Goal: Task Accomplishment & Management: Manage account settings

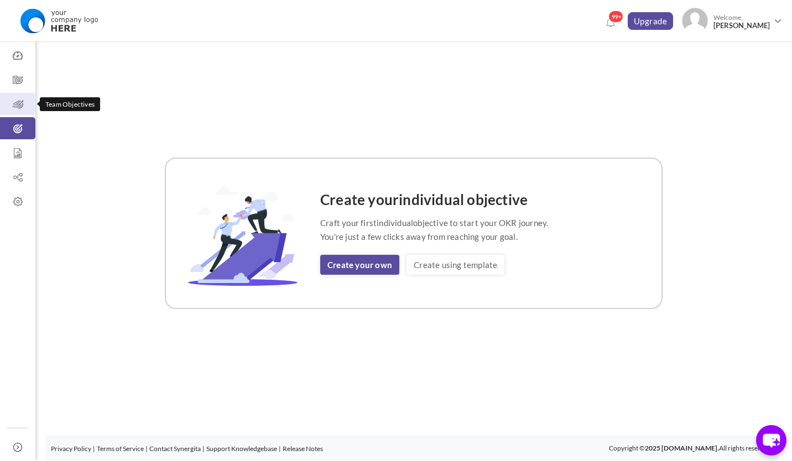
click at [18, 106] on icon at bounding box center [17, 104] width 35 height 11
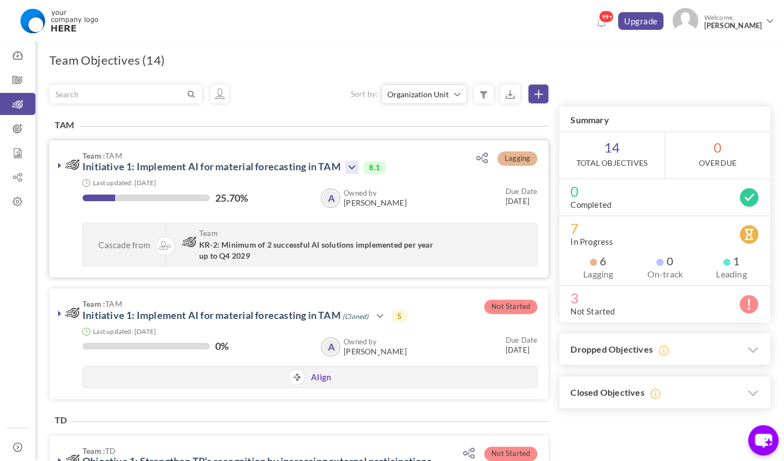
click at [349, 170] on icon at bounding box center [351, 167] width 13 height 13
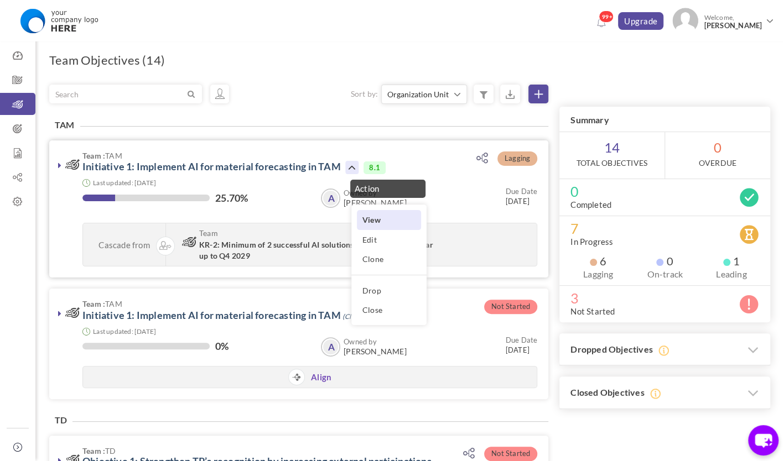
click at [368, 219] on link "View" at bounding box center [389, 219] width 64 height 19
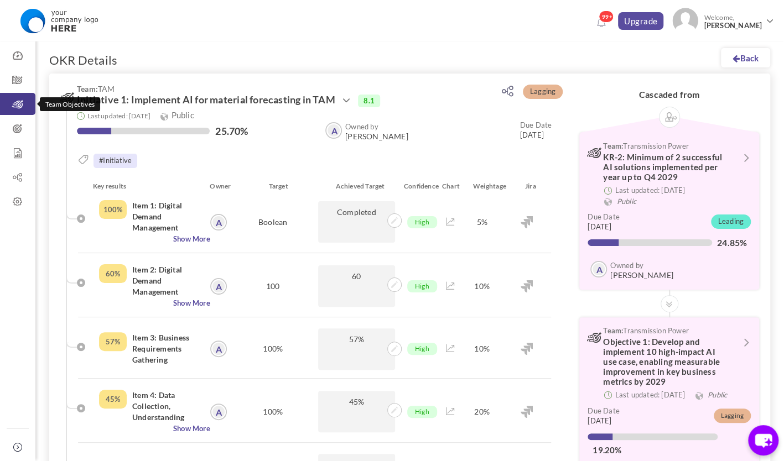
click at [14, 108] on icon at bounding box center [17, 104] width 35 height 11
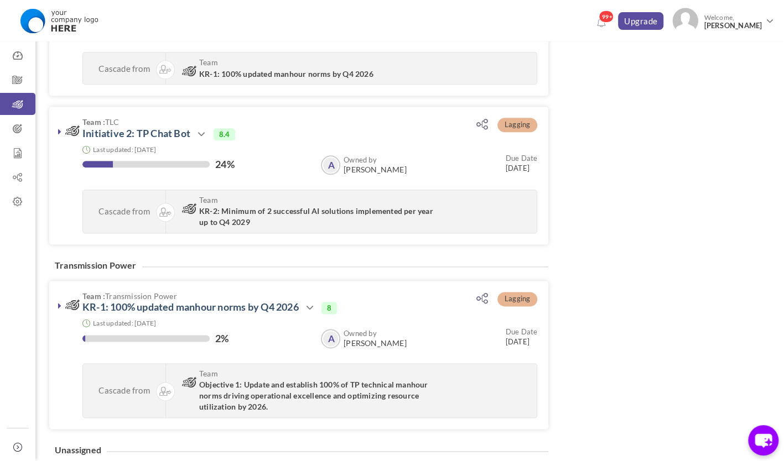
scroll to position [663, 0]
click at [201, 128] on icon at bounding box center [201, 133] width 13 height 13
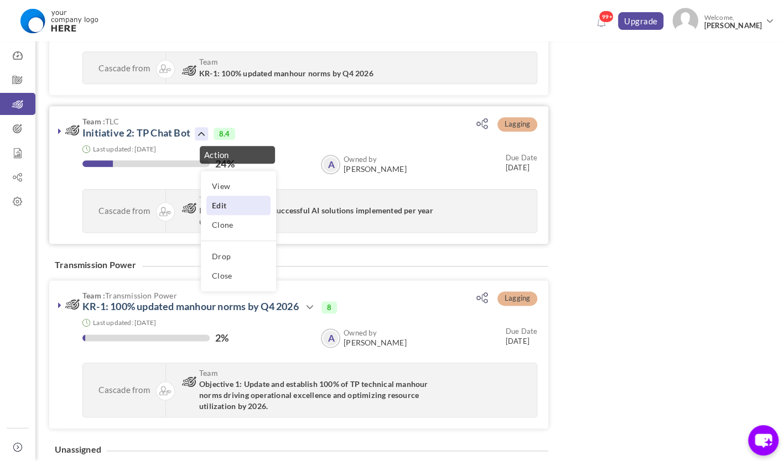
click at [257, 204] on link "Edit" at bounding box center [238, 205] width 64 height 19
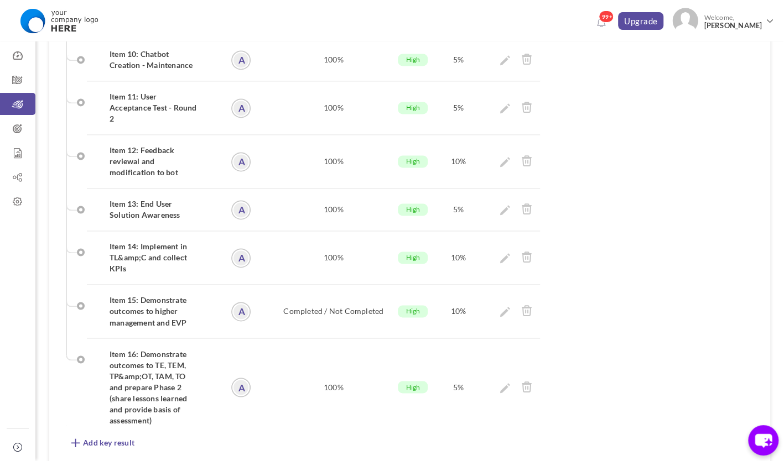
scroll to position [1022, 0]
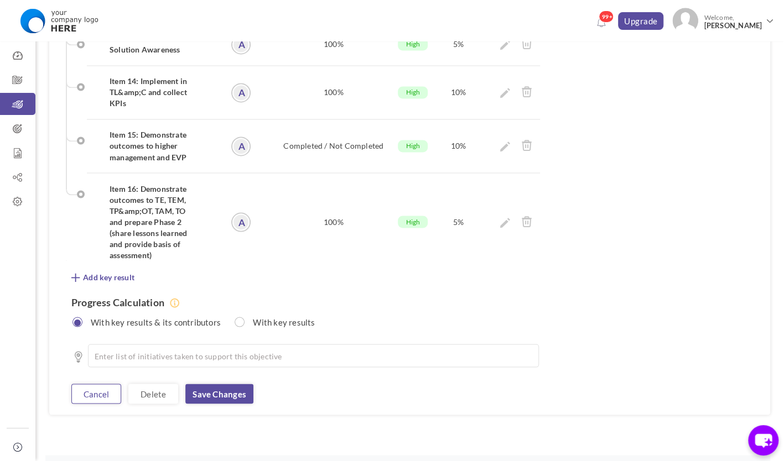
click at [90, 384] on link "Cancel" at bounding box center [96, 394] width 50 height 20
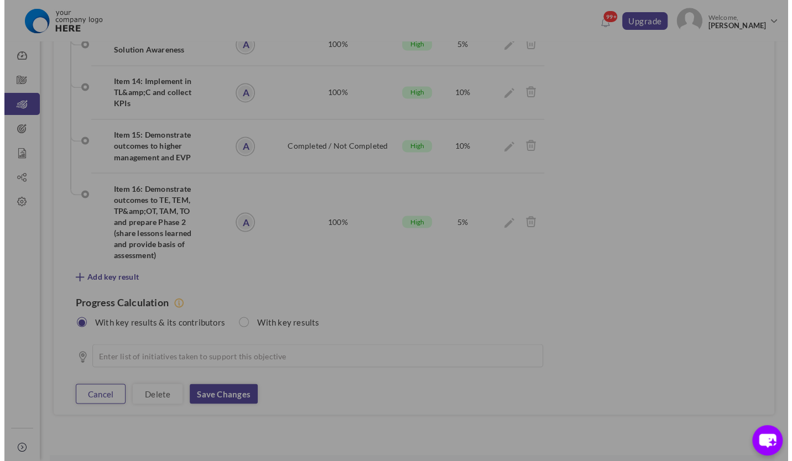
scroll to position [1000, 0]
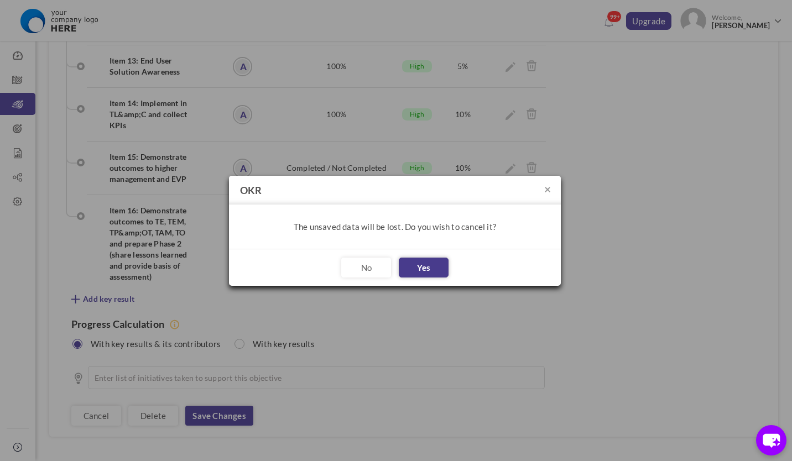
click at [400, 265] on button "Yes" at bounding box center [424, 268] width 50 height 20
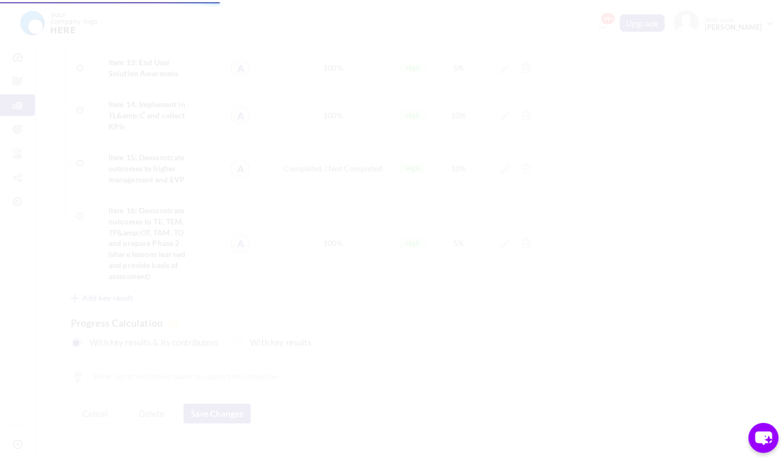
scroll to position [1022, 0]
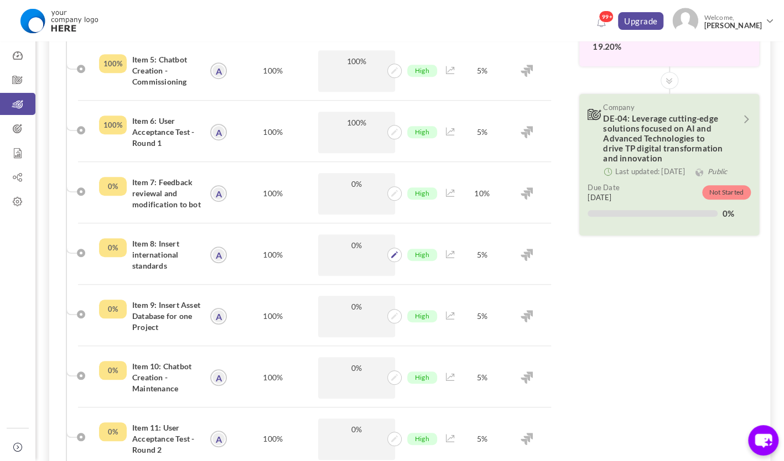
scroll to position [404, 0]
click at [393, 191] on icon at bounding box center [394, 193] width 7 height 7
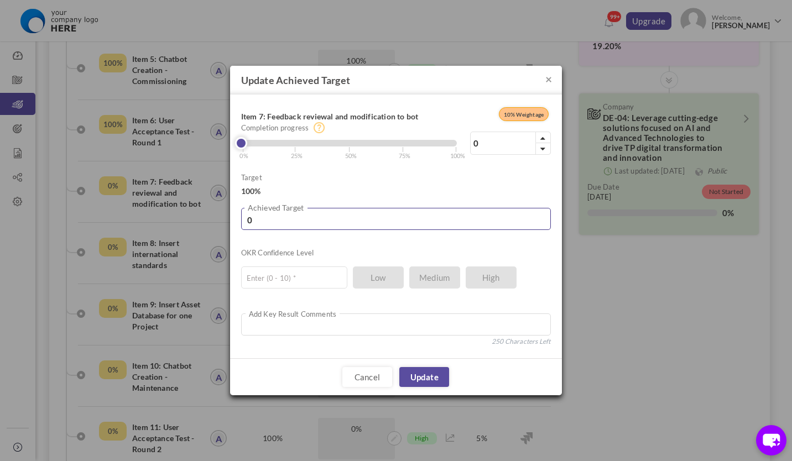
click at [346, 217] on input "0" at bounding box center [396, 219] width 310 height 22
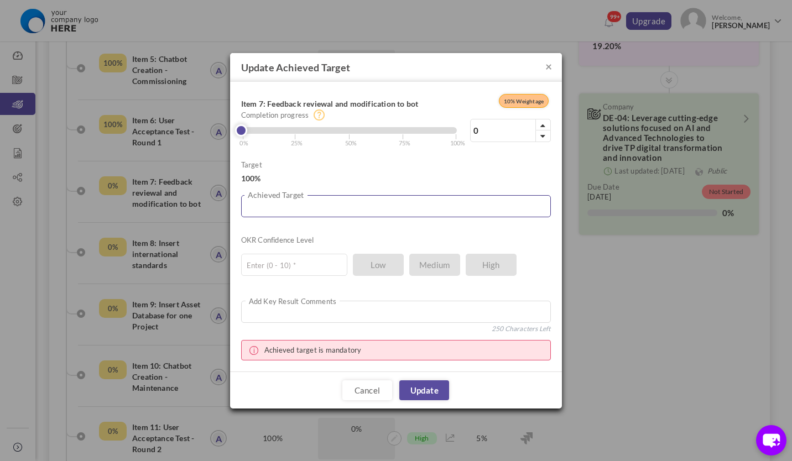
type input "1"
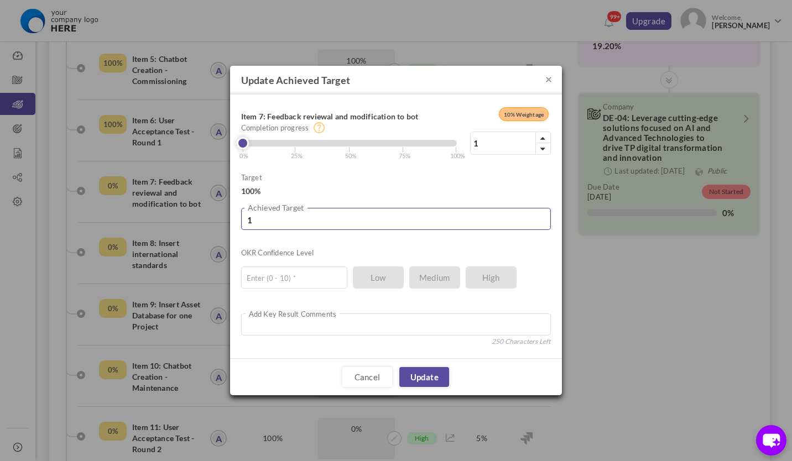
type input "10"
type input "100"
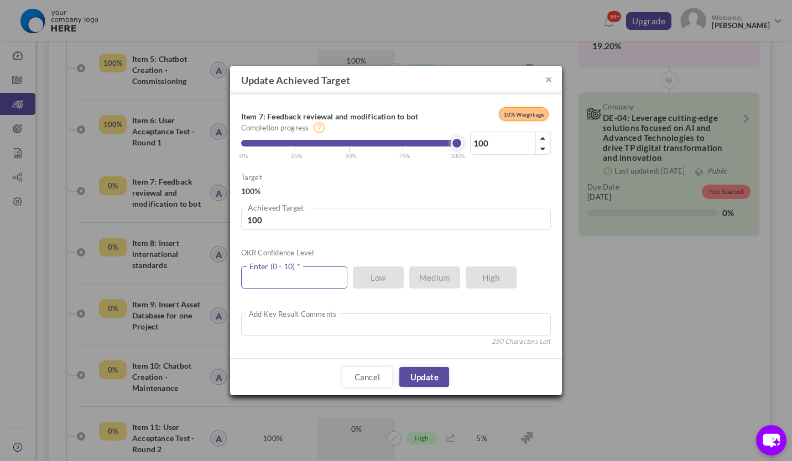
click at [303, 273] on input "text" at bounding box center [294, 278] width 106 height 22
type input "8"
type input "10"
click at [425, 377] on link "Update" at bounding box center [424, 377] width 50 height 20
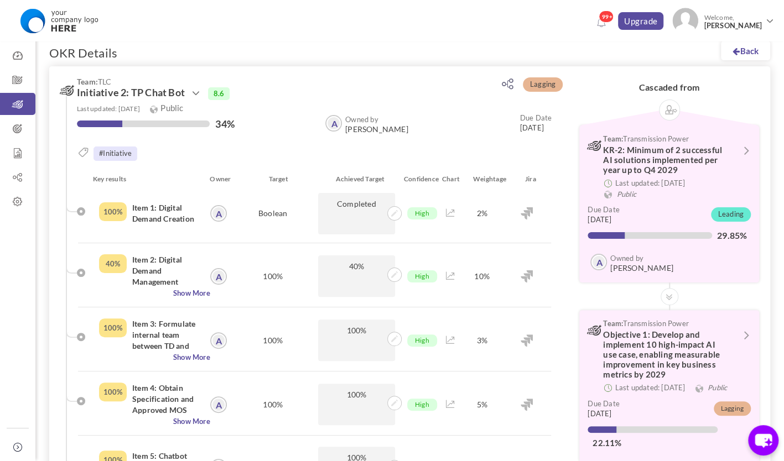
scroll to position [0, 0]
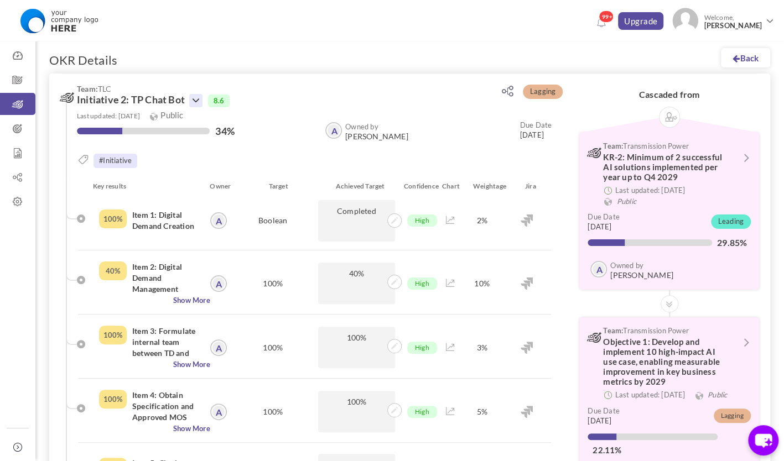
click at [197, 103] on icon at bounding box center [195, 100] width 13 height 13
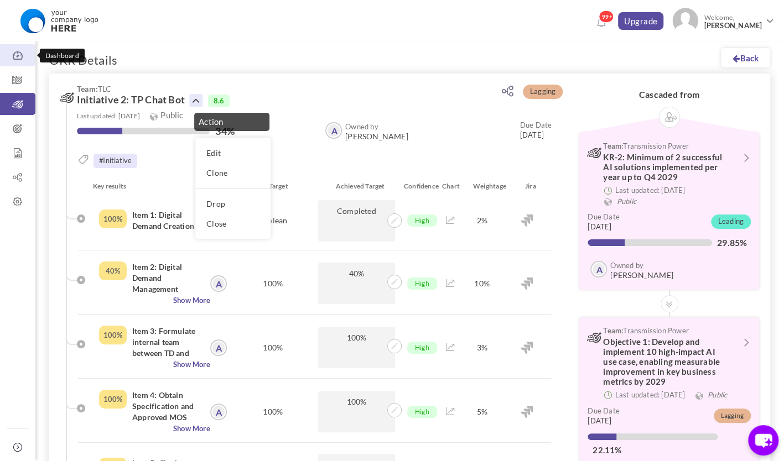
click at [18, 53] on icon at bounding box center [17, 55] width 35 height 11
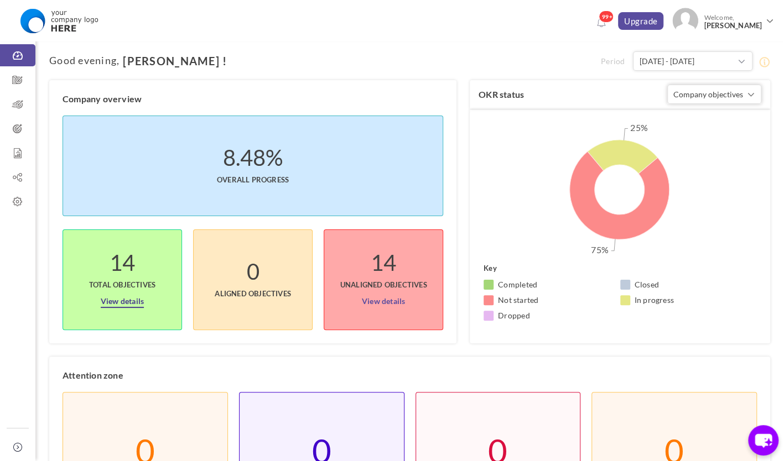
click at [123, 301] on link "View details" at bounding box center [122, 299] width 43 height 18
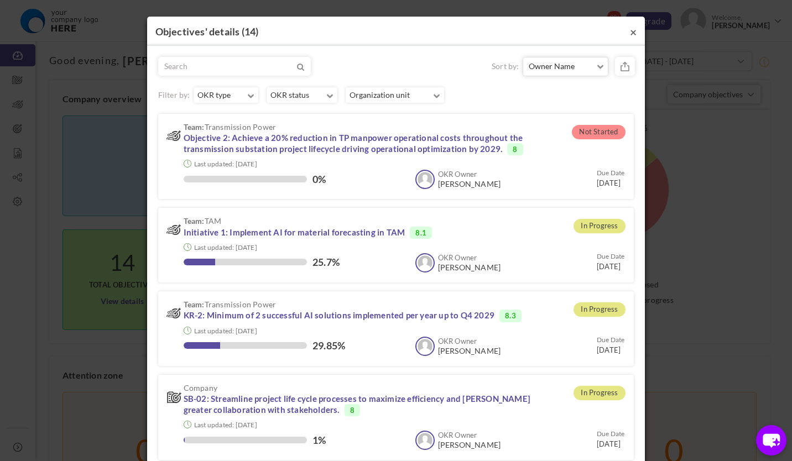
click at [631, 33] on button "×" at bounding box center [633, 32] width 7 height 12
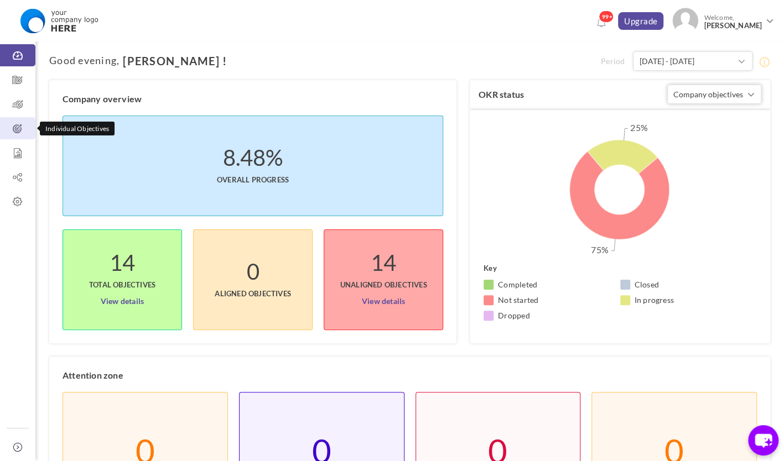
click at [22, 137] on link "Individual Objectives" at bounding box center [17, 128] width 35 height 22
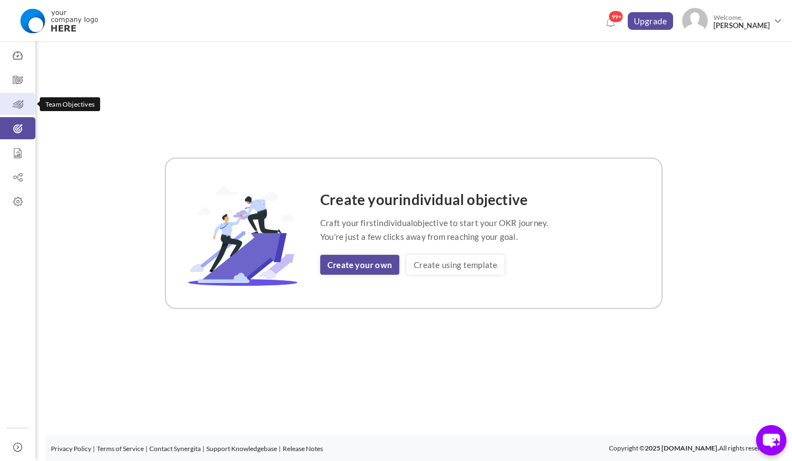
click at [20, 108] on icon at bounding box center [17, 104] width 35 height 11
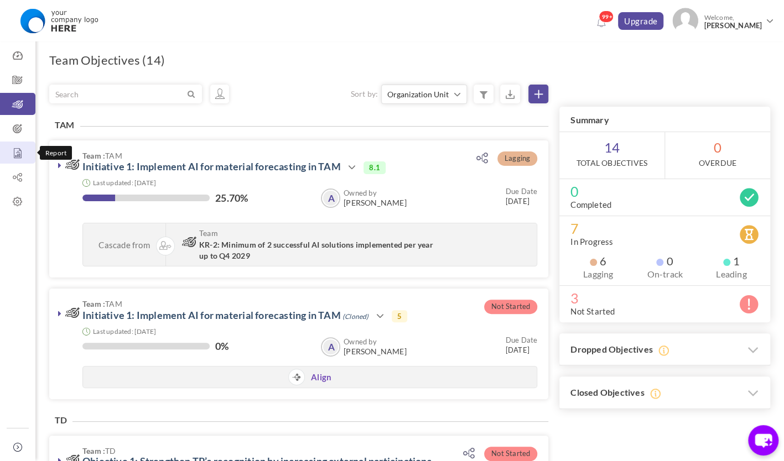
click at [18, 151] on icon at bounding box center [17, 153] width 35 height 11
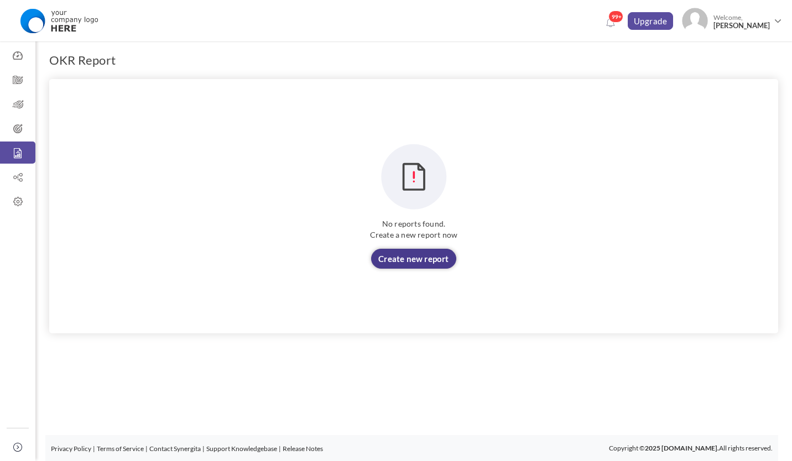
click at [422, 262] on link "Create new report" at bounding box center [413, 259] width 85 height 20
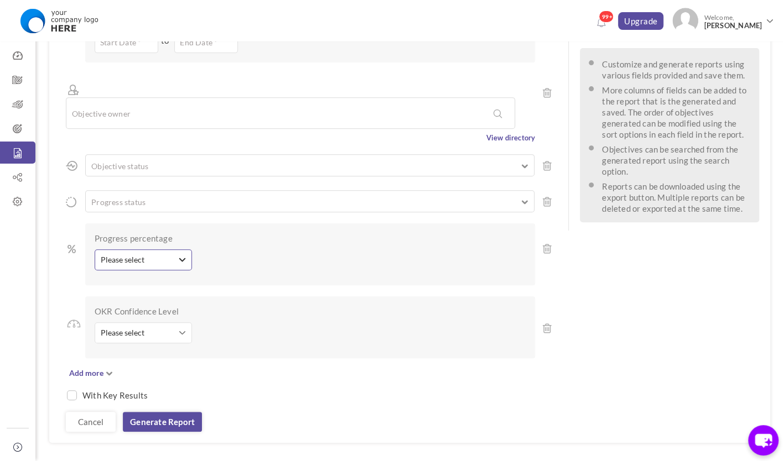
scroll to position [188, 0]
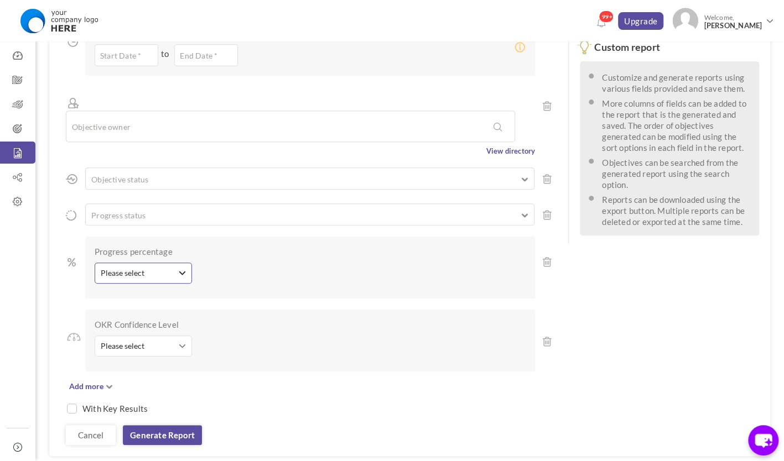
click at [152, 268] on span "Please select" at bounding box center [139, 273] width 77 height 11
click at [250, 263] on div "Please select Equal to Greater than Lesser than Between Please select Please se…" at bounding box center [183, 276] width 176 height 27
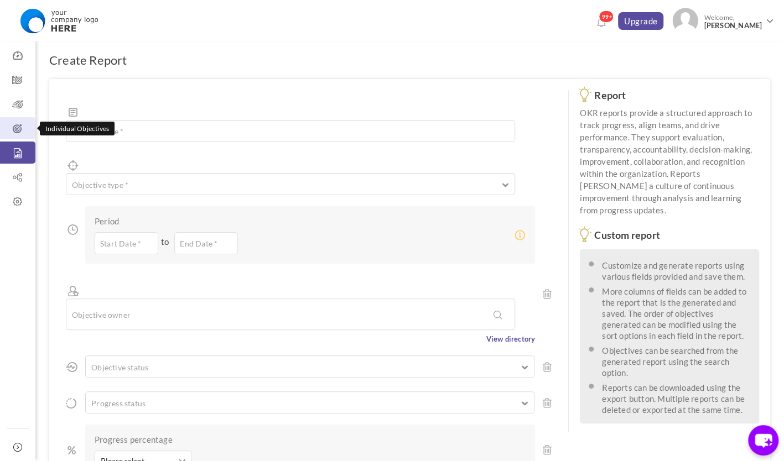
click at [27, 132] on icon at bounding box center [17, 128] width 35 height 11
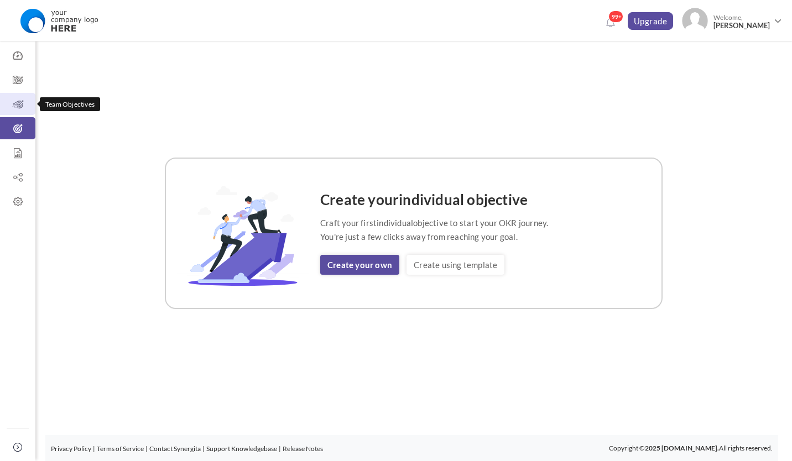
click at [23, 97] on link "Team Objectives" at bounding box center [17, 104] width 35 height 22
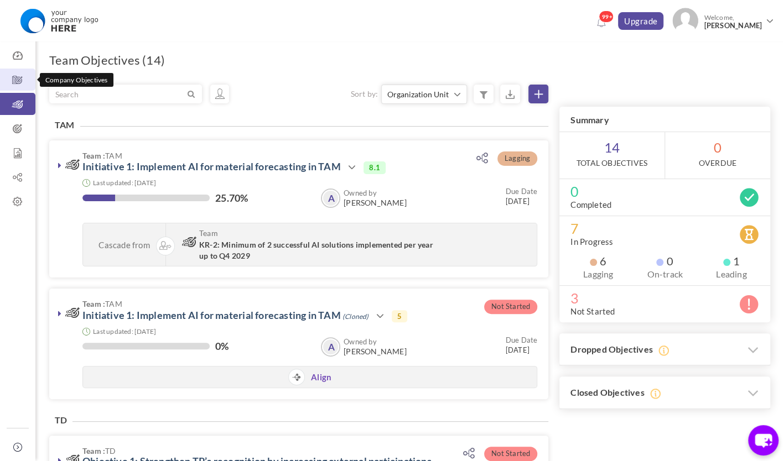
click at [16, 70] on link "Company Objectives" at bounding box center [17, 80] width 35 height 22
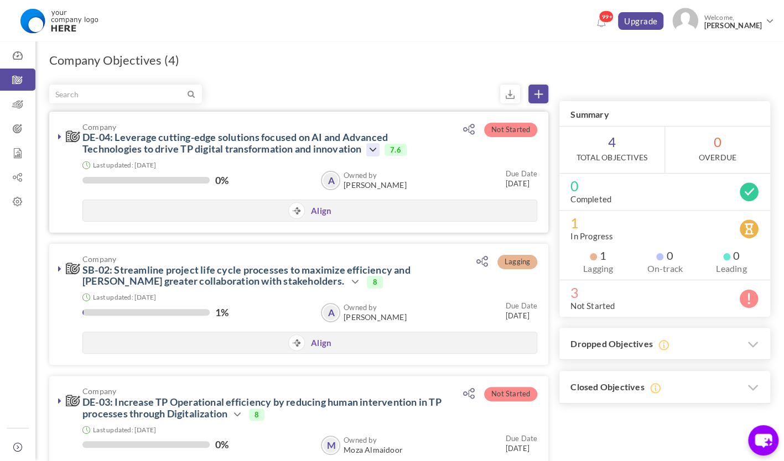
click at [377, 153] on icon at bounding box center [372, 149] width 13 height 13
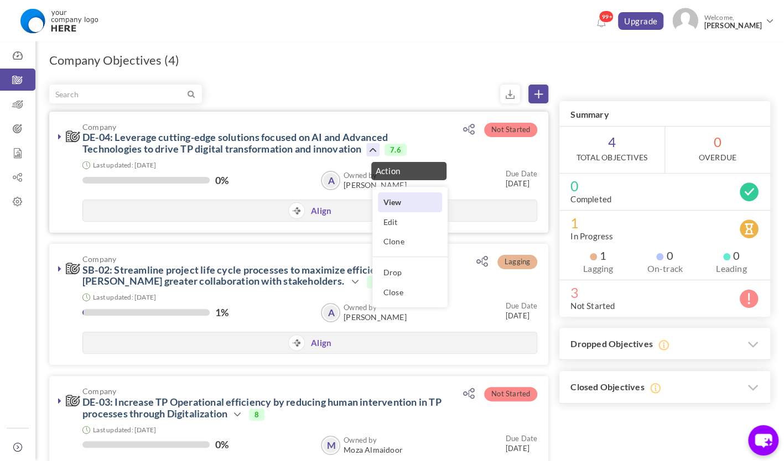
click at [418, 204] on link "View" at bounding box center [410, 201] width 64 height 19
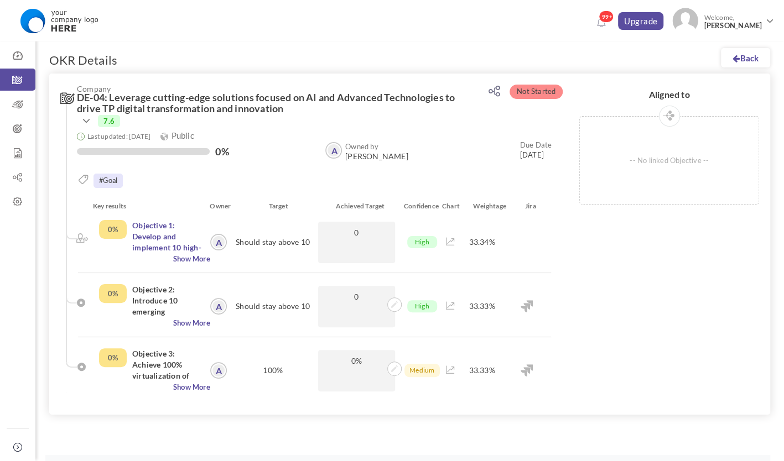
scroll to position [20, 0]
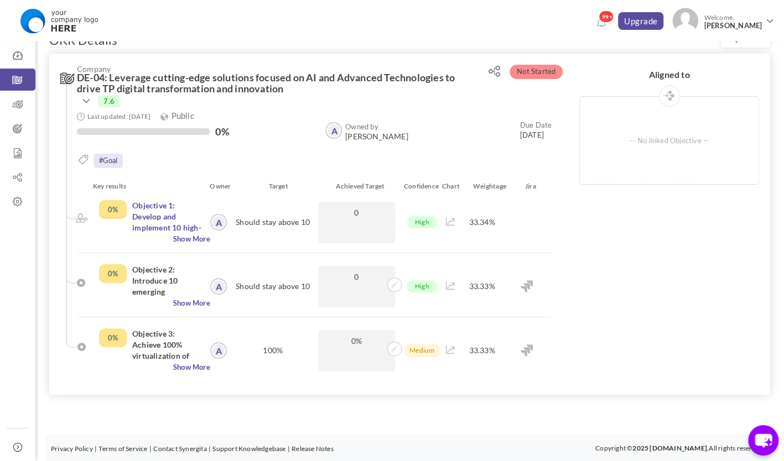
click at [153, 210] on h4 "Objective 1: Develop and implement 10 high-impact AI use case, enabling measura…" at bounding box center [167, 216] width 70 height 33
click at [149, 220] on link "Objective 1: Develop and implement 10 high-impact AI use case, enabling measura…" at bounding box center [166, 250] width 69 height 98
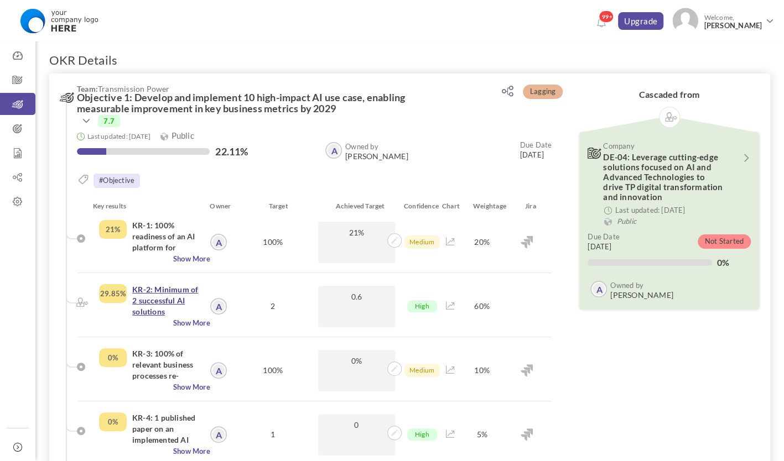
scroll to position [29, 0]
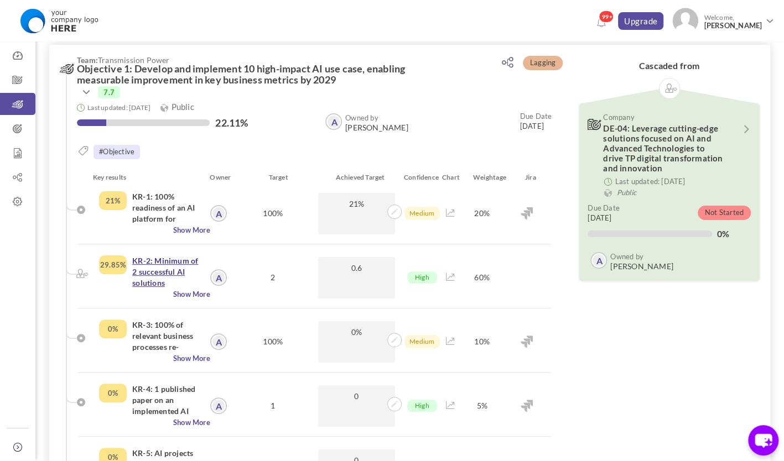
click at [159, 272] on link "KR-2: Minimum of 2 successful AI solutions implemented per year up to Q4 2029" at bounding box center [166, 283] width 68 height 54
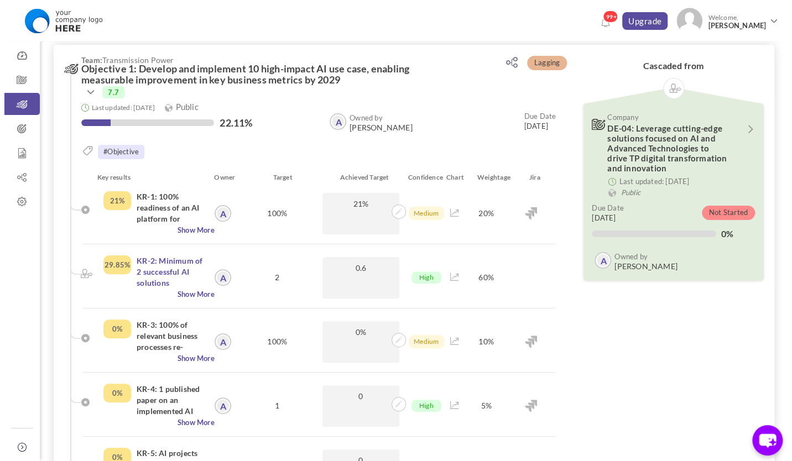
scroll to position [43, 0]
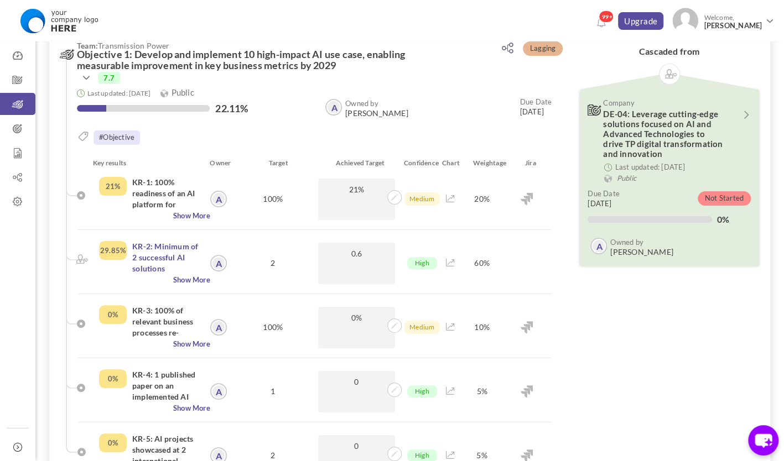
click at [455, 258] on div at bounding box center [450, 263] width 21 height 44
click at [447, 264] on icon at bounding box center [450, 263] width 9 height 8
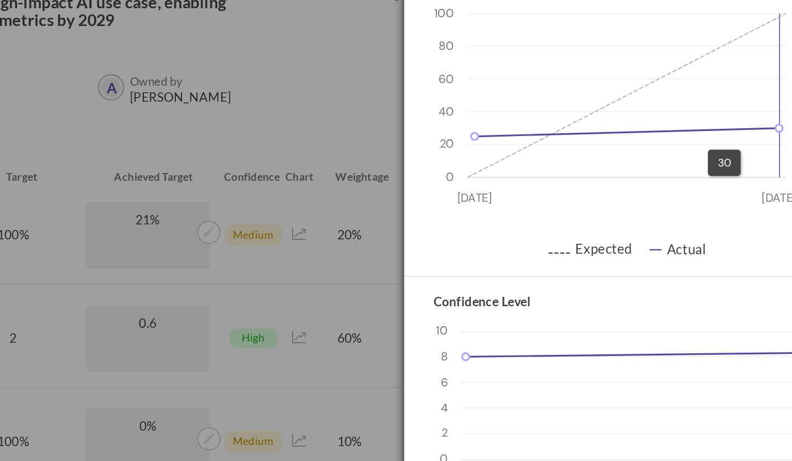
scroll to position [43, 0]
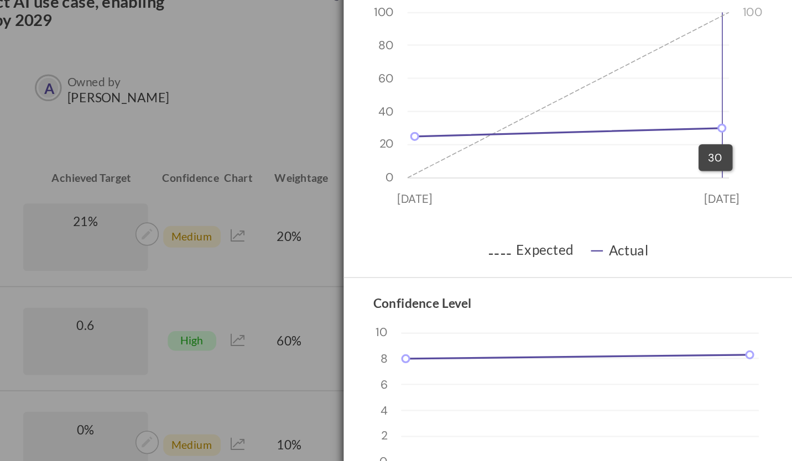
click at [727, 136] on rect at bounding box center [654, 112] width 198 height 102
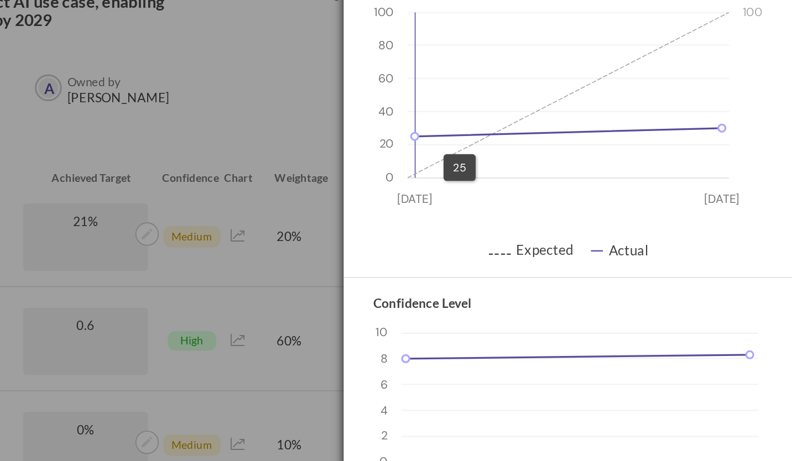
scroll to position [43, 0]
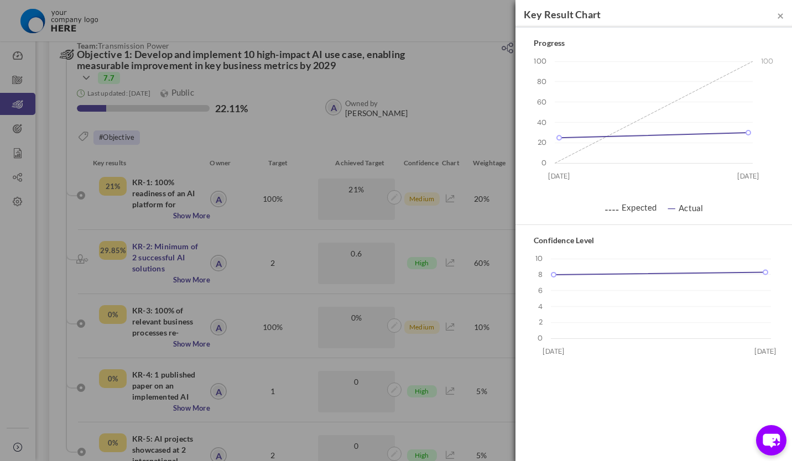
click at [544, 43] on h5 "Progress" at bounding box center [654, 43] width 254 height 8
click at [522, 39] on div "Progress 0 20 40 60 80 100 30 Aug 03 Sep 100 25 30 ⚋⚋ Expected — Actual" at bounding box center [653, 126] width 277 height 197
click at [431, 353] on div "× Key Result Chart Progress 0 20 40 60 80 100 30 Aug 03 Sep 100 25 30 ⚋⚋ Expect…" at bounding box center [396, 230] width 792 height 461
click at [779, 16] on span "×" at bounding box center [780, 15] width 7 height 14
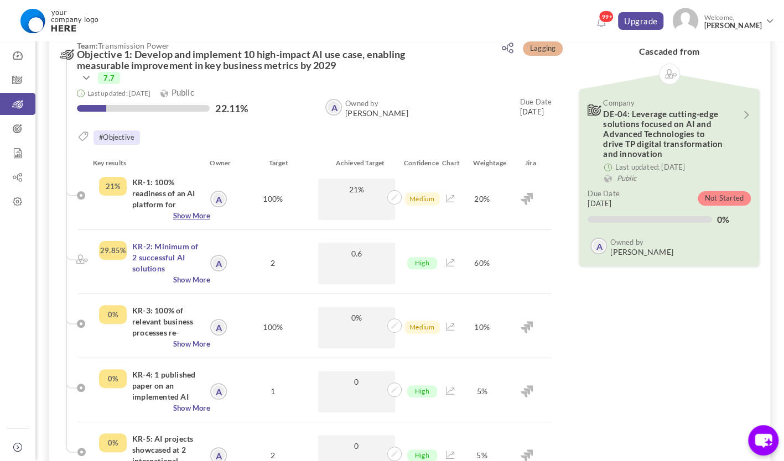
click at [187, 215] on span "Show More" at bounding box center [154, 215] width 111 height 11
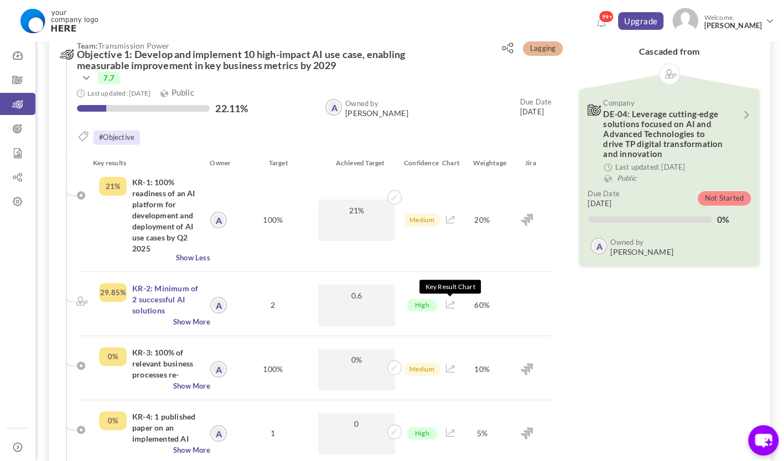
click at [450, 307] on icon at bounding box center [450, 305] width 9 height 8
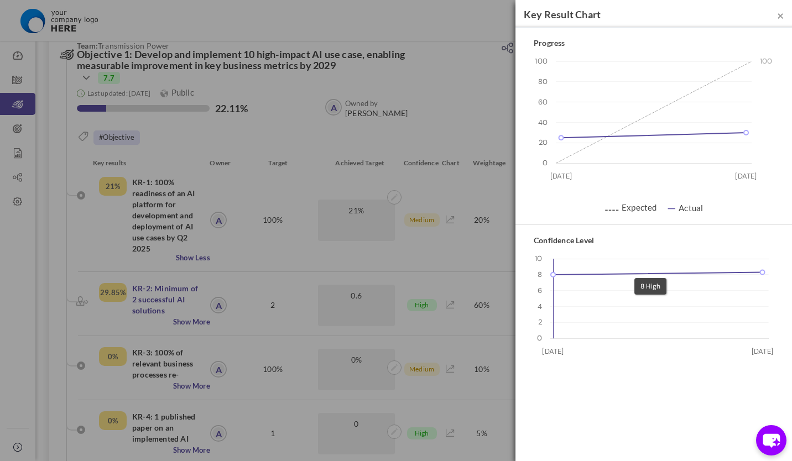
click at [628, 272] on rect at bounding box center [659, 299] width 218 height 80
click at [544, 350] on text "[DATE]" at bounding box center [554, 351] width 22 height 9
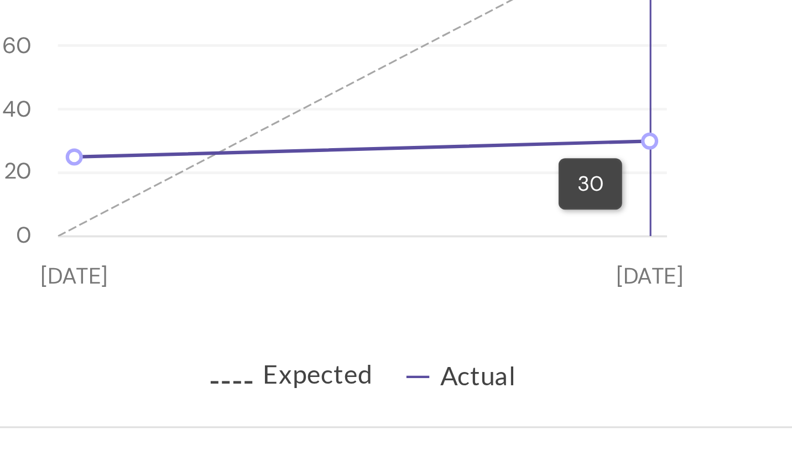
click at [710, 132] on rect at bounding box center [654, 112] width 196 height 102
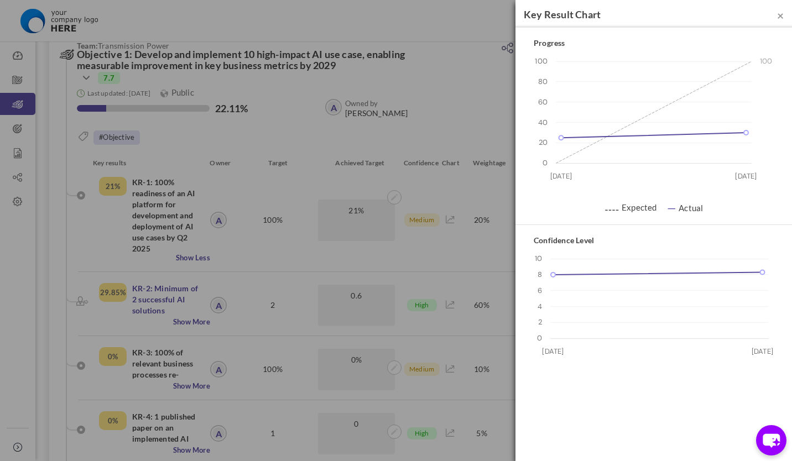
click at [618, 246] on div "Confidence Level 0 2 4 6 8 10 30 Aug 03 Sep 8 8.3" at bounding box center [653, 301] width 277 height 153
click at [389, 281] on div "× Key Result Chart Progress 0 20 40 60 80 100 30 Aug 03 Sep 100 25 30 ⚋⚋ Expect…" at bounding box center [396, 230] width 792 height 461
click at [18, 152] on div "× Key Result Chart Progress 0 20 40 60 80 100 30 Aug 03 Sep 100 25 30 ⚋⚋ Expect…" at bounding box center [396, 230] width 792 height 461
click at [779, 13] on span "×" at bounding box center [780, 15] width 7 height 14
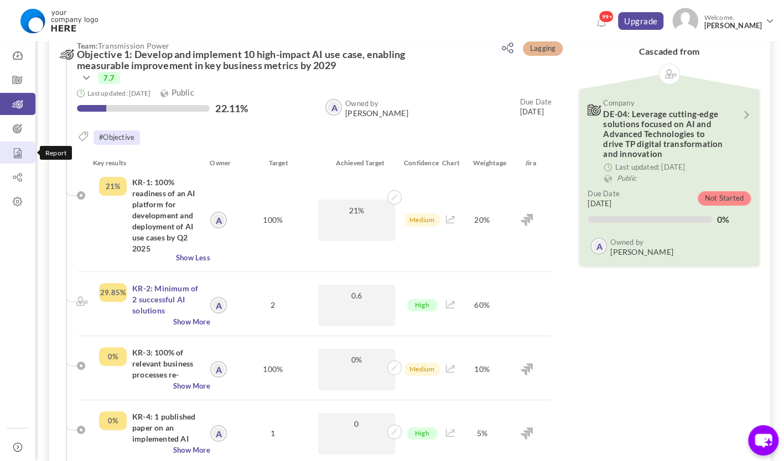
click at [19, 153] on icon at bounding box center [17, 153] width 35 height 11
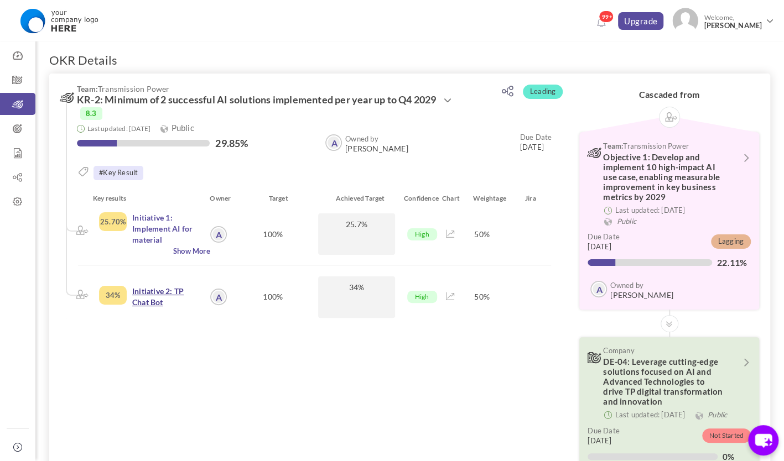
click at [154, 297] on link "Initiative 2: TP Chat Bot" at bounding box center [157, 296] width 51 height 20
click at [447, 297] on icon at bounding box center [450, 297] width 9 height 8
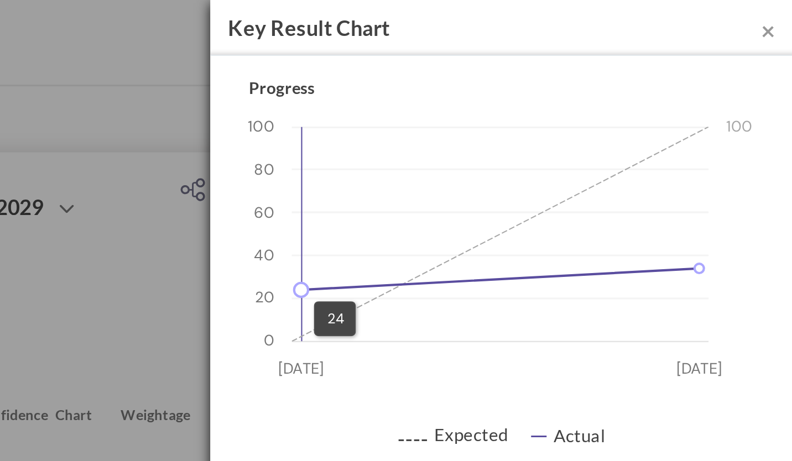
click at [559, 138] on icon at bounding box center [558, 139] width 7 height 7
click at [586, 137] on icon at bounding box center [637, 96] width 222 height 86
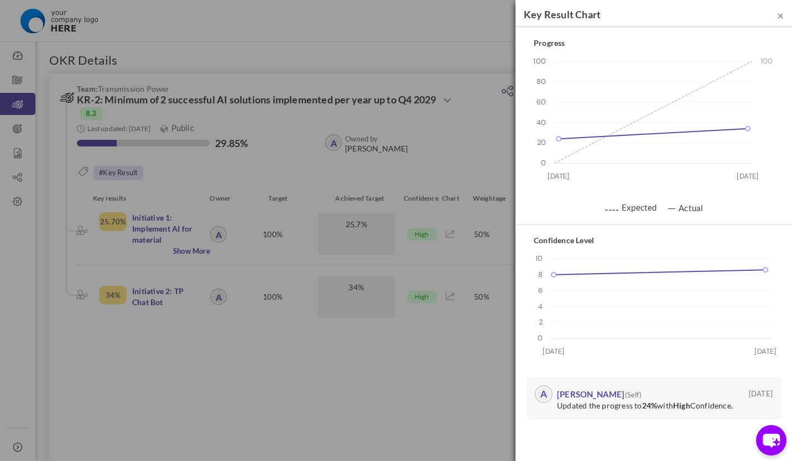
click at [345, 288] on div "× Key Result Chart Progress 0 20 40 60 80 100 30 Aug [DATE] 24 34 ⚋⚋ Expected —…" at bounding box center [396, 230] width 792 height 461
click at [269, 311] on div "× Key Result Chart Progress 0 20 40 60 80 100 30 Aug 03 Sep 100 24 34 ⚋⚋ Expect…" at bounding box center [396, 230] width 792 height 461
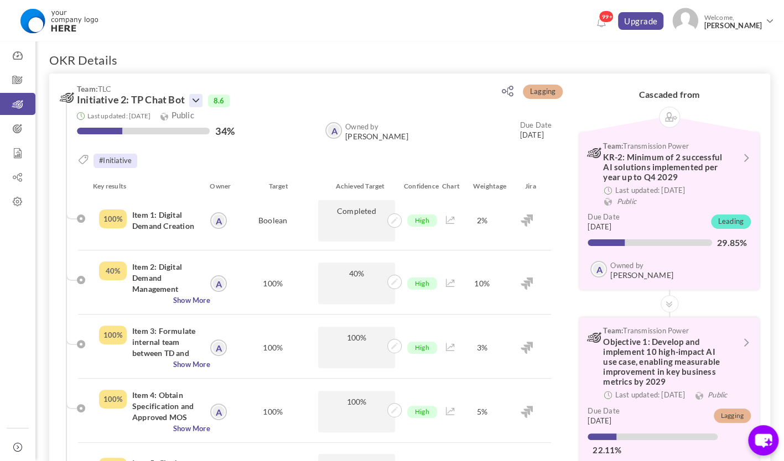
click at [195, 103] on icon at bounding box center [195, 100] width 13 height 13
click at [331, 117] on div "Last updated: [DATE] Public" at bounding box center [314, 115] width 475 height 10
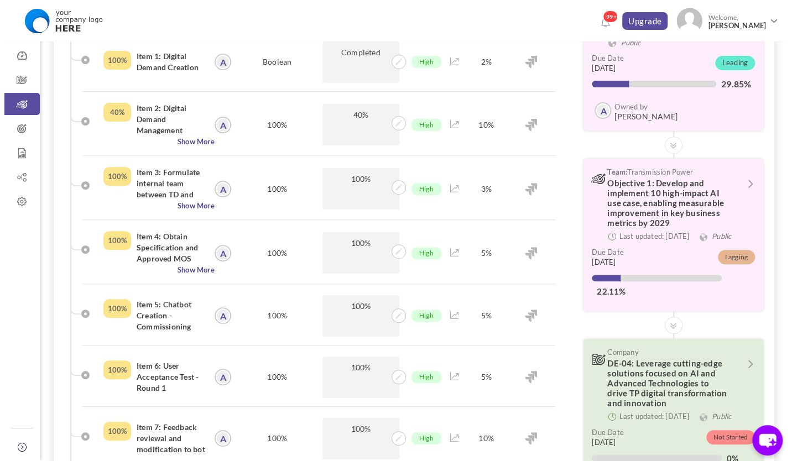
scroll to position [6, 0]
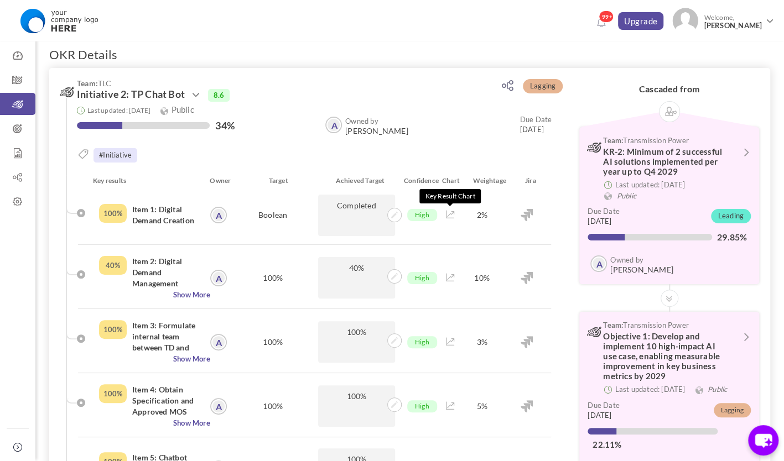
click at [449, 217] on icon at bounding box center [450, 215] width 9 height 8
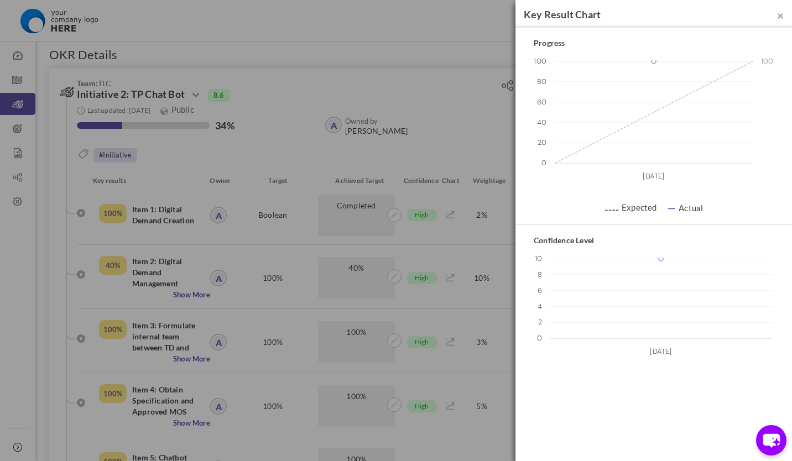
click at [405, 269] on div "× Key Result Chart Progress 0 20 40 60 80 100 30 Aug 100 100 ⚋⚋ Expected — Actu…" at bounding box center [396, 230] width 792 height 461
click at [780, 13] on span "×" at bounding box center [780, 15] width 7 height 14
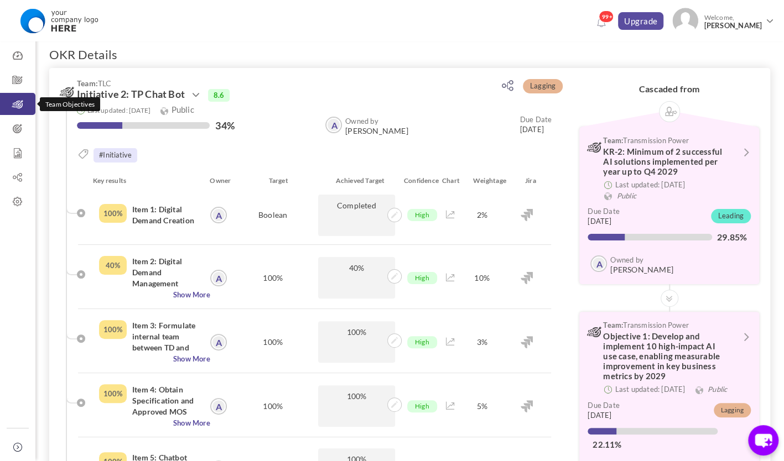
click at [25, 106] on icon at bounding box center [17, 104] width 35 height 11
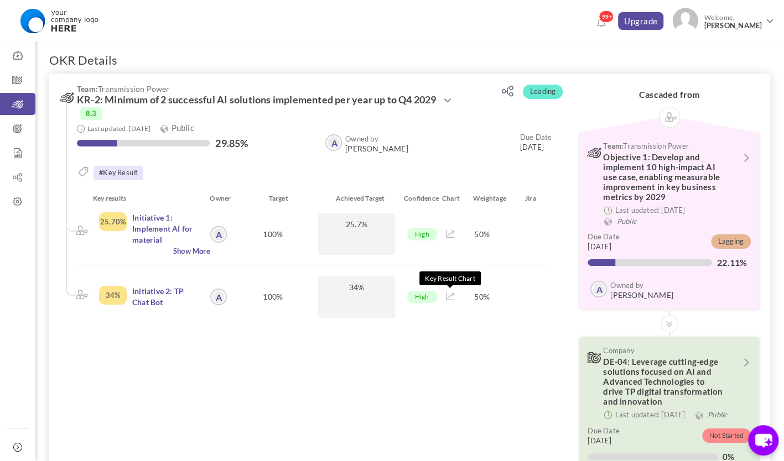
click at [446, 296] on icon at bounding box center [450, 297] width 9 height 8
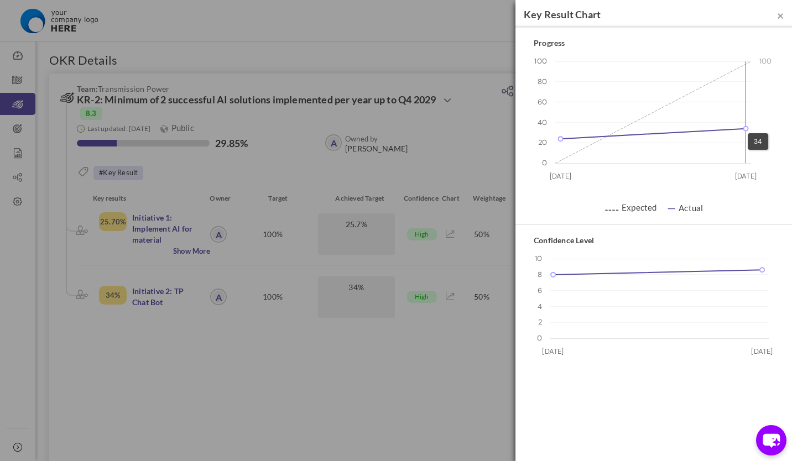
click at [741, 127] on rect at bounding box center [653, 112] width 196 height 102
click at [698, 127] on rect at bounding box center [653, 112] width 196 height 102
click at [594, 269] on rect at bounding box center [659, 299] width 218 height 80
click at [628, 411] on div "× Key Result Chart Progress 0 20 40 60 80 100 30 Aug [DATE] 24 34 ⚋⚋ Expected —…" at bounding box center [653, 230] width 277 height 461
click at [576, 273] on rect at bounding box center [659, 299] width 218 height 80
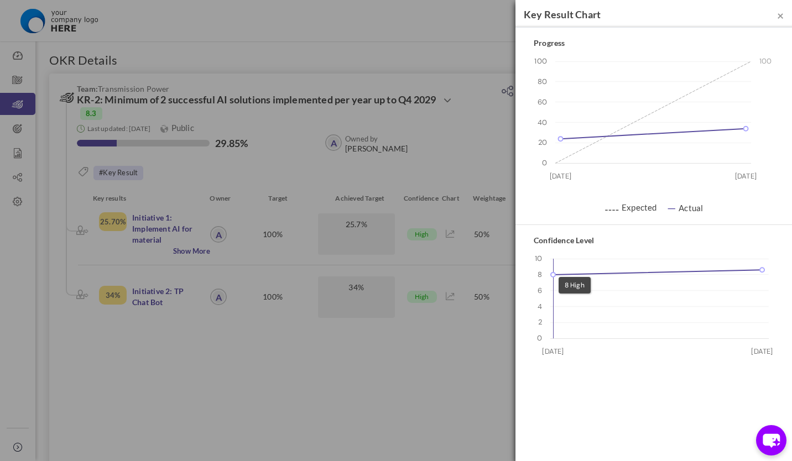
click at [552, 270] on rect at bounding box center [659, 299] width 218 height 80
drag, startPoint x: 553, startPoint y: 274, endPoint x: 603, endPoint y: 278, distance: 51.0
click at [603, 278] on g "0 2 4 6 8 10 30 Aug 03 Sep 8 8.6" at bounding box center [653, 313] width 254 height 127
click at [781, 11] on span "×" at bounding box center [780, 15] width 7 height 14
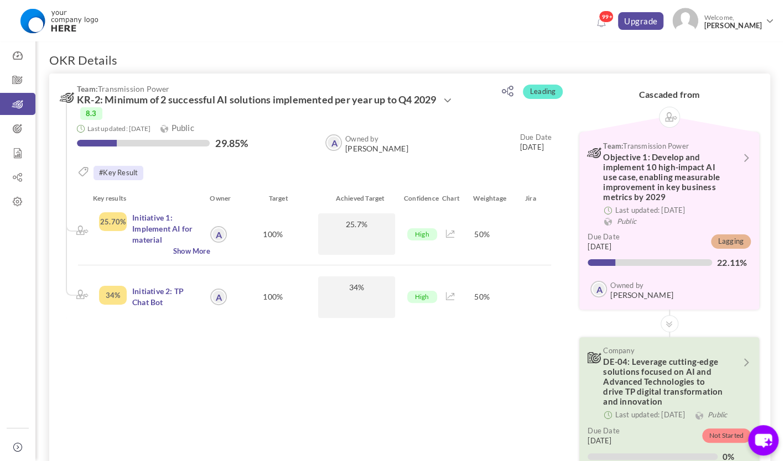
click at [445, 295] on div at bounding box center [450, 297] width 21 height 41
click at [452, 298] on icon at bounding box center [450, 297] width 9 height 8
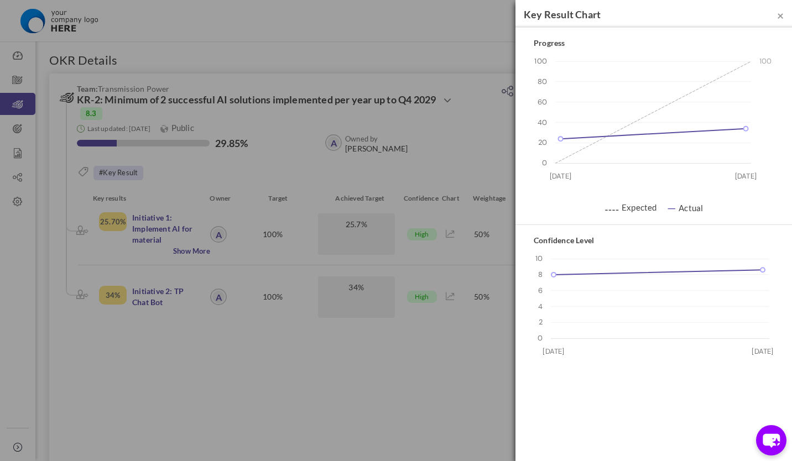
click at [461, 239] on div "× Key Result Chart Progress 0 20 40 60 80 100 30 Aug [DATE] 24 34 ⚋⚋ Expected —…" at bounding box center [396, 230] width 792 height 461
click at [460, 239] on div "× Key Result Chart Progress 0 20 40 60 80 100 30 Aug [DATE] 24 34 ⚋⚋ Expected —…" at bounding box center [396, 230] width 792 height 461
click at [666, 291] on rect at bounding box center [660, 299] width 218 height 80
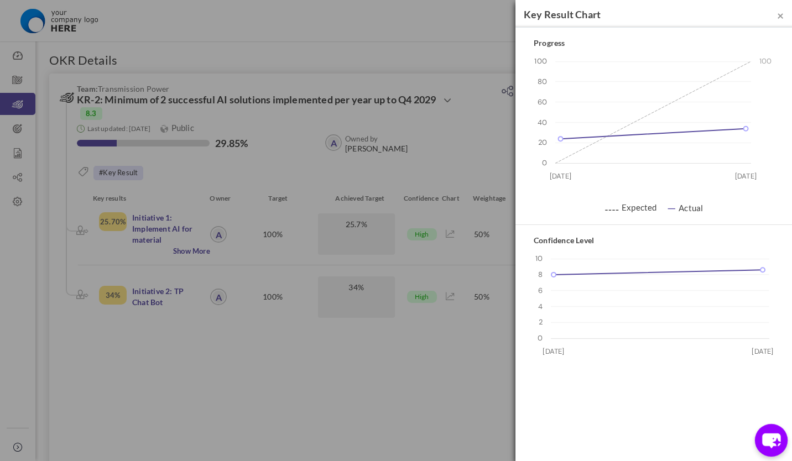
click at [778, 437] on icon "chat-button" at bounding box center [771, 441] width 18 height 15
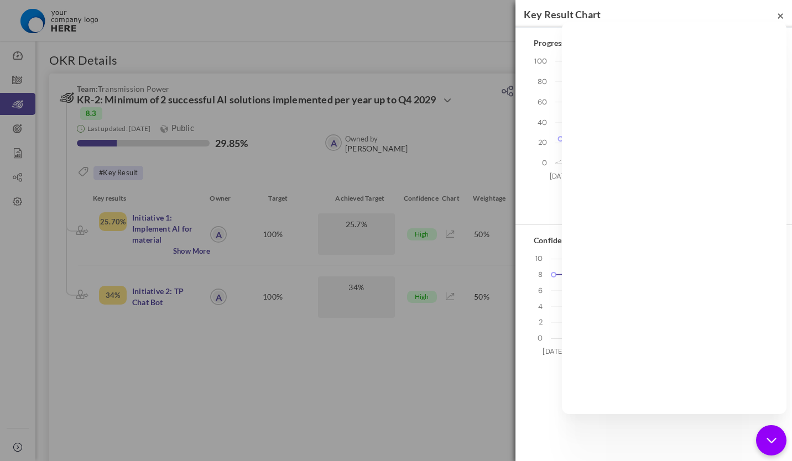
click at [779, 16] on span "×" at bounding box center [780, 15] width 7 height 14
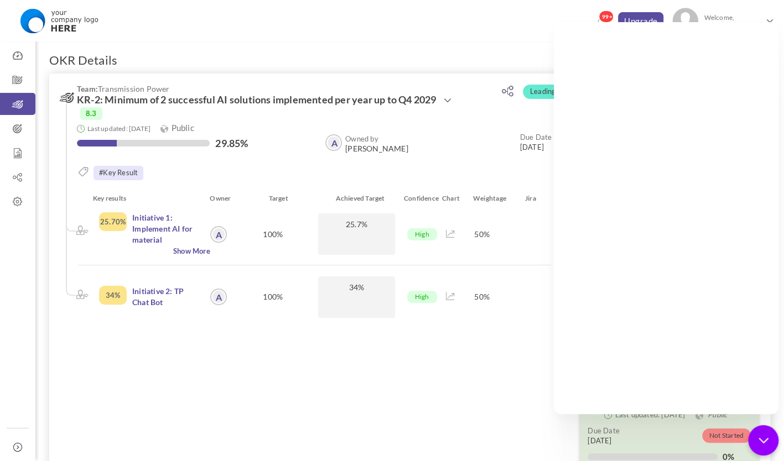
click at [497, 248] on div "Weightage 50%" at bounding box center [482, 234] width 42 height 44
click at [769, 17] on link "Welcome, Ali Rajab" at bounding box center [723, 19] width 111 height 33
click at [550, 47] on div "OKR Details Leading Team: Transmission Power KR-2: Minimum of 2 successful AI s…" at bounding box center [409, 291] width 748 height 523
click at [454, 221] on div at bounding box center [450, 234] width 21 height 44
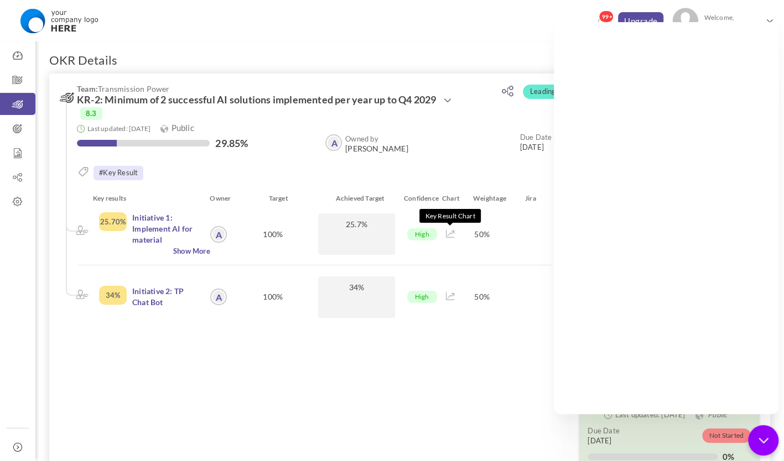
click at [447, 235] on icon at bounding box center [450, 234] width 9 height 8
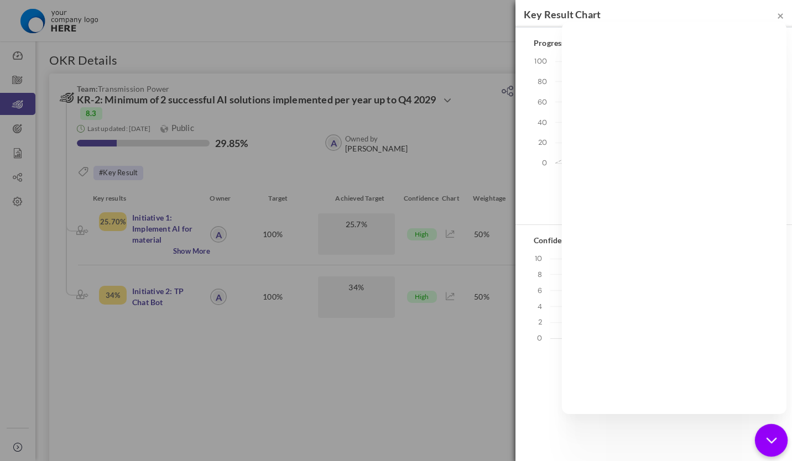
click at [778, 447] on icon "chat-button" at bounding box center [771, 441] width 14 height 14
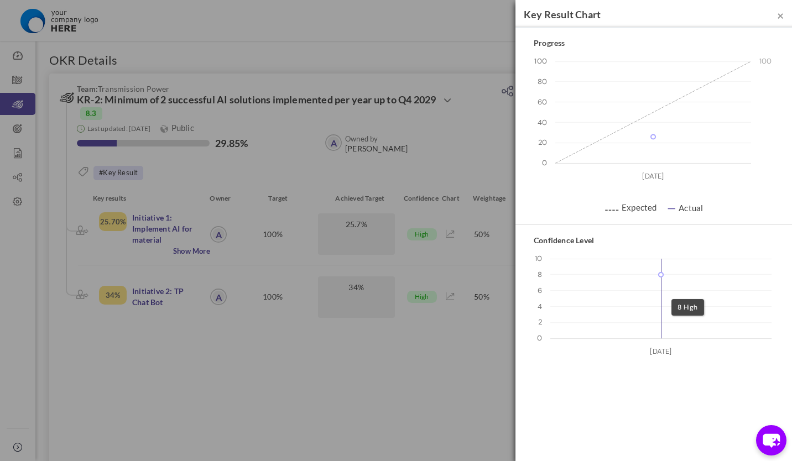
click at [665, 293] on rect at bounding box center [660, 299] width 221 height 80
click at [652, 144] on rect at bounding box center [653, 112] width 196 height 102
click at [445, 275] on div "× Key Result Chart Progress 0 20 40 60 80 100 30 Aug 100 26 ⚋⚋ Expected — Actua…" at bounding box center [396, 230] width 792 height 461
click at [782, 17] on span "×" at bounding box center [780, 15] width 7 height 14
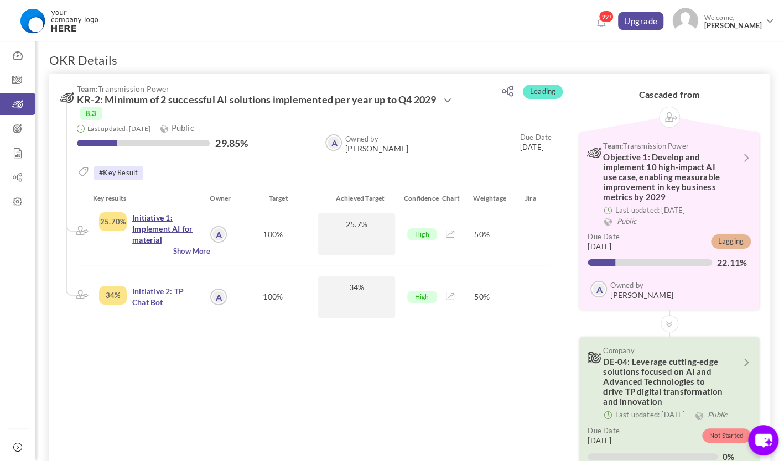
click at [170, 224] on link "Initiative 1: Implement AI for material forecasting in TAM" at bounding box center [165, 234] width 67 height 43
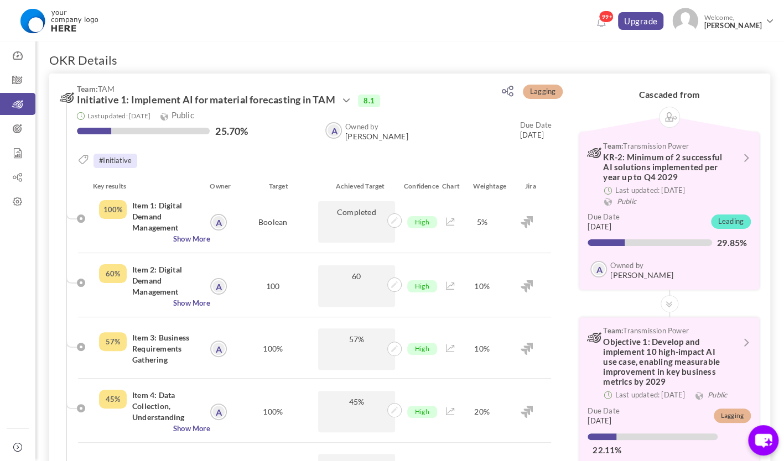
click at [106, 159] on small "#Initiative" at bounding box center [115, 161] width 44 height 14
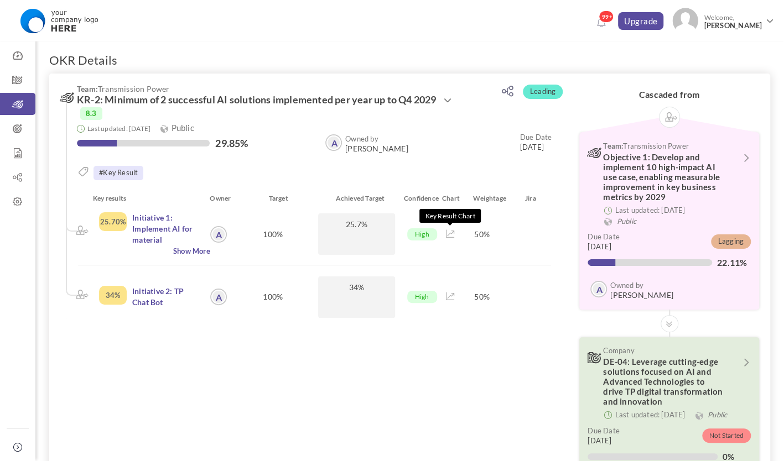
click at [448, 234] on icon at bounding box center [450, 234] width 9 height 8
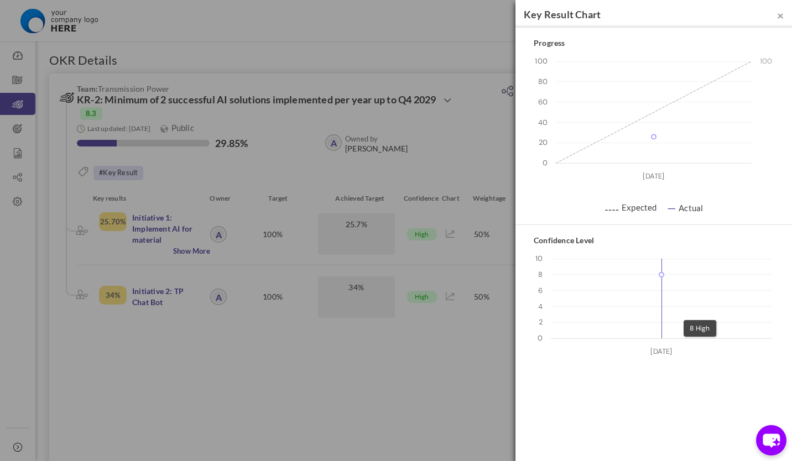
click at [678, 313] on rect at bounding box center [661, 299] width 221 height 80
click at [657, 144] on rect at bounding box center [654, 112] width 196 height 102
click at [390, 286] on div "× Key Result Chart Progress 0 20 40 60 80 100 30 Aug 100 26 ⚋⚋ Expected — Actua…" at bounding box center [396, 230] width 792 height 461
click at [778, 13] on span "×" at bounding box center [780, 15] width 7 height 14
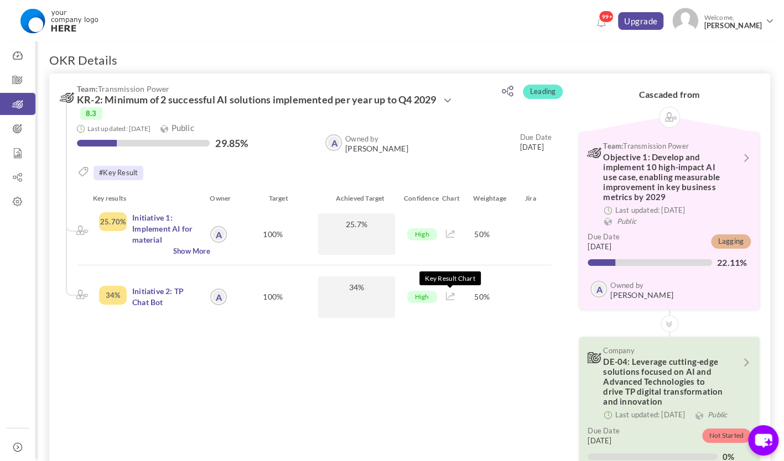
click at [447, 299] on icon at bounding box center [450, 297] width 9 height 8
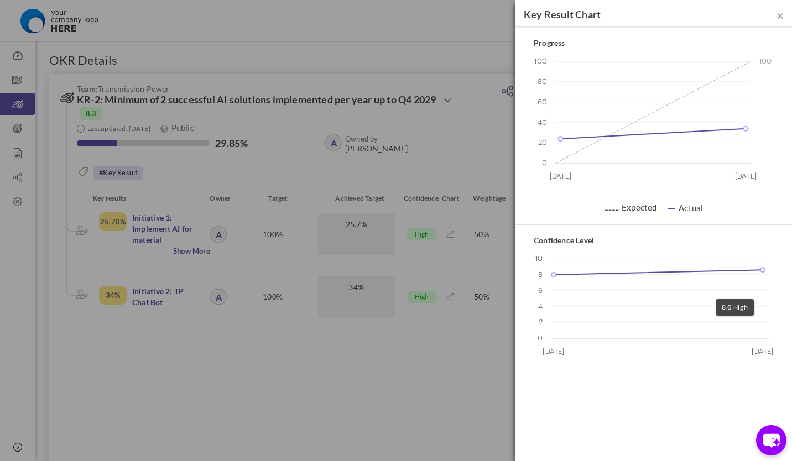
click at [754, 292] on rect at bounding box center [660, 299] width 218 height 80
click at [320, 291] on div "× Key Result Chart Progress 0 20 40 60 80 100 30 Aug 03 Sep 100 24 34 ⚋⚋ Expect…" at bounding box center [396, 230] width 792 height 461
click at [132, 132] on div "× Key Result Chart Progress 0 20 40 60 80 100 30 Aug 03 Sep 100 24 34 ⚋⚋ Expect…" at bounding box center [396, 230] width 792 height 461
click at [781, 16] on span "×" at bounding box center [780, 15] width 7 height 14
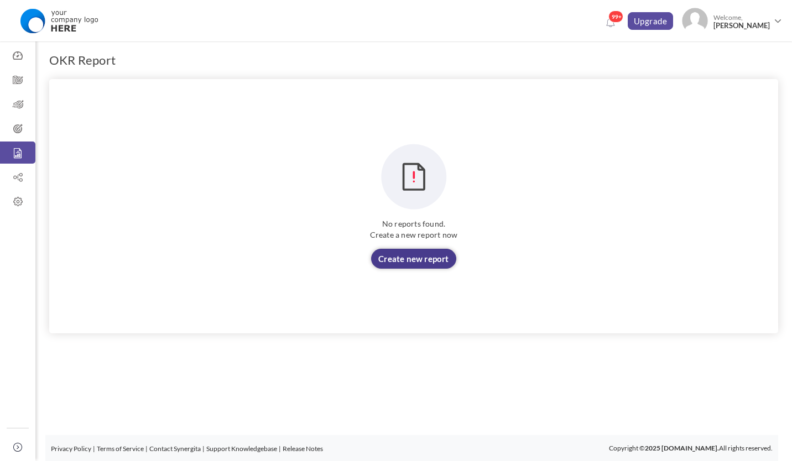
click at [412, 260] on link "Create new report" at bounding box center [413, 259] width 85 height 20
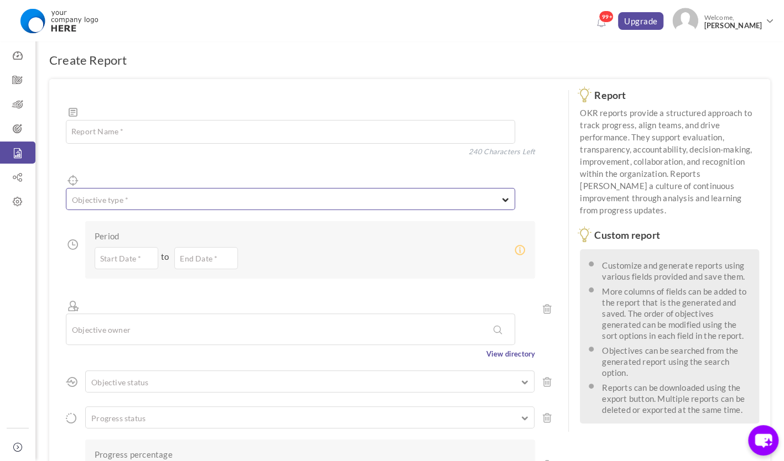
type textarea "TP Chatbot"
click at [161, 192] on ul at bounding box center [290, 197] width 448 height 11
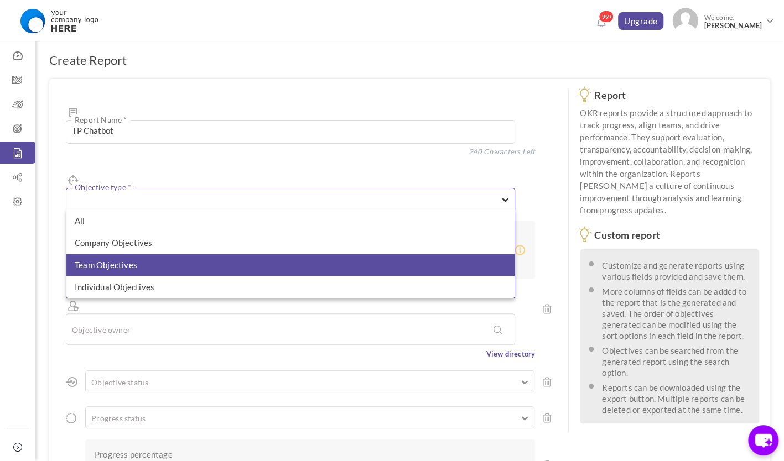
click at [164, 254] on li "Team Objectives" at bounding box center [290, 265] width 448 height 22
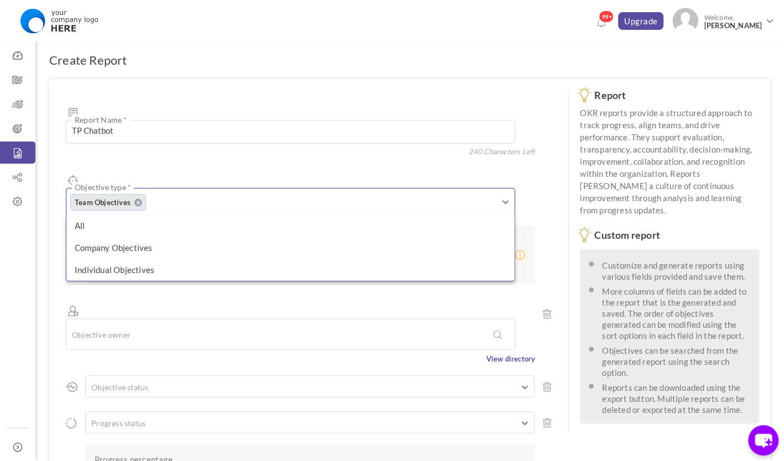
click at [56, 249] on div "TP Chatbot Report Name * 240 Characters Left Objective type * Team Objectives A…" at bounding box center [308, 372] width 519 height 586
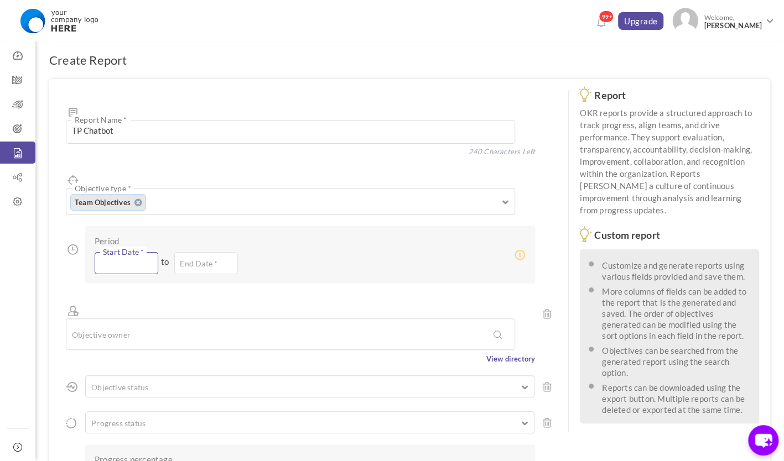
click at [138, 252] on input "text" at bounding box center [127, 263] width 64 height 22
click at [103, 247] on th "«" at bounding box center [106, 244] width 18 height 15
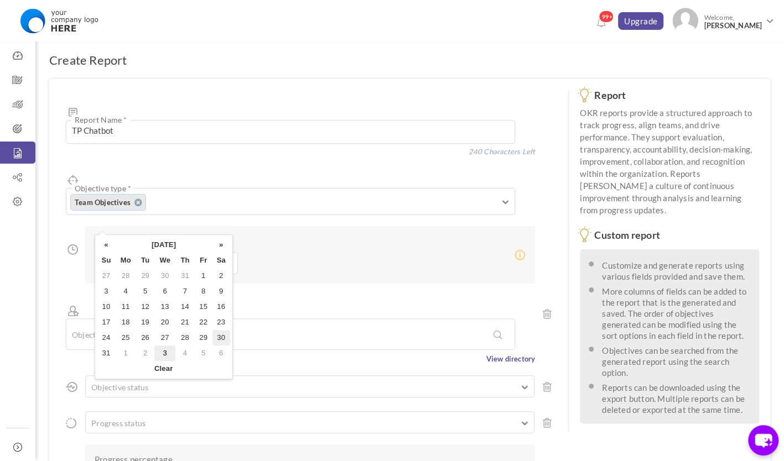
click at [220, 341] on td "30" at bounding box center [221, 337] width 18 height 15
type input "30-Aug-2025"
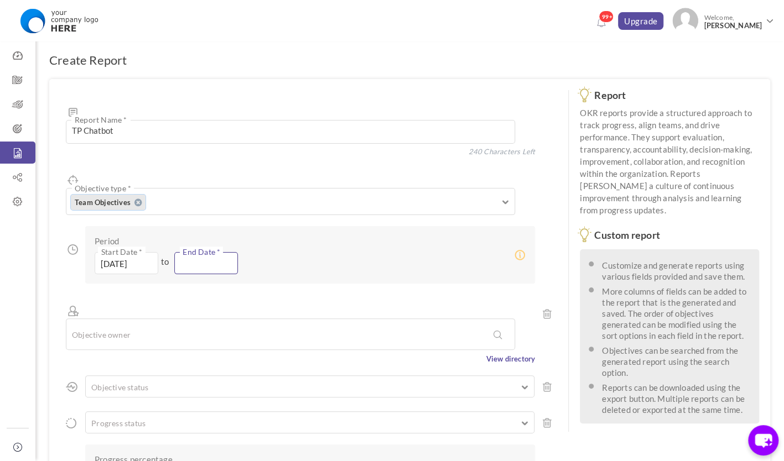
click at [202, 252] on input "text" at bounding box center [206, 263] width 64 height 22
click at [246, 275] on td "3" at bounding box center [244, 275] width 21 height 15
type input "03-Sep-2025"
click at [160, 325] on input "text" at bounding box center [119, 334] width 94 height 19
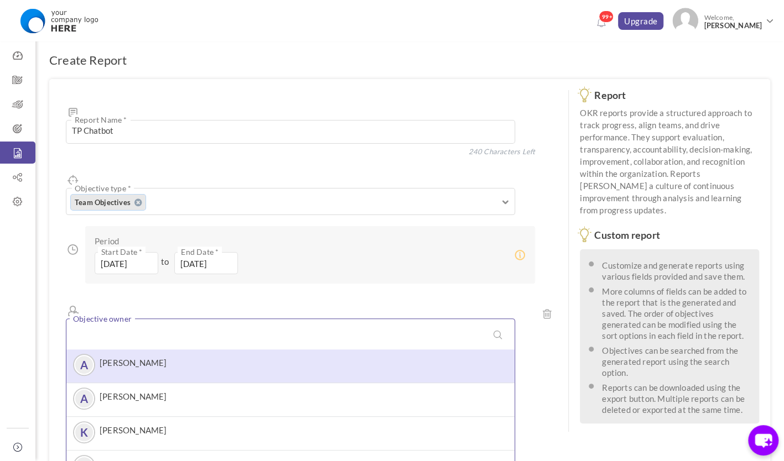
click at [162, 355] on div "A [PERSON_NAME]" at bounding box center [290, 366] width 437 height 22
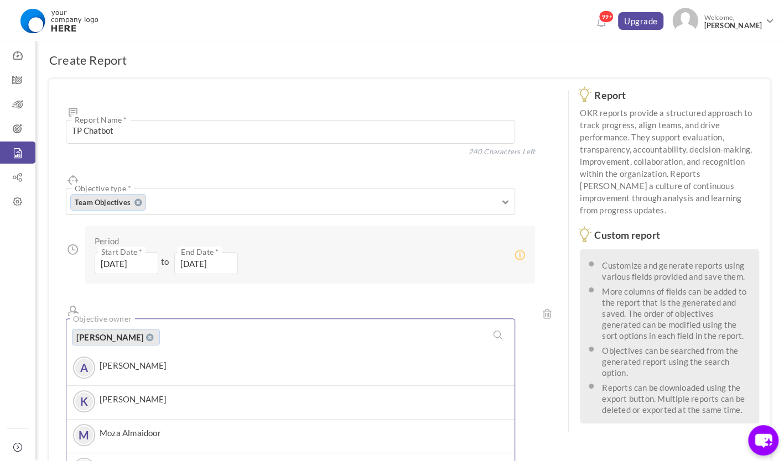
scroll to position [2, 0]
click at [41, 301] on div "Create Report TP Chatbot Report Name * 240 Characters Left Objective type * Tea…" at bounding box center [409, 464] width 748 height 869
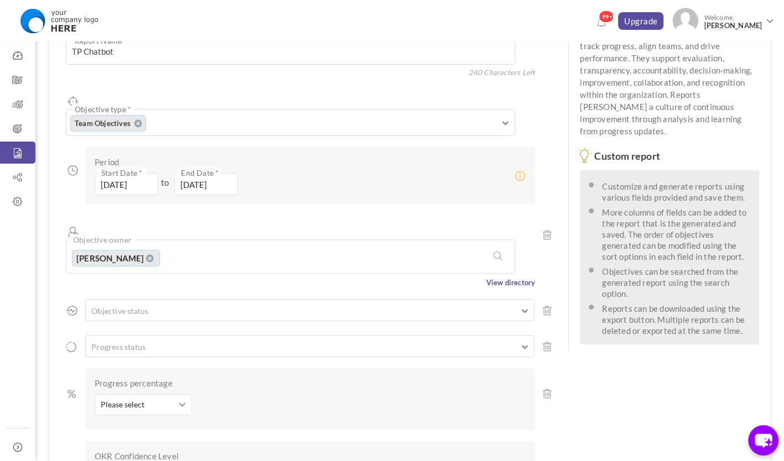
scroll to position [91, 0]
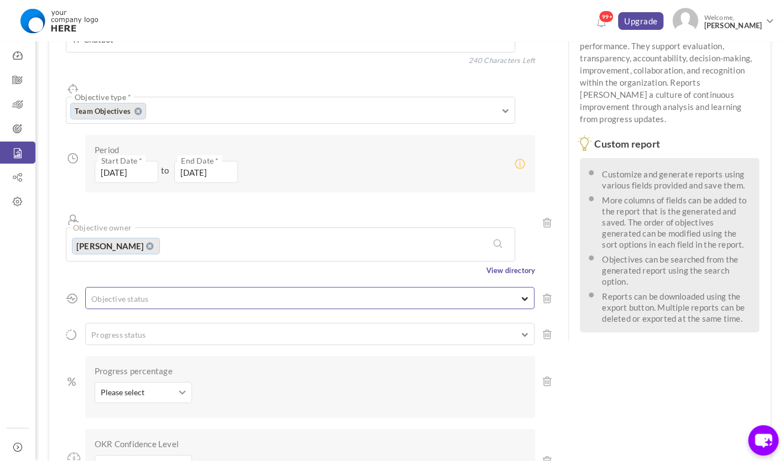
click at [147, 291] on ul at bounding box center [310, 296] width 448 height 11
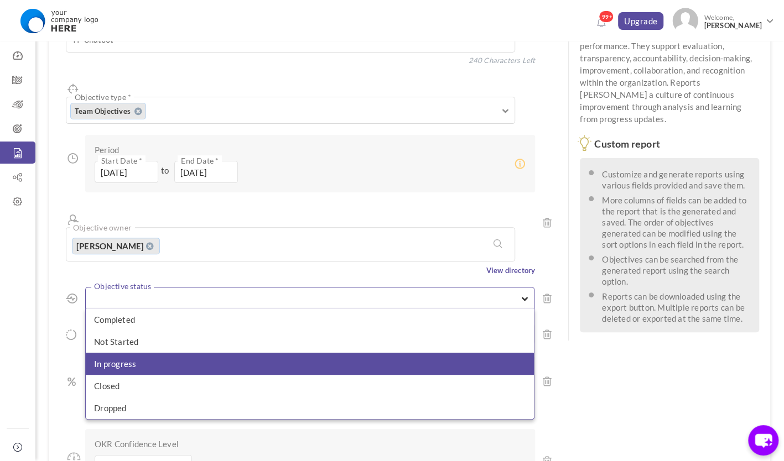
click at [177, 353] on li "In progress" at bounding box center [310, 364] width 448 height 22
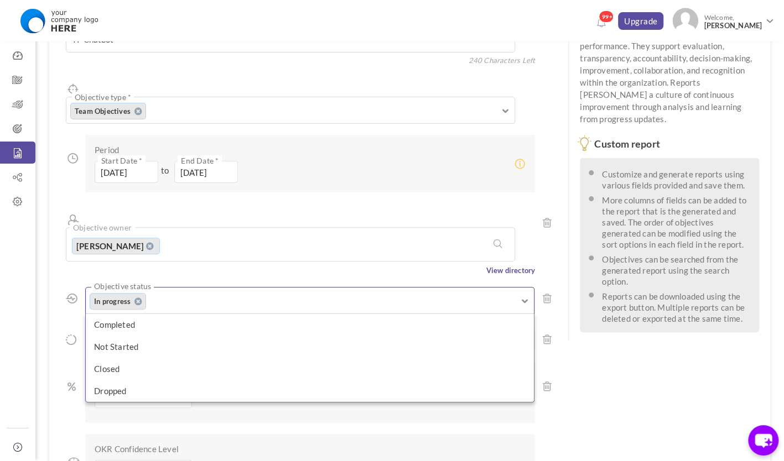
click at [58, 260] on div "TP Chatbot Report Name * 240 Characters Left Objective type * Team Objectives A…" at bounding box center [308, 284] width 519 height 593
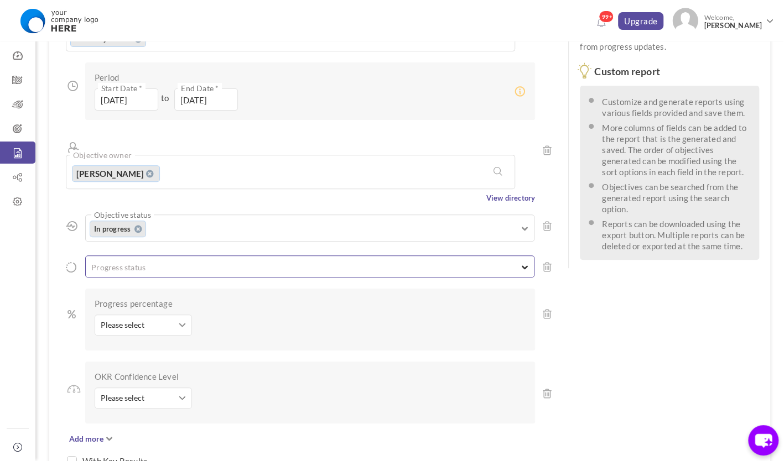
scroll to position [164, 0]
click at [168, 259] on ul at bounding box center [310, 264] width 448 height 11
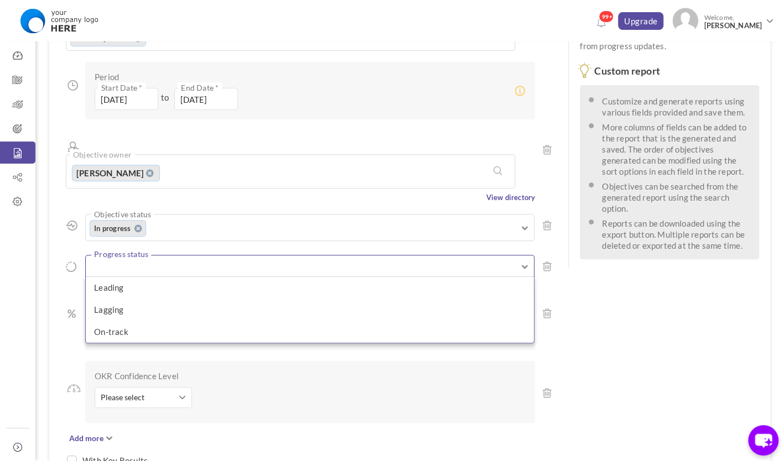
click at [56, 213] on div "TP Chatbot Report Name * 240 Characters Left Objective type * Team Objectives A…" at bounding box center [308, 211] width 519 height 593
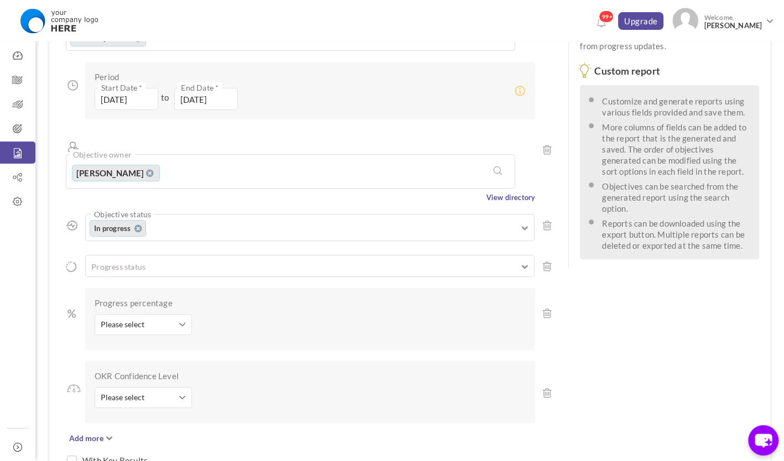
scroll to position [171, 0]
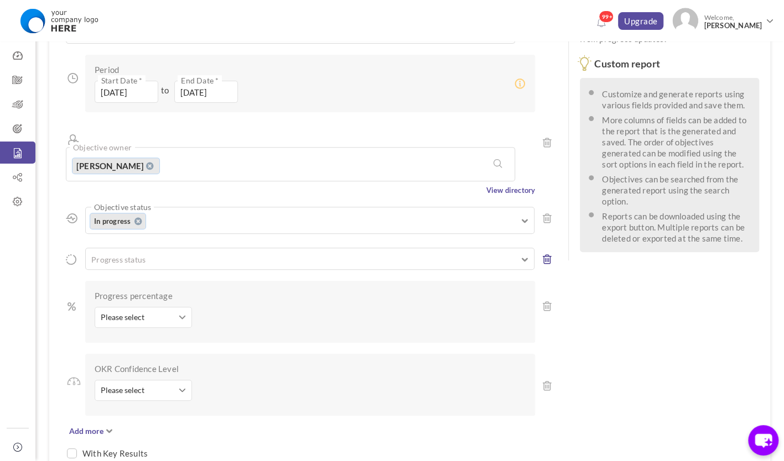
click at [549, 254] on icon at bounding box center [547, 259] width 9 height 11
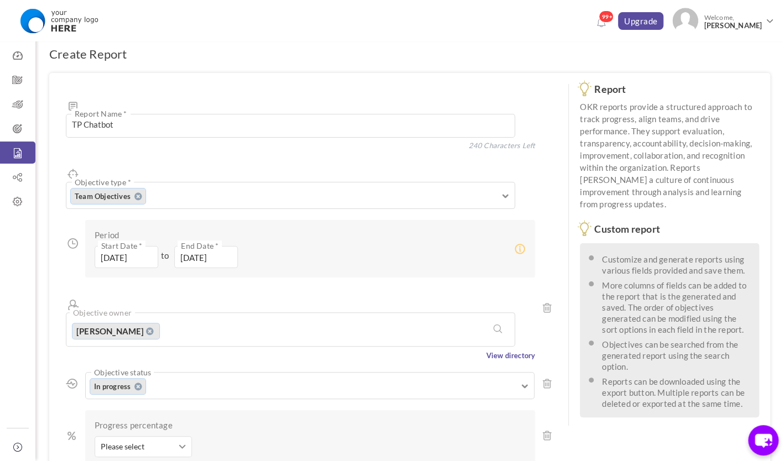
scroll to position [178, 0]
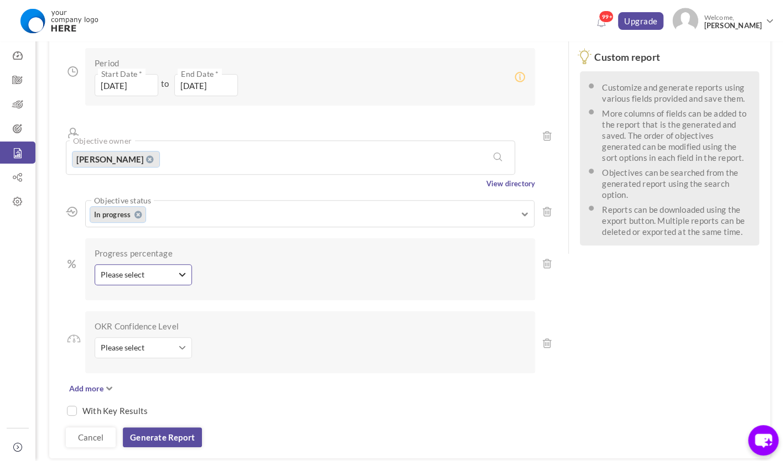
click at [145, 269] on span "Please select" at bounding box center [139, 274] width 77 height 11
click at [543, 258] on icon at bounding box center [547, 263] width 9 height 11
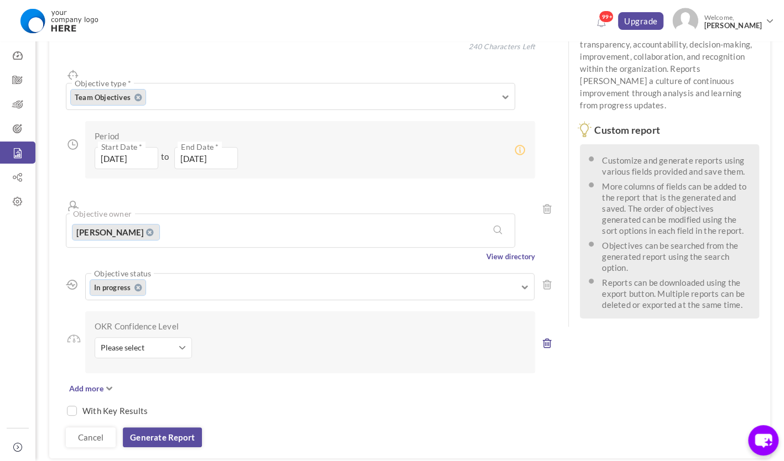
click at [548, 338] on icon at bounding box center [547, 343] width 9 height 11
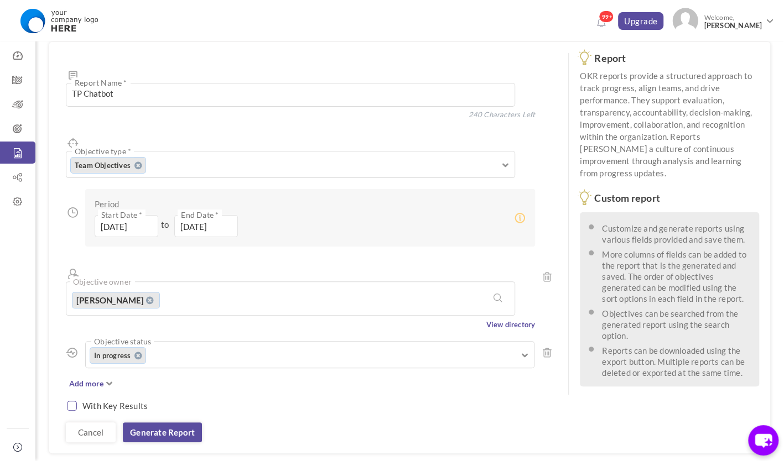
click at [75, 401] on input "checkbox" at bounding box center [72, 406] width 10 height 10
checkbox input "true"
click at [156, 423] on link "Generate report" at bounding box center [162, 433] width 79 height 20
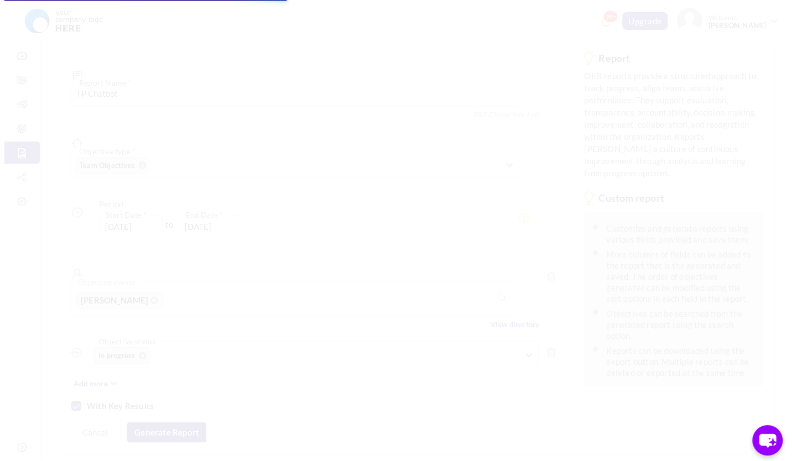
scroll to position [0, 0]
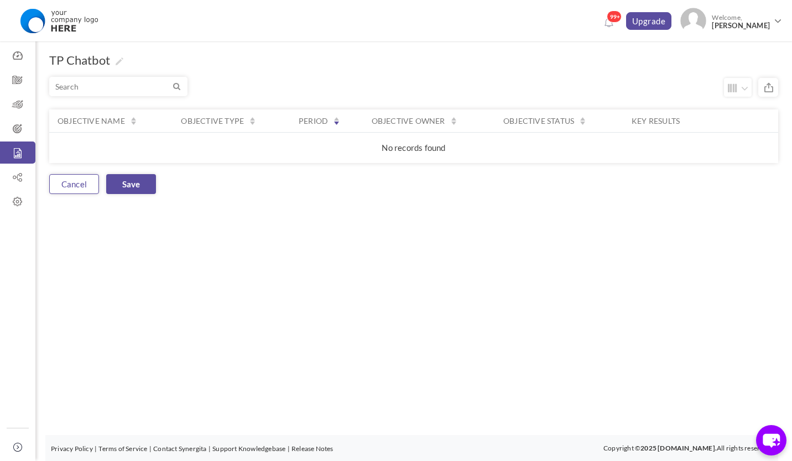
click at [79, 185] on link "Cancel" at bounding box center [74, 184] width 50 height 20
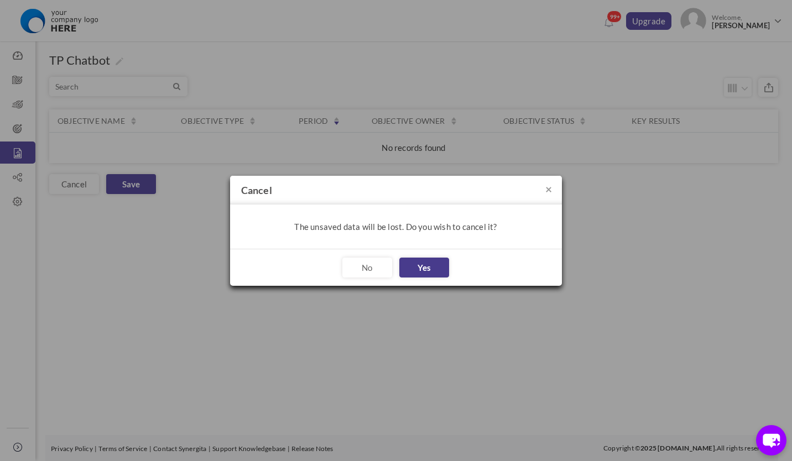
click at [424, 267] on link "Yes" at bounding box center [424, 268] width 50 height 20
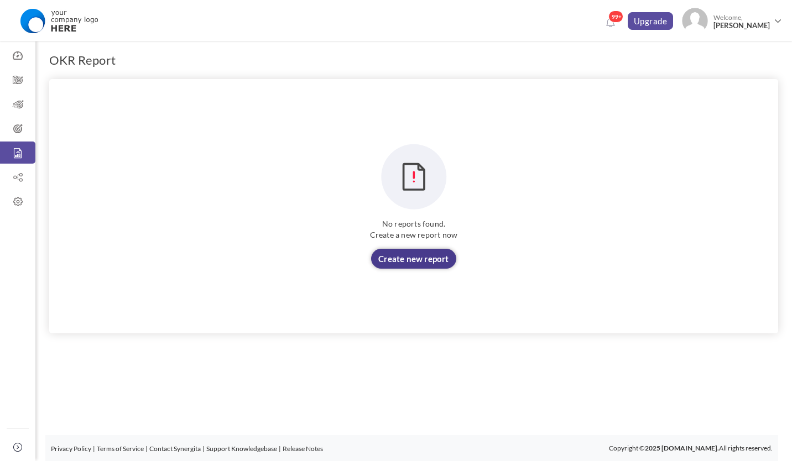
click at [400, 263] on link "Create new report" at bounding box center [413, 259] width 85 height 20
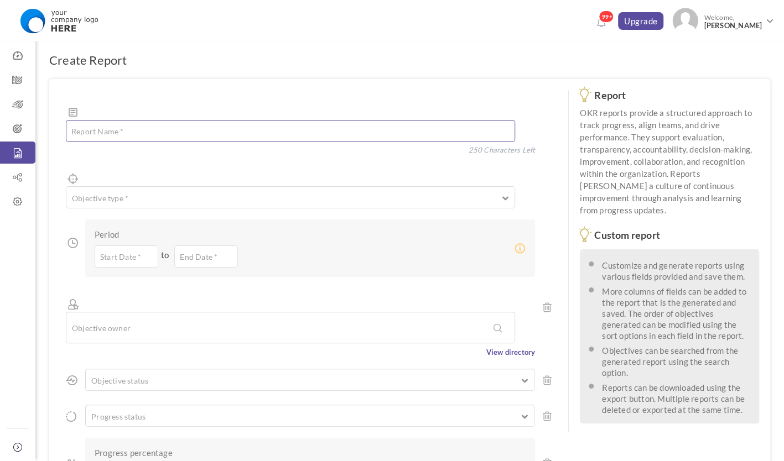
click at [140, 120] on textarea at bounding box center [290, 131] width 449 height 22
type textarea "TP Chatbot"
click at [121, 192] on ul at bounding box center [290, 197] width 448 height 11
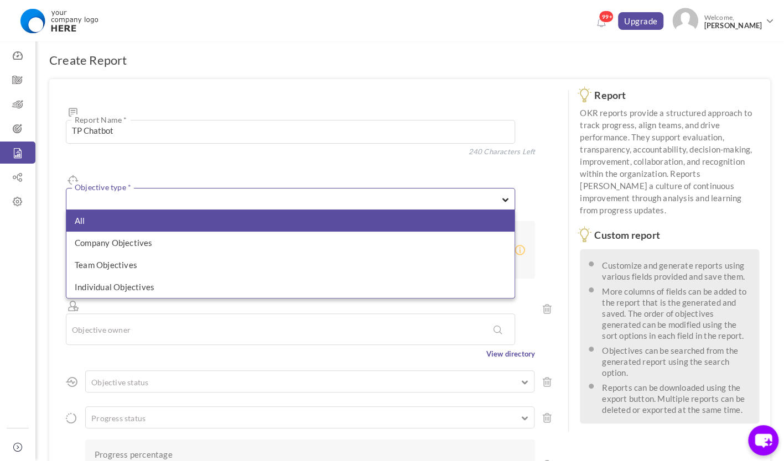
click at [153, 210] on li "All" at bounding box center [290, 221] width 448 height 22
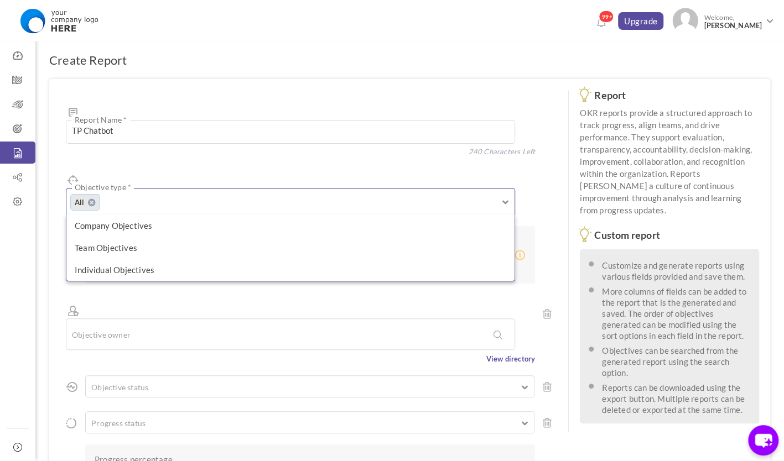
click at [54, 230] on div "TP Chatbot Report Name * 240 Characters Left Objective type * All All Company O…" at bounding box center [308, 372] width 519 height 586
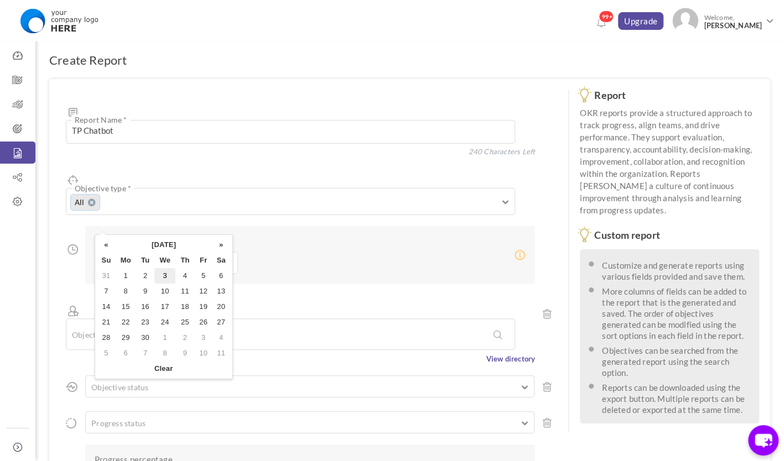
click at [136, 252] on input "text" at bounding box center [127, 263] width 64 height 22
click at [104, 244] on th "«" at bounding box center [106, 244] width 18 height 15
click at [166, 335] on td "27" at bounding box center [164, 337] width 21 height 15
type input "27-Aug-2025"
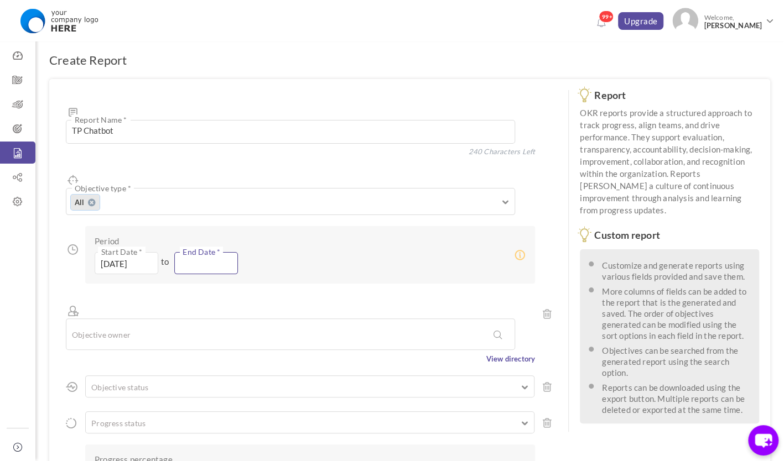
click at [217, 252] on input "text" at bounding box center [206, 263] width 64 height 22
click at [246, 270] on td "3" at bounding box center [244, 275] width 21 height 15
type input "03-Sep-2025"
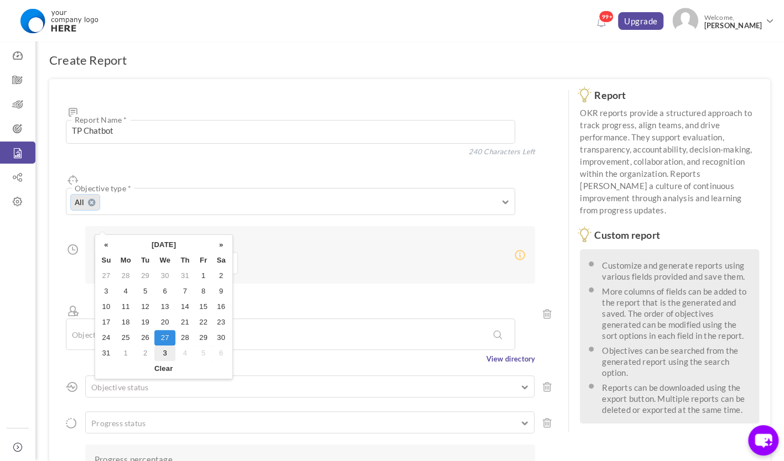
click at [128, 252] on input "27-Aug-2025" at bounding box center [127, 263] width 64 height 22
click at [74, 256] on div "TP Chatbot Report Name * 240 Characters Left Objective type * All All Company O…" at bounding box center [308, 372] width 519 height 586
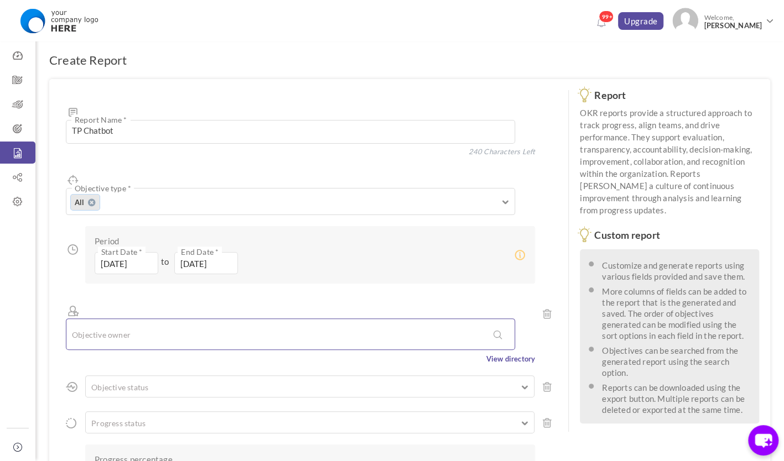
click at [115, 325] on input "text" at bounding box center [119, 334] width 94 height 19
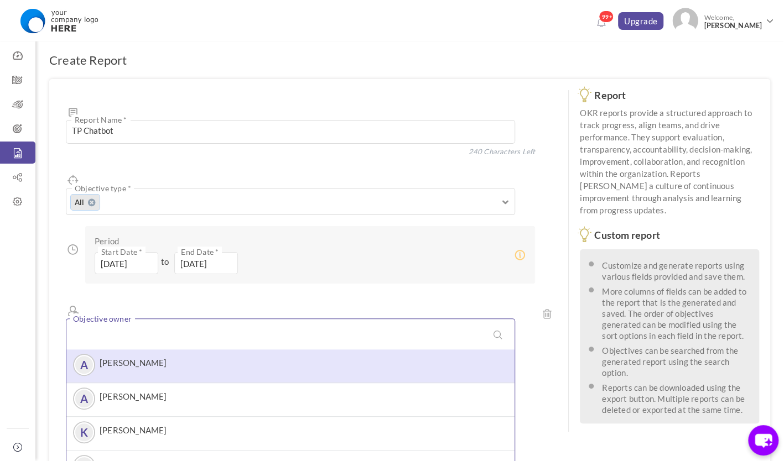
click at [158, 355] on div "A [PERSON_NAME]" at bounding box center [290, 366] width 437 height 22
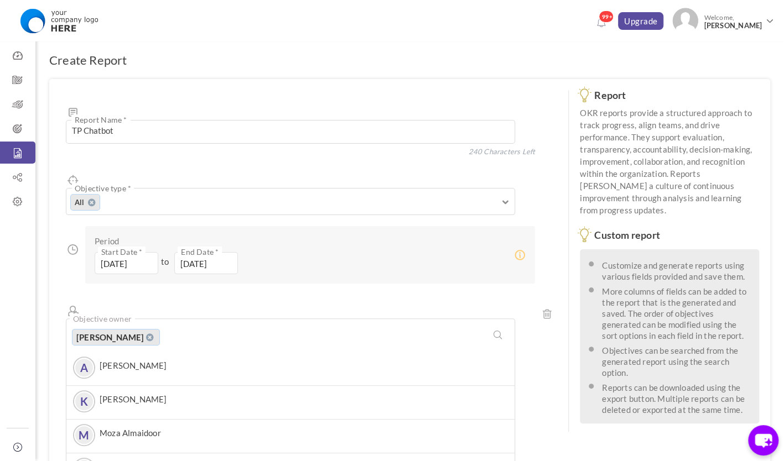
click at [59, 300] on div "TP Chatbot Report Name * 240 Characters Left Objective type * All All Company O…" at bounding box center [308, 456] width 519 height 754
click at [546, 384] on icon at bounding box center [547, 389] width 9 height 11
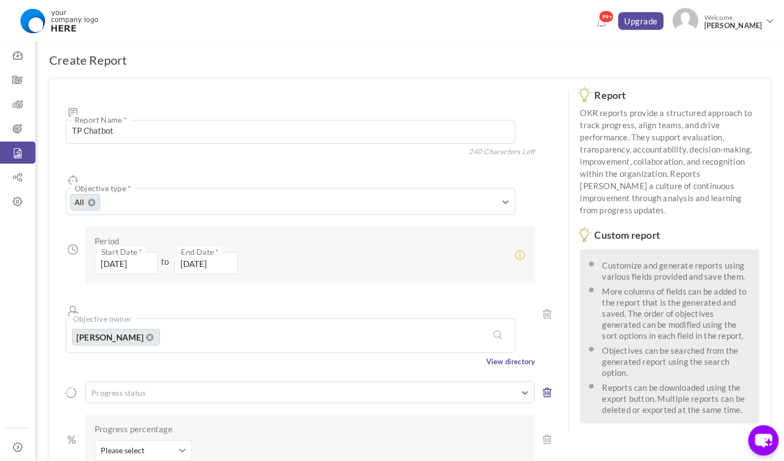
click at [546, 387] on icon at bounding box center [547, 392] width 9 height 11
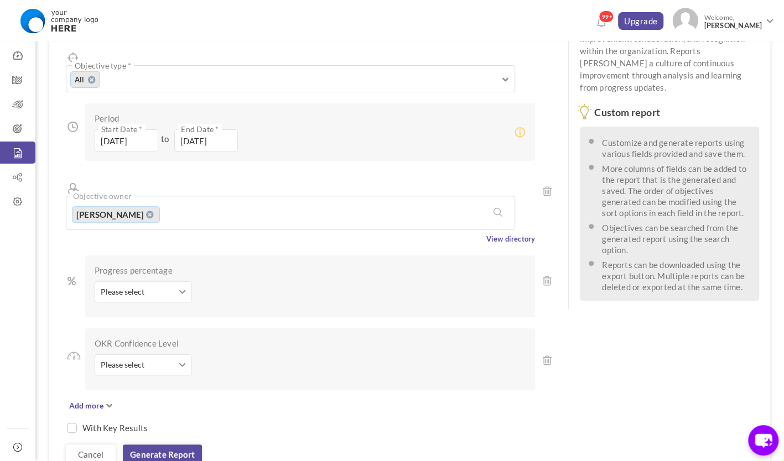
scroll to position [122, 0]
click at [73, 424] on input "checkbox" at bounding box center [72, 429] width 10 height 10
checkbox input "true"
click at [165, 445] on link "Generate report" at bounding box center [162, 455] width 79 height 20
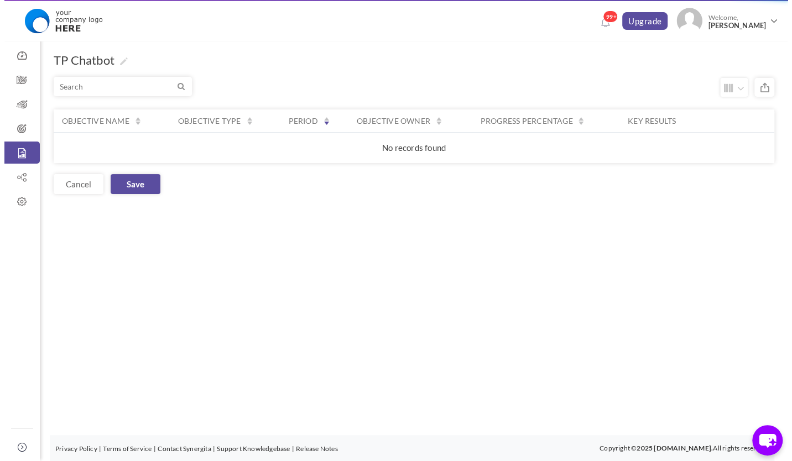
scroll to position [0, 0]
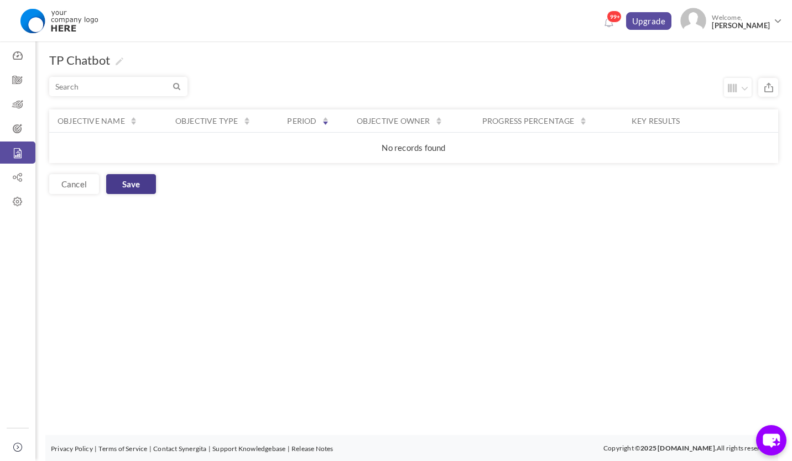
click at [132, 184] on link "Save" at bounding box center [131, 184] width 50 height 20
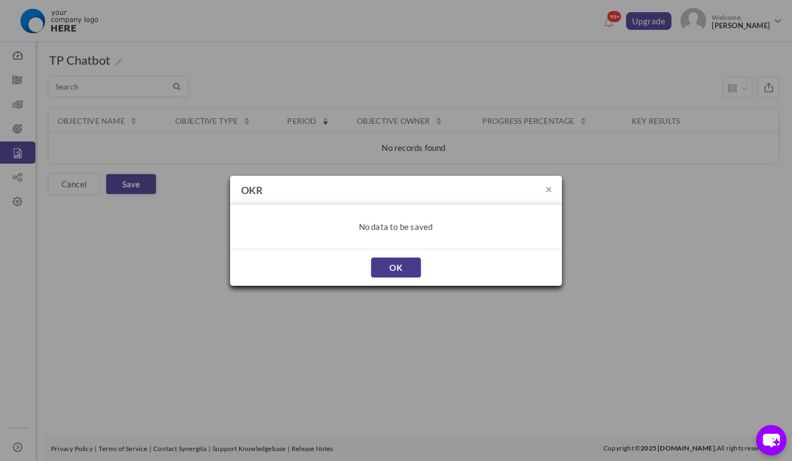
click at [383, 265] on link "OK" at bounding box center [396, 268] width 50 height 20
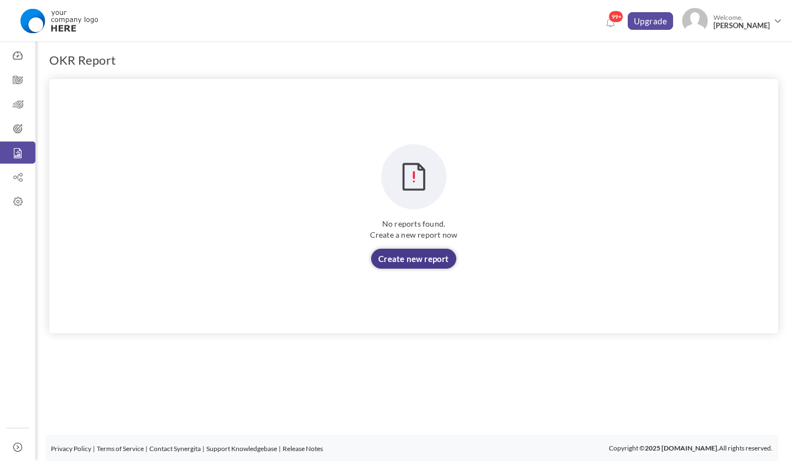
click at [404, 256] on link "Create new report" at bounding box center [413, 259] width 85 height 20
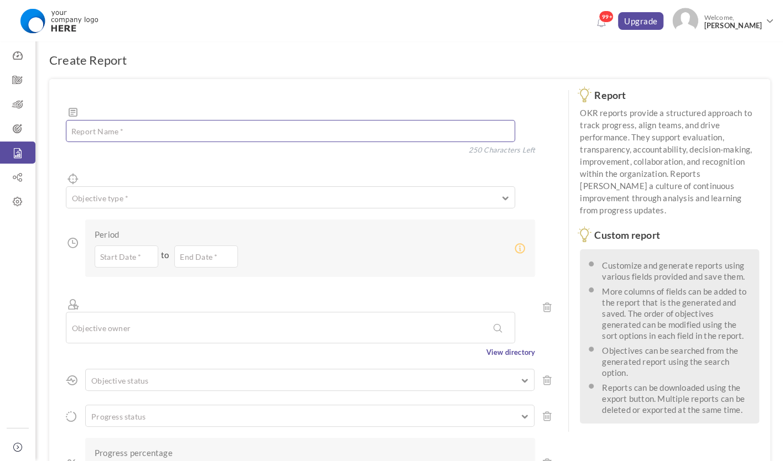
click at [149, 120] on textarea at bounding box center [290, 131] width 449 height 22
click at [149, 120] on textarea at bounding box center [290, 132] width 449 height 24
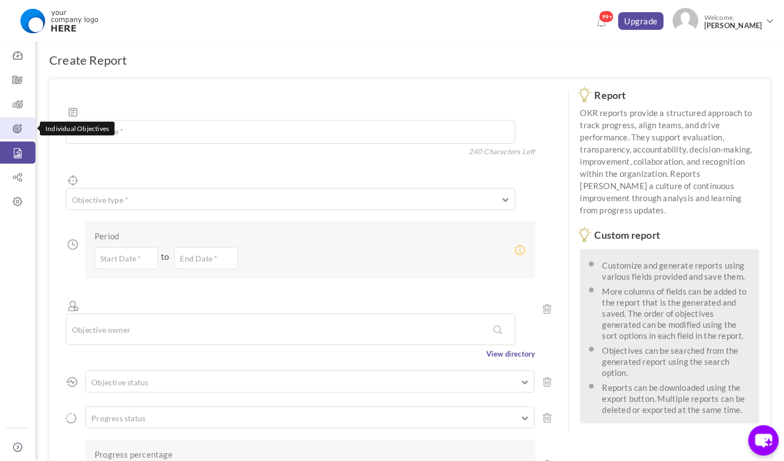
drag, startPoint x: 136, startPoint y: 111, endPoint x: 13, endPoint y: 127, distance: 123.9
click at [13, 127] on div "Trial Extended! Subscribe to continue using all the features. 99+ Upgrade Upgra…" at bounding box center [392, 363] width 784 height 726
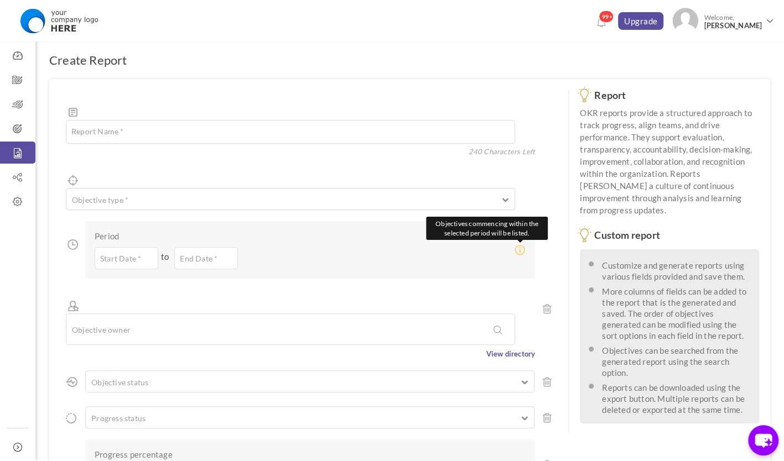
type textarea "TP Chatbot"
click at [522, 244] on icon at bounding box center [519, 249] width 11 height 11
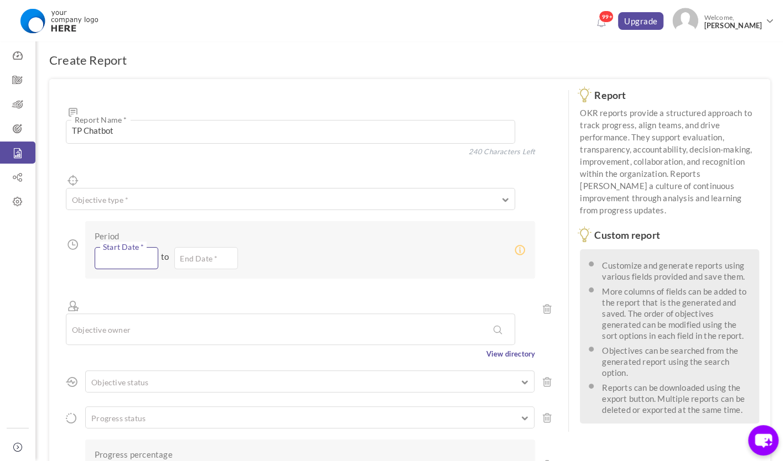
click at [144, 247] on input "text" at bounding box center [127, 258] width 64 height 22
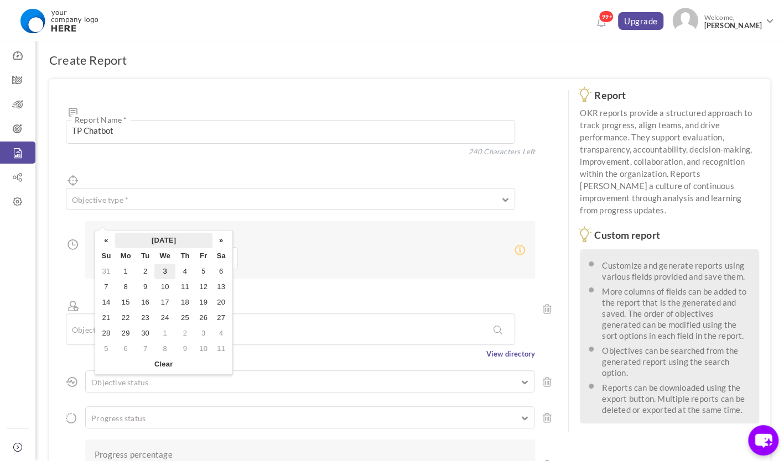
click at [178, 242] on th "[DATE]" at bounding box center [163, 240] width 97 height 15
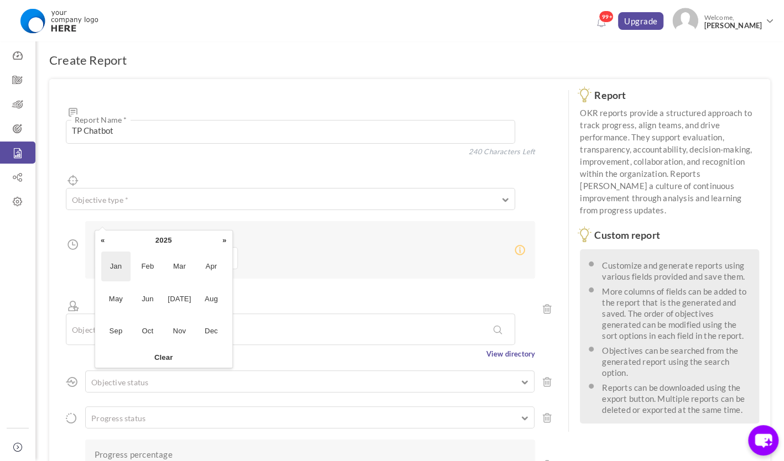
click at [115, 258] on span "Jan" at bounding box center [115, 267] width 29 height 30
click at [170, 273] on td "1" at bounding box center [164, 271] width 21 height 15
type input "[DATE]"
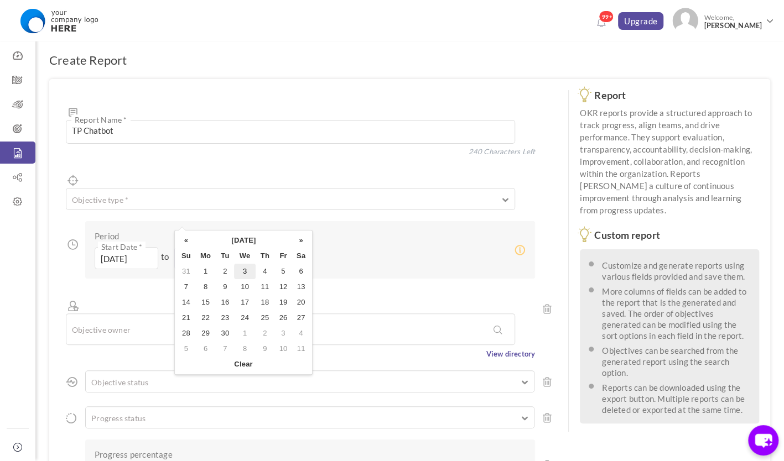
click at [209, 247] on input "text" at bounding box center [206, 258] width 64 height 22
click at [306, 240] on th "»" at bounding box center [301, 240] width 18 height 15
click at [305, 240] on th "»" at bounding box center [301, 240] width 18 height 15
click at [244, 331] on td "31" at bounding box center [244, 333] width 21 height 15
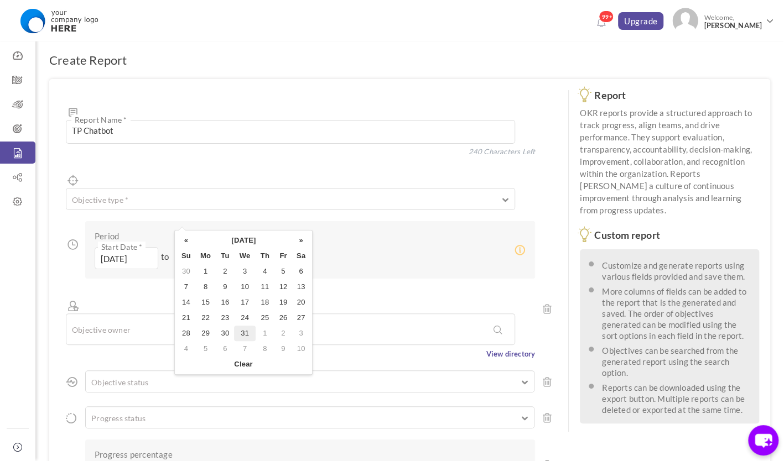
type input "31-Dec-2025"
click at [138, 320] on input "text" at bounding box center [119, 329] width 94 height 19
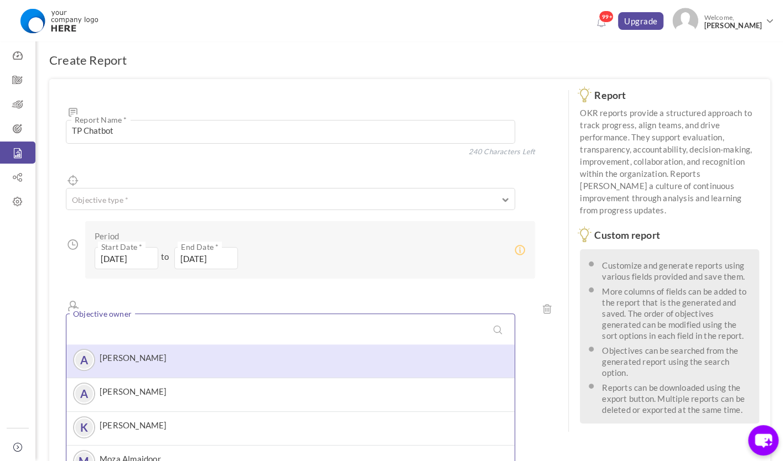
click at [169, 350] on div "A [PERSON_NAME]" at bounding box center [290, 361] width 437 height 22
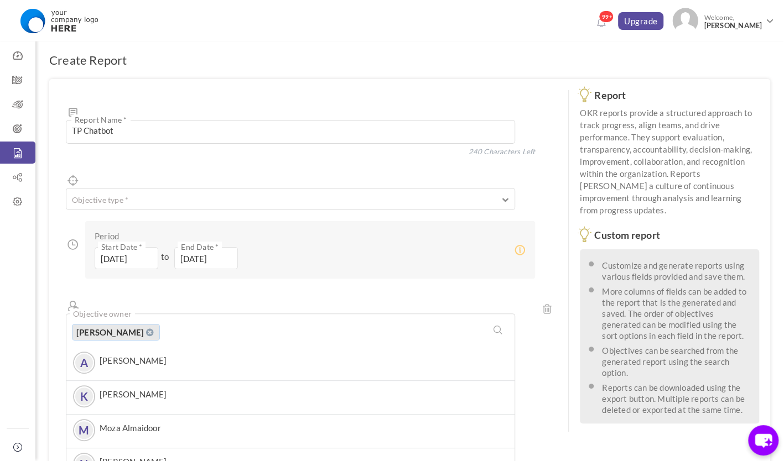
click at [59, 299] on div "TP Chatbot Report Name * 240 Characters Left Objective type * All Company Objec…" at bounding box center [308, 453] width 519 height 749
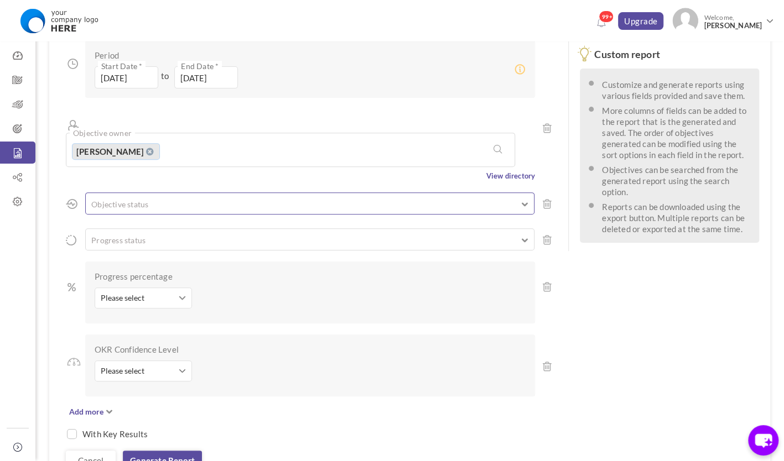
scroll to position [205, 0]
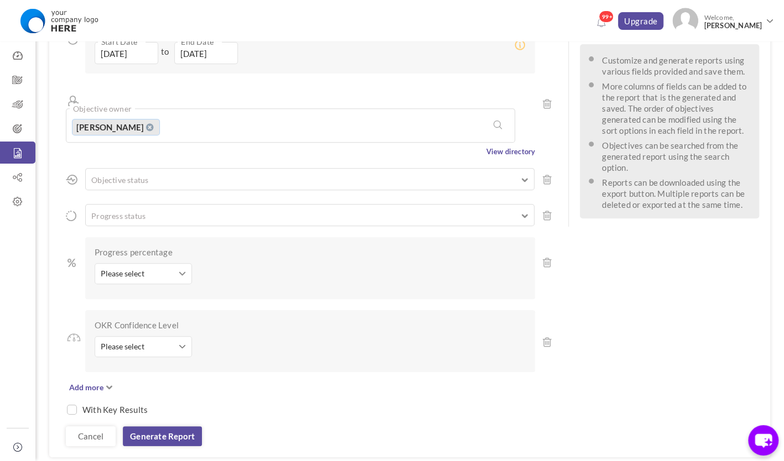
click at [123, 404] on label "With Key Results" at bounding box center [114, 409] width 65 height 11
click at [80, 393] on div "With Key Results" at bounding box center [300, 404] width 469 height 22
click at [68, 405] on input "checkbox" at bounding box center [72, 410] width 10 height 10
checkbox input "true"
click at [142, 426] on link "Generate report" at bounding box center [162, 436] width 79 height 20
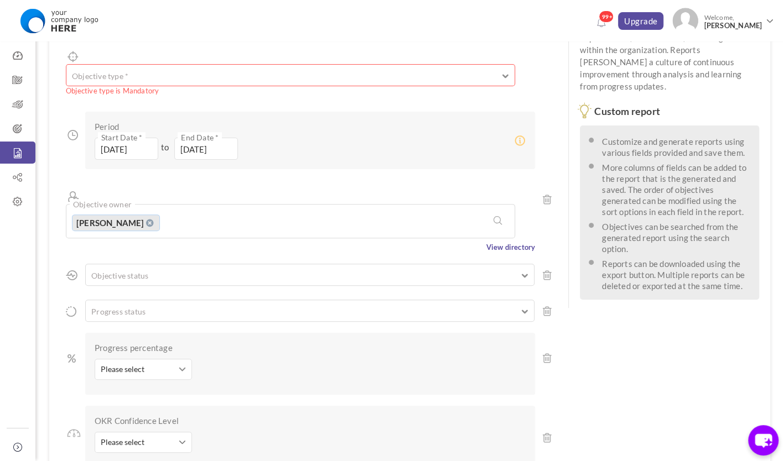
scroll to position [0, 0]
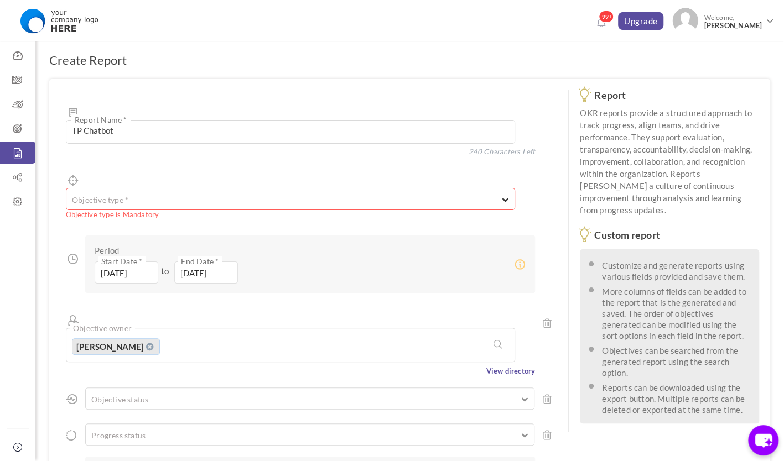
click at [218, 192] on ul at bounding box center [290, 197] width 448 height 11
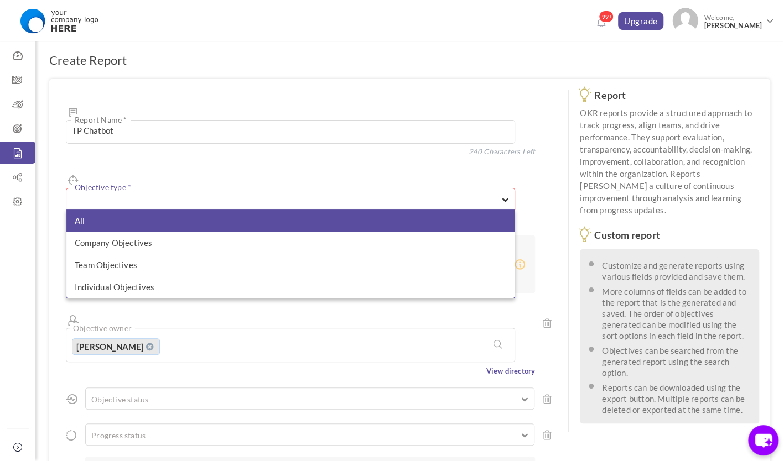
click at [175, 210] on li "All" at bounding box center [290, 221] width 448 height 22
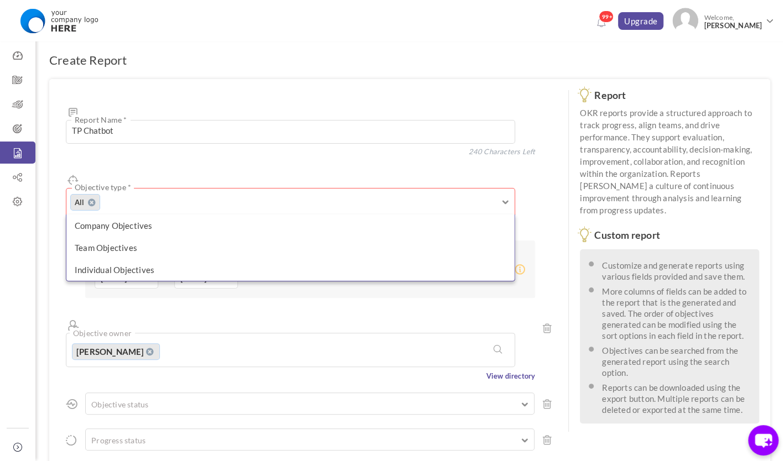
click at [50, 212] on div "TP Chatbot Report Name * 240 Characters Left Objective type * All All Company O…" at bounding box center [308, 380] width 519 height 603
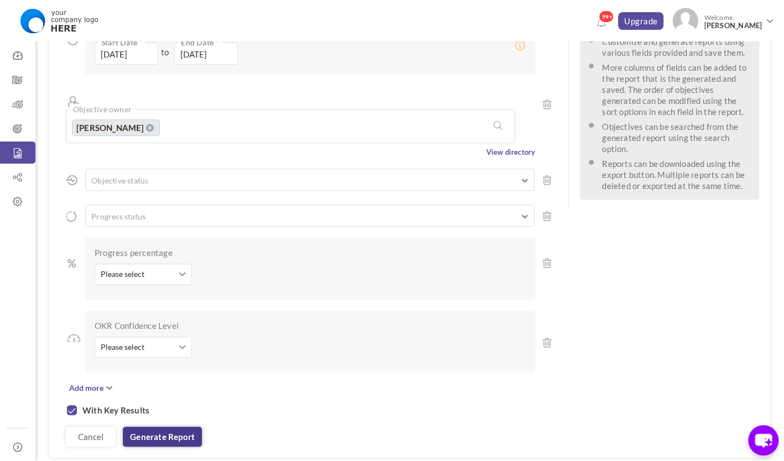
click at [169, 427] on link "Generate report" at bounding box center [162, 437] width 79 height 20
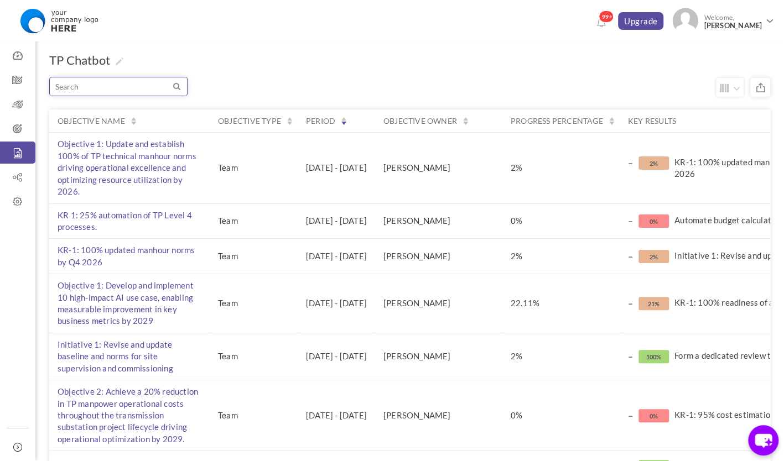
click at [113, 87] on input "search" at bounding box center [118, 86] width 138 height 19
type input "tp chatbot"
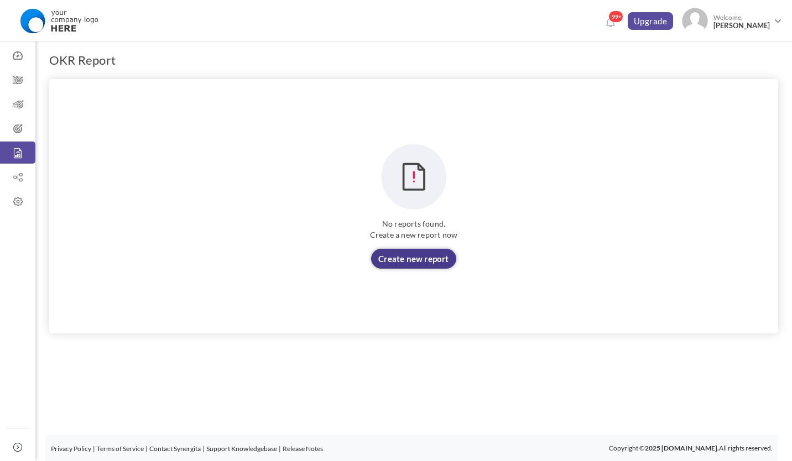
click at [403, 261] on link "Create new report" at bounding box center [413, 259] width 85 height 20
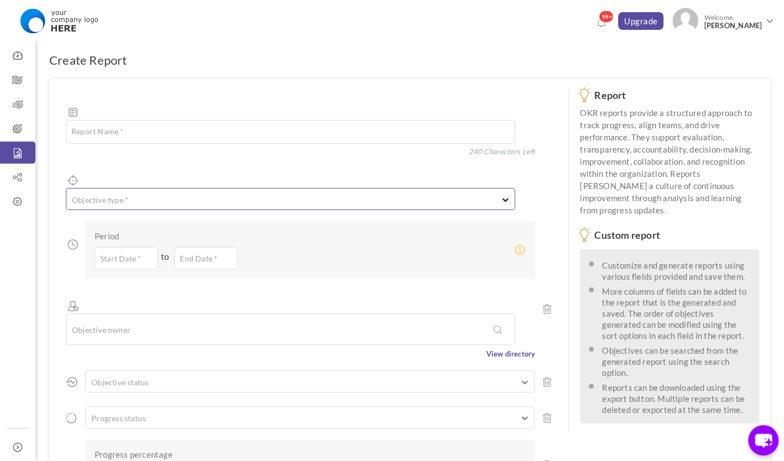
type textarea "TP Chatbot"
click at [147, 192] on ul at bounding box center [290, 197] width 448 height 11
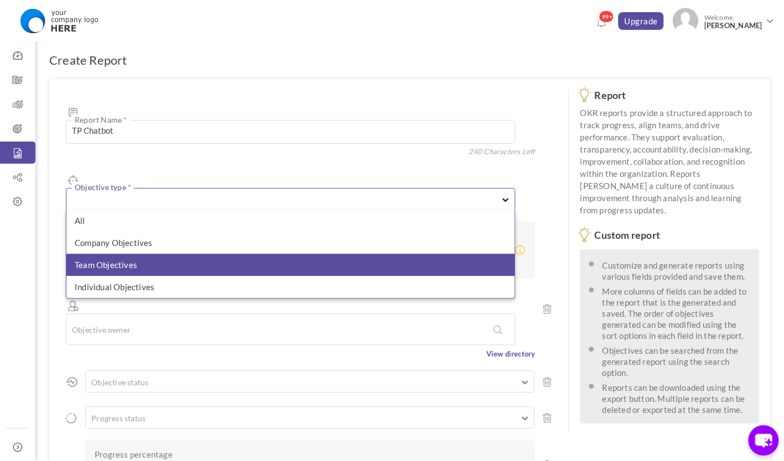
click at [157, 254] on li "Team Objectives" at bounding box center [290, 265] width 448 height 22
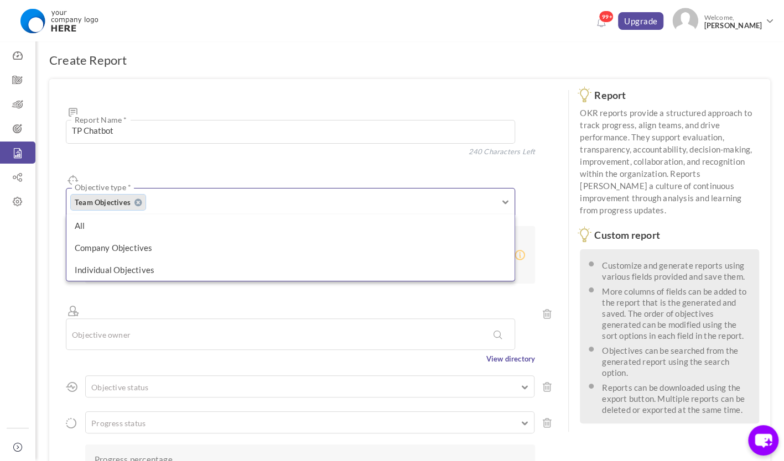
click at [70, 304] on icon at bounding box center [73, 311] width 14 height 14
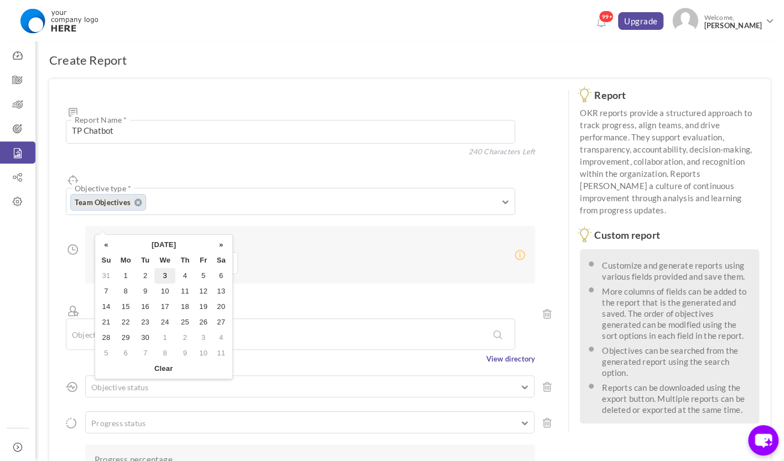
click at [137, 252] on input "text" at bounding box center [127, 263] width 64 height 22
click at [153, 238] on th "[DATE]" at bounding box center [163, 244] width 97 height 15
click at [115, 268] on span "Jan" at bounding box center [115, 271] width 29 height 30
click at [168, 275] on td "1" at bounding box center [164, 275] width 21 height 15
type input "[DATE]"
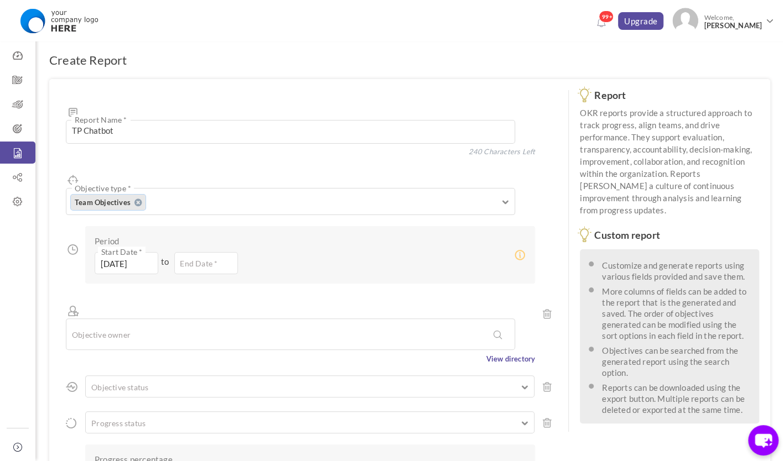
click at [200, 241] on div "Period 01-Jan-2025 Start Date * to End Date *" at bounding box center [310, 255] width 450 height 58
click at [210, 252] on input "text" at bounding box center [206, 263] width 64 height 22
click at [277, 241] on th "September 2025" at bounding box center [243, 244] width 97 height 15
click at [278, 332] on span "Dec" at bounding box center [291, 336] width 29 height 30
click at [230, 334] on td "30" at bounding box center [225, 337] width 18 height 15
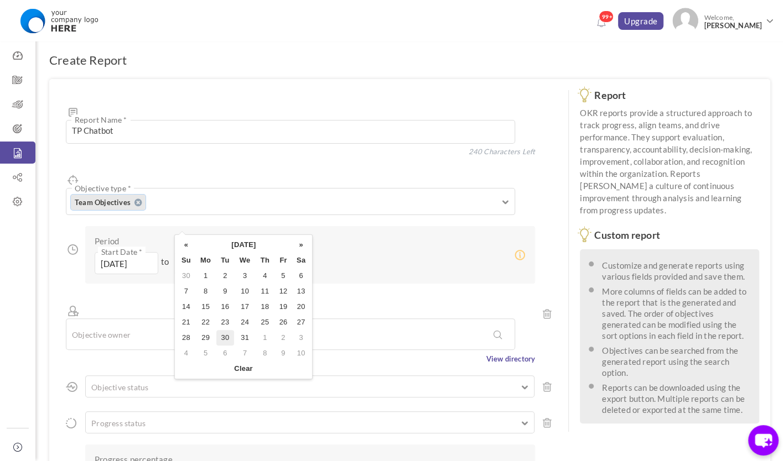
type input "30-Dec-2025"
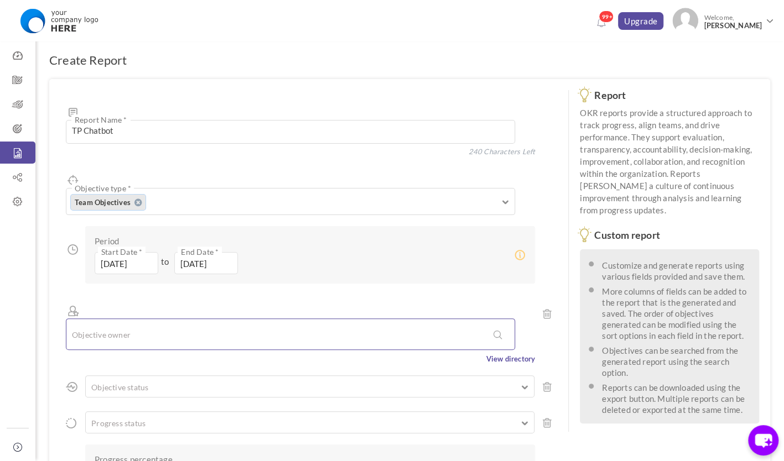
click at [159, 325] on input "text" at bounding box center [119, 334] width 94 height 19
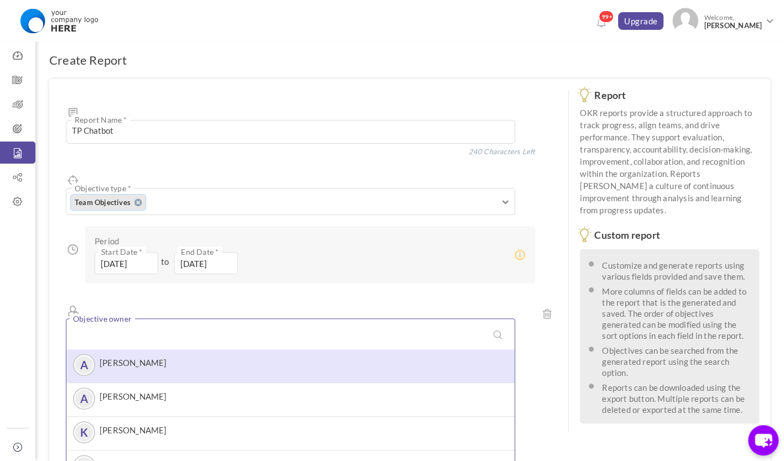
click at [158, 355] on div "A Ali Rajab" at bounding box center [290, 366] width 437 height 22
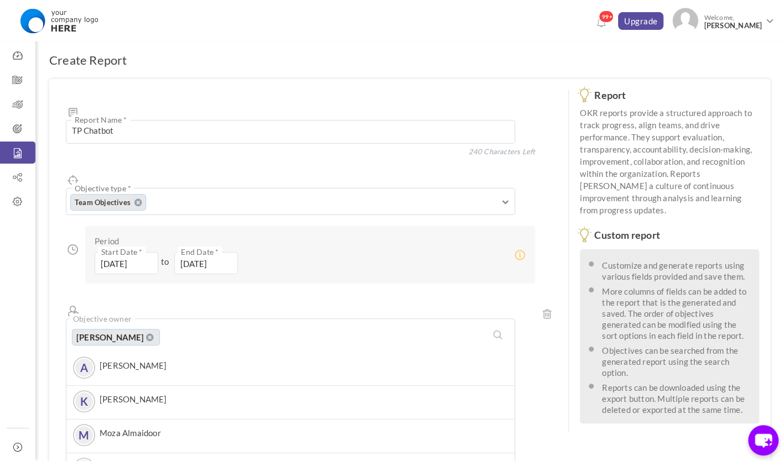
click at [74, 308] on div "Objective owner Ali Rajab A Ali Rajab A Asma Alshamsi K Khalifa Alshaiba M Moza…" at bounding box center [300, 408] width 469 height 221
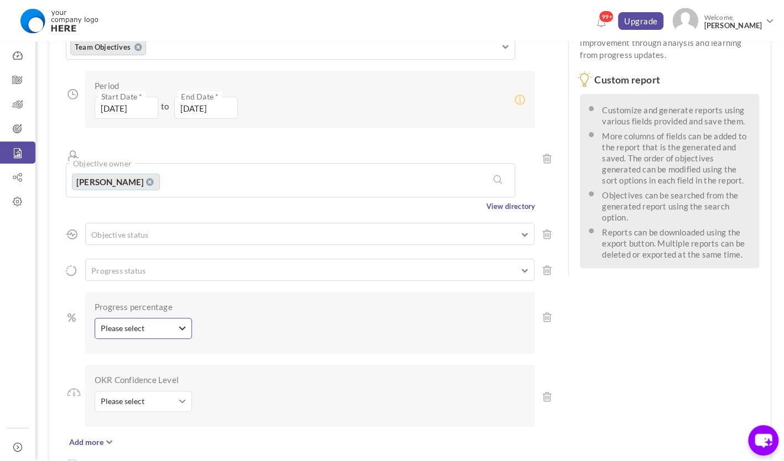
scroll to position [210, 0]
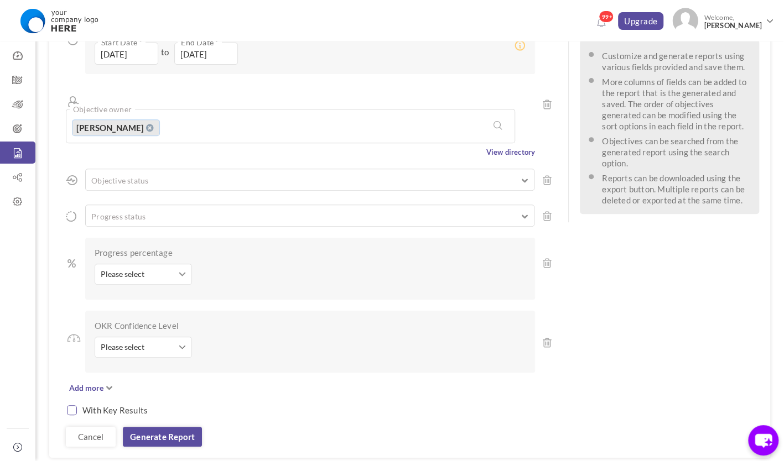
click at [70, 405] on input "checkbox" at bounding box center [72, 410] width 10 height 10
checkbox input "true"
click at [160, 427] on link "Generate report" at bounding box center [162, 437] width 79 height 20
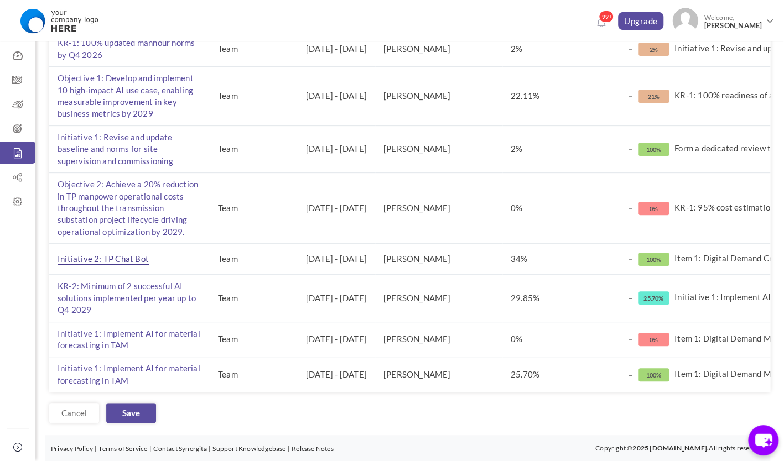
click at [132, 254] on span "Initiative 2: TP Chat Bot" at bounding box center [103, 259] width 91 height 11
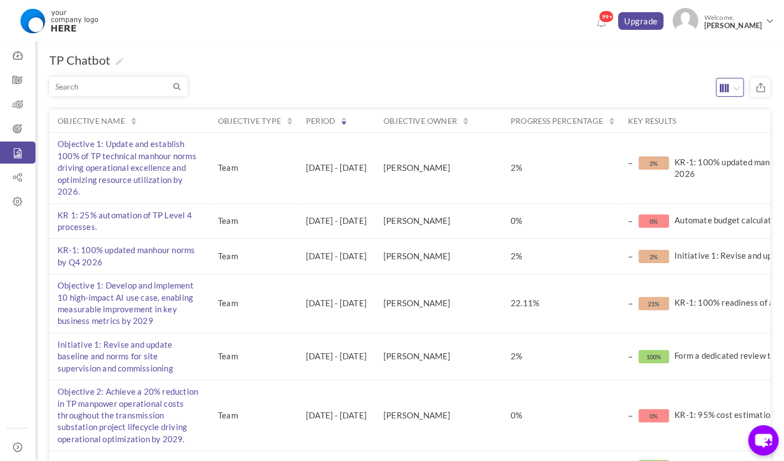
click at [733, 90] on icon "button" at bounding box center [736, 88] width 7 height 11
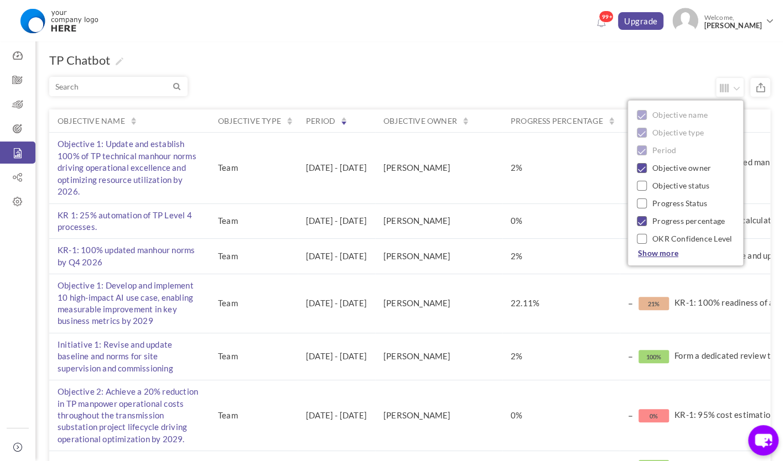
click at [654, 255] on span "Show more" at bounding box center [658, 252] width 40 height 9
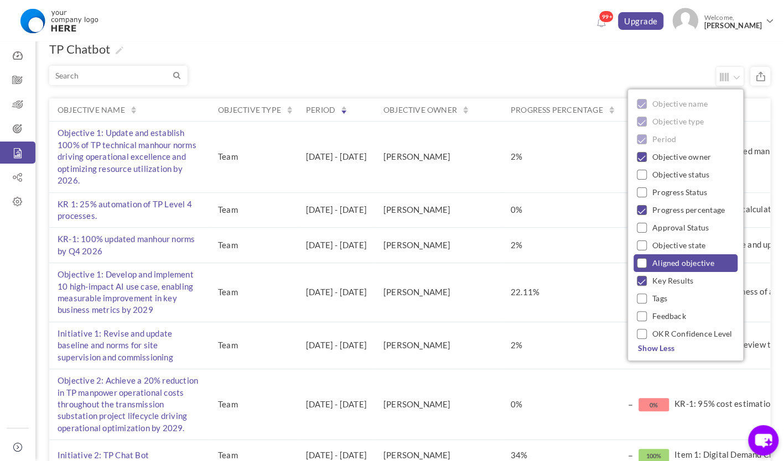
scroll to position [14, 0]
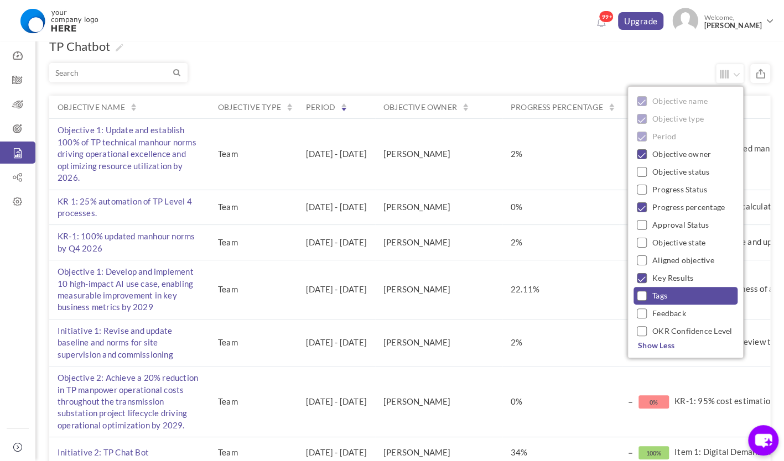
click at [681, 293] on link "Tags" at bounding box center [685, 296] width 104 height 18
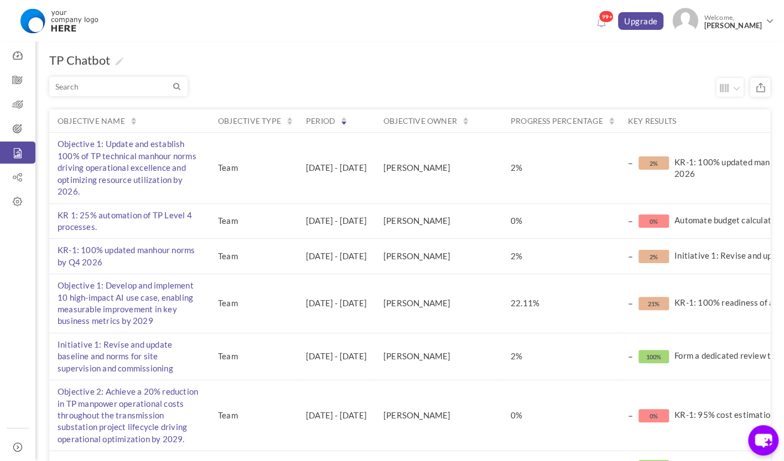
scroll to position [215, 0]
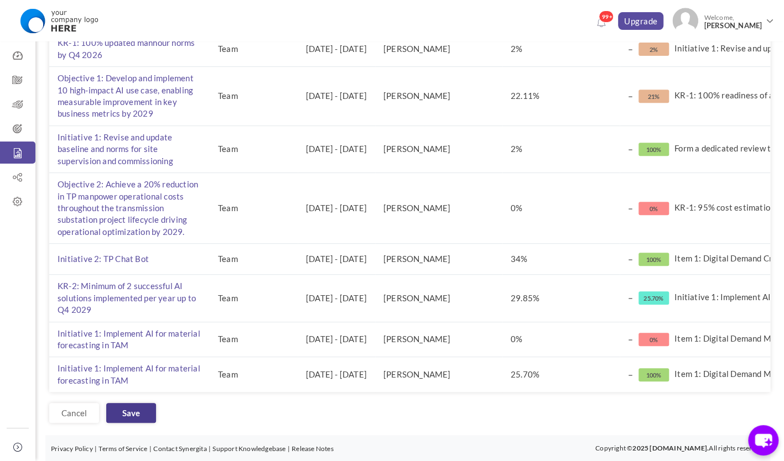
click at [144, 408] on link "Save" at bounding box center [131, 413] width 50 height 20
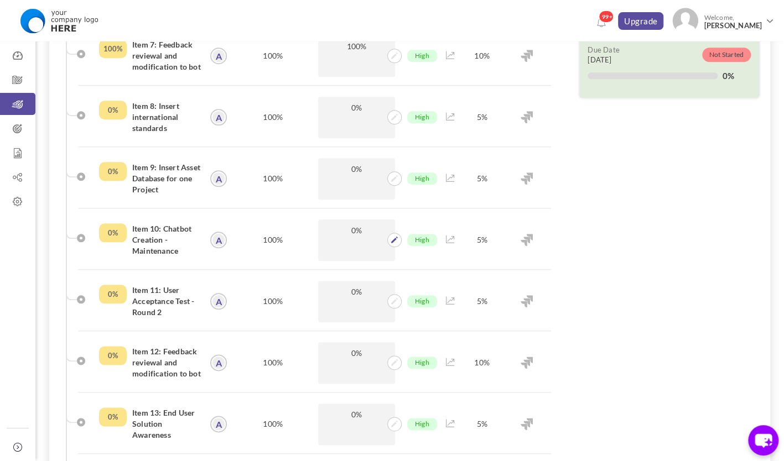
scroll to position [460, 0]
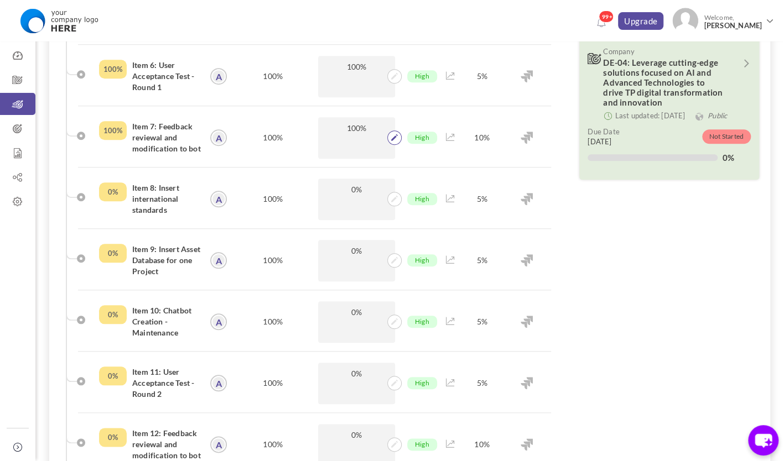
click at [392, 140] on icon at bounding box center [394, 137] width 7 height 7
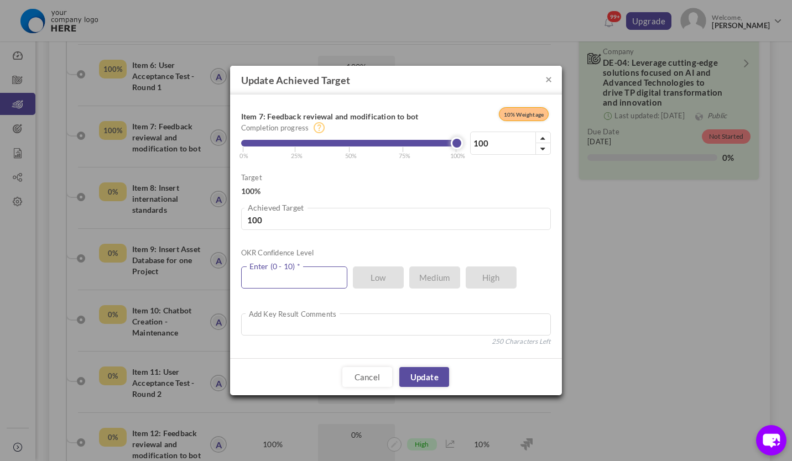
click at [310, 279] on input "text" at bounding box center [294, 278] width 106 height 22
type input "10"
click at [295, 221] on input "100" at bounding box center [396, 219] width 310 height 22
type input "10"
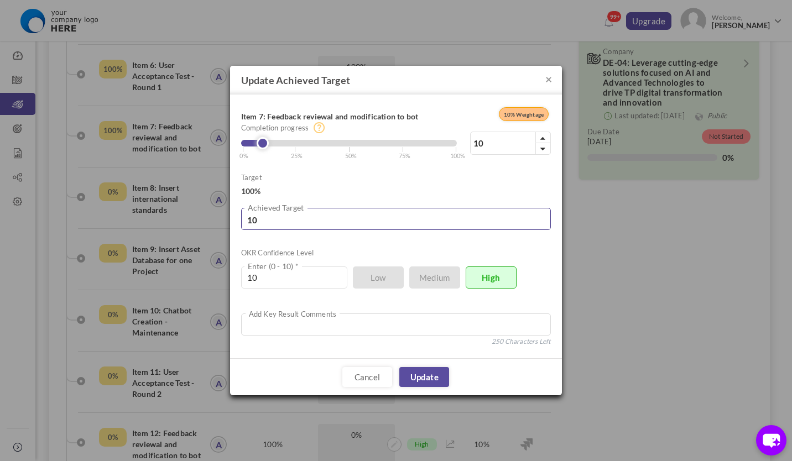
type input "1"
type input "0"
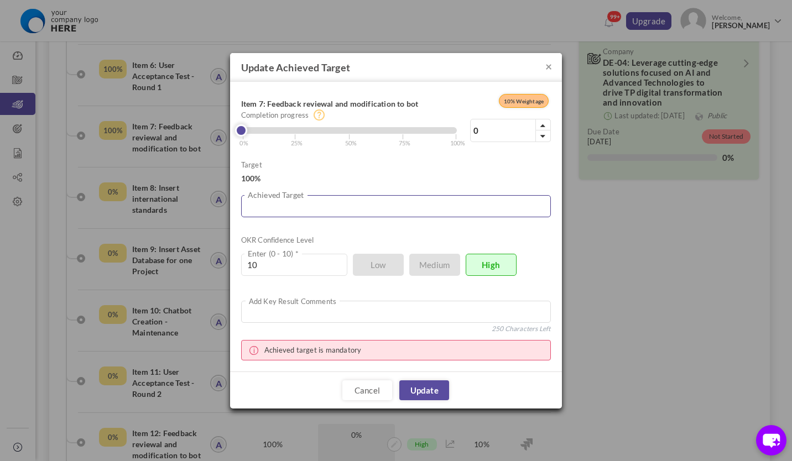
type input "9"
type input "99"
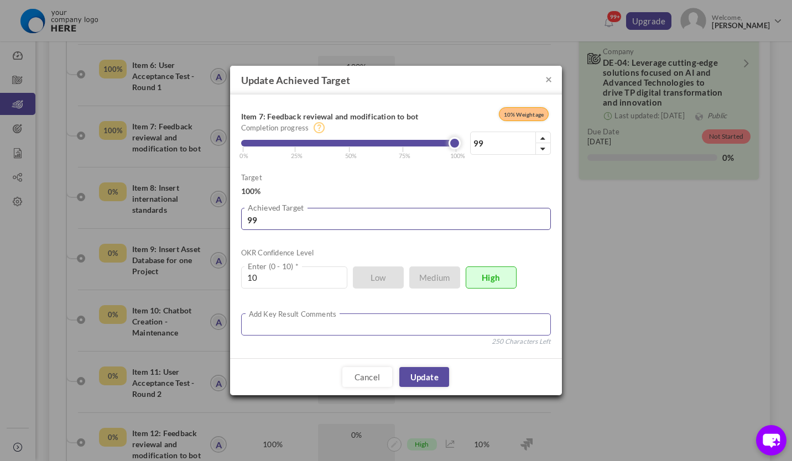
type input "99"
click at [278, 324] on textarea at bounding box center [396, 325] width 310 height 22
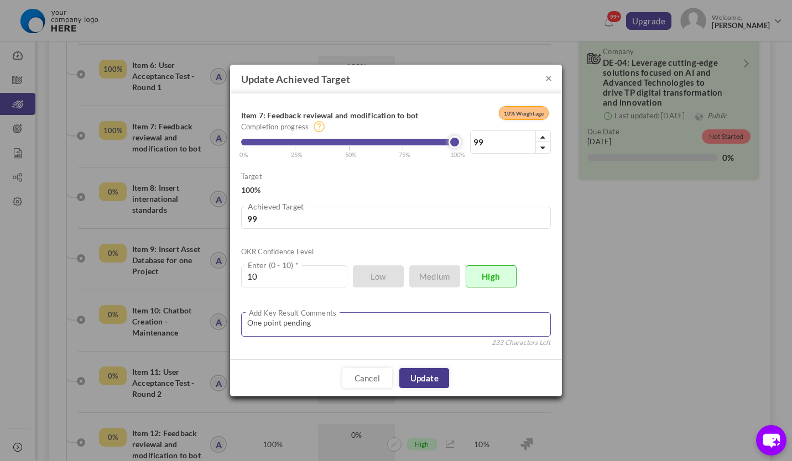
type textarea "One point pending"
click at [414, 376] on link "Update" at bounding box center [424, 378] width 50 height 20
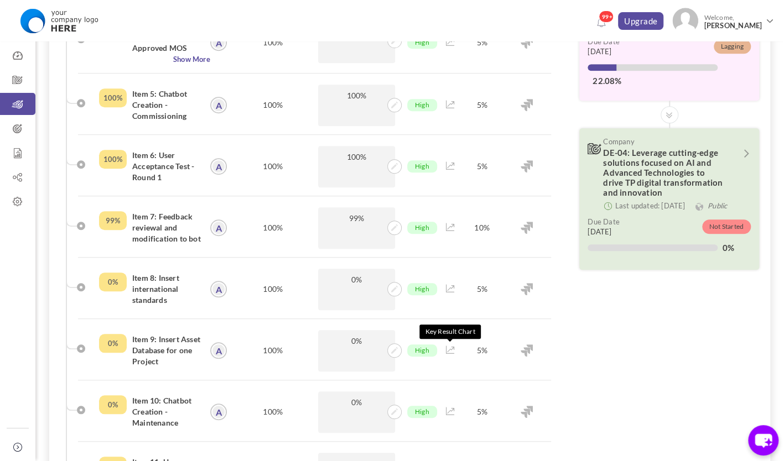
scroll to position [362, 0]
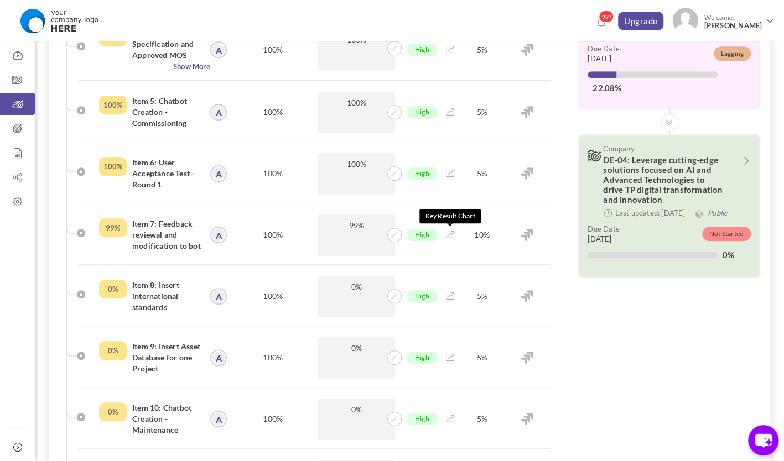
click at [452, 234] on icon at bounding box center [450, 235] width 9 height 8
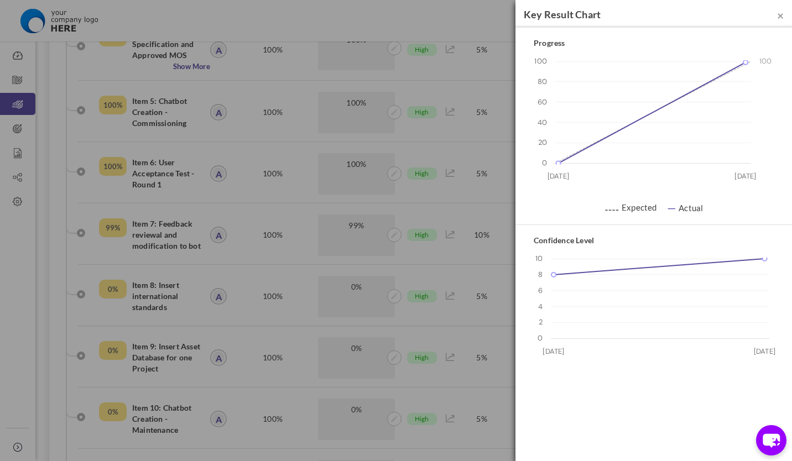
click at [459, 266] on div "× Key Result Chart Progress 0 20 40 60 80 100 30 Aug 03 Sep 100 0 99 ⚋⚋ Expecte…" at bounding box center [396, 230] width 792 height 461
click at [779, 15] on span "×" at bounding box center [780, 15] width 7 height 14
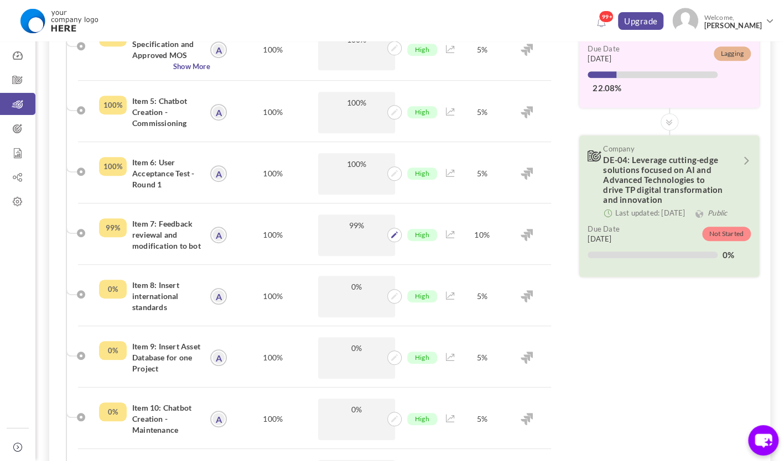
click at [386, 233] on p "99%" at bounding box center [356, 235] width 77 height 41
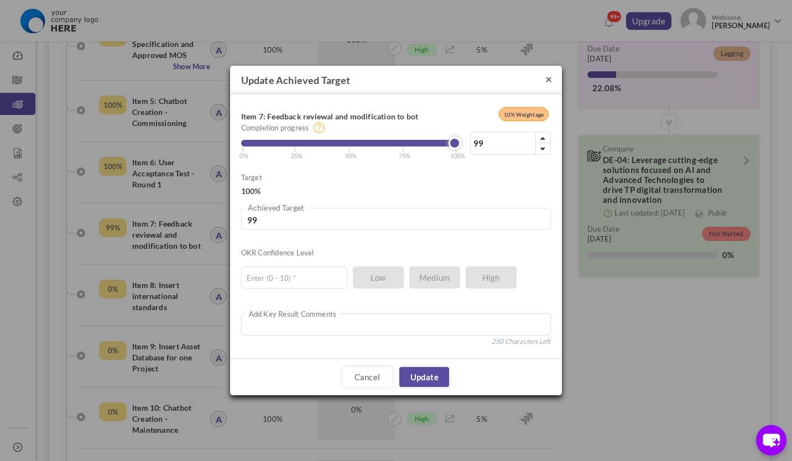
click at [545, 78] on button "×" at bounding box center [548, 79] width 7 height 12
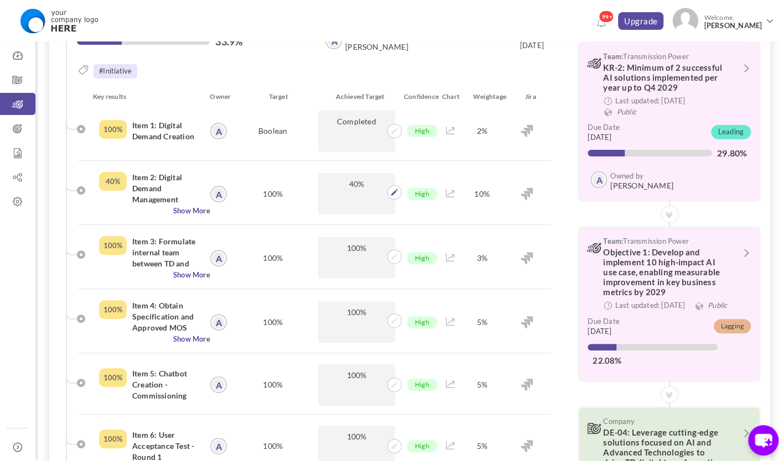
scroll to position [0, 0]
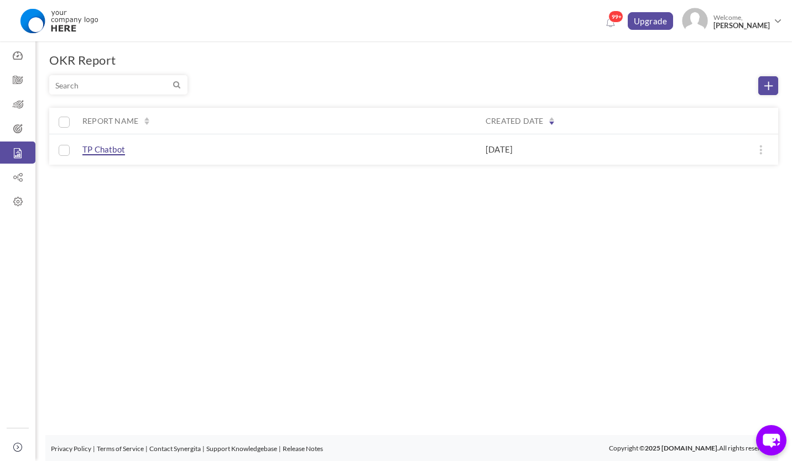
click at [108, 150] on span "TP Chatbot" at bounding box center [103, 149] width 43 height 11
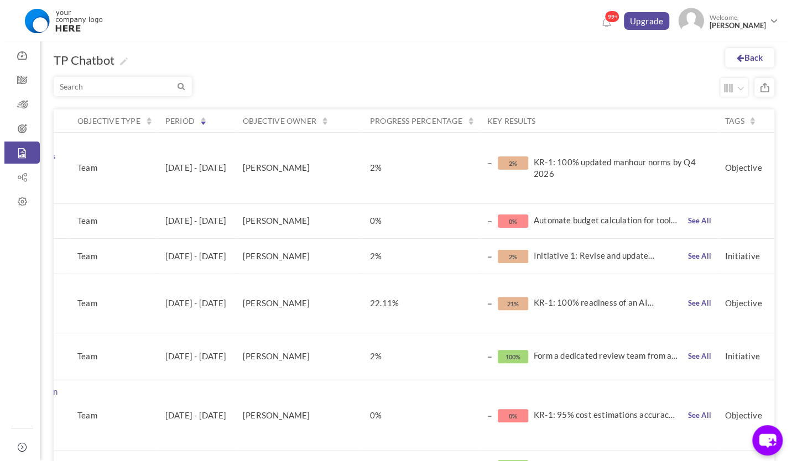
scroll to position [0, 188]
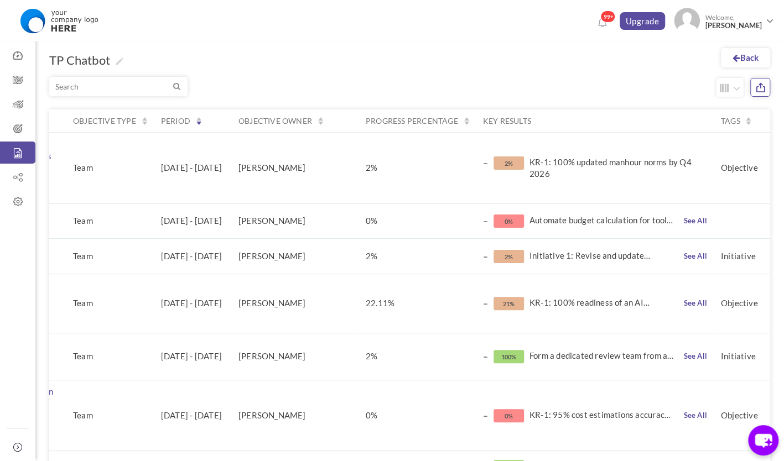
click at [764, 85] on icon at bounding box center [761, 88] width 12 height 12
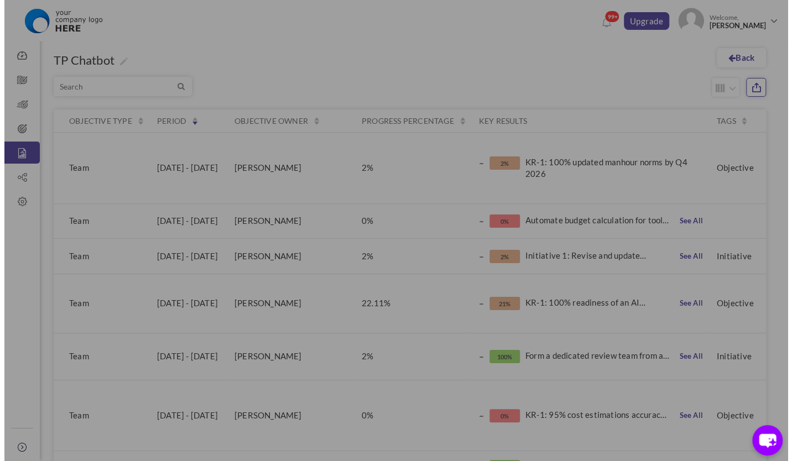
scroll to position [0, 187]
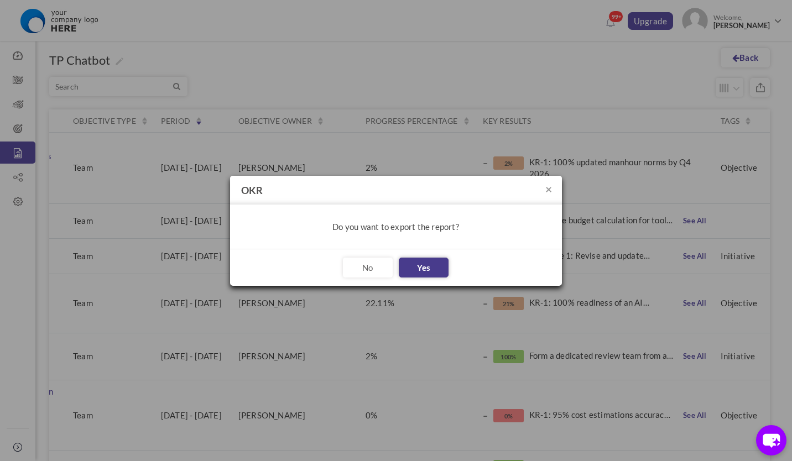
click at [424, 264] on link "Yes" at bounding box center [424, 268] width 50 height 20
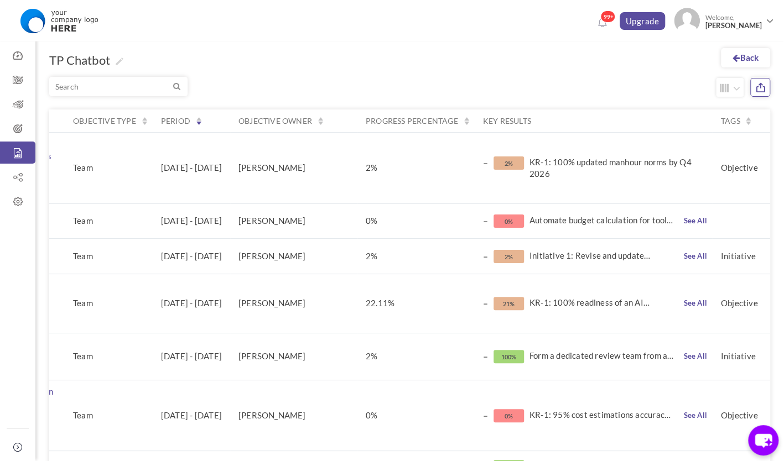
click at [760, 92] on icon at bounding box center [761, 88] width 12 height 12
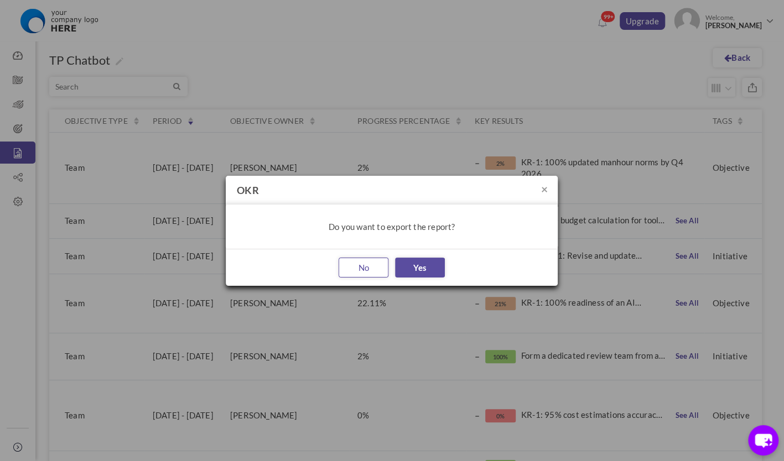
click at [371, 265] on link "No" at bounding box center [363, 268] width 50 height 20
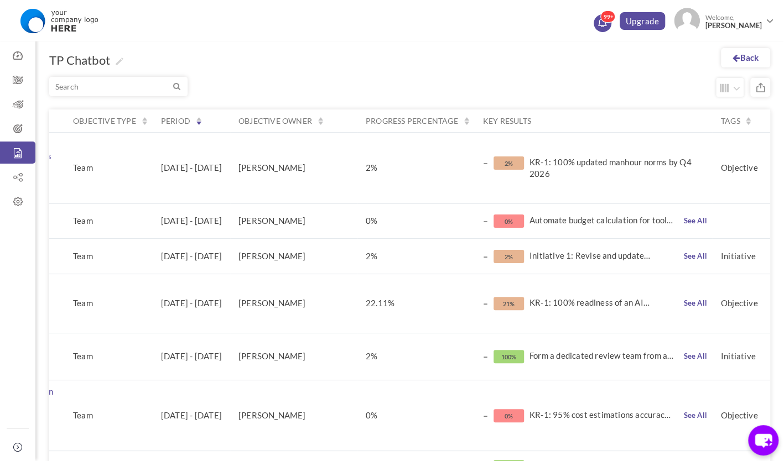
click at [606, 23] on icon at bounding box center [602, 21] width 8 height 9
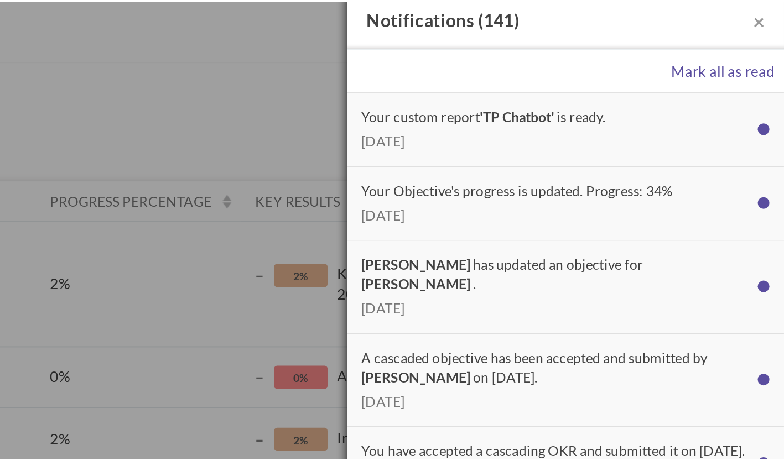
scroll to position [0, 0]
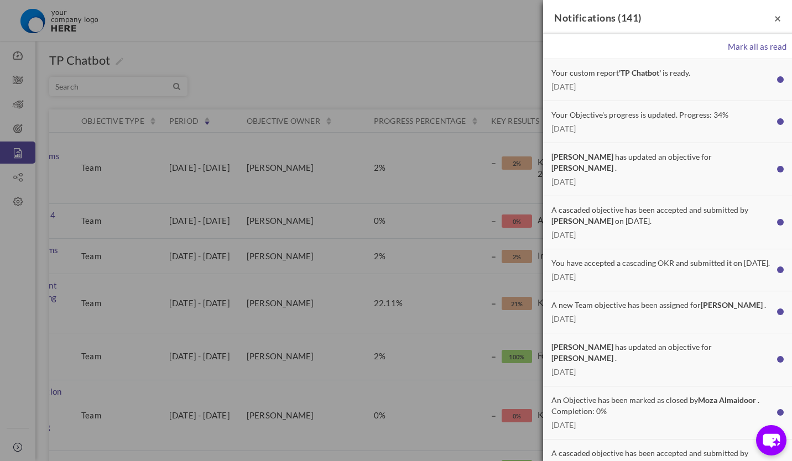
click at [774, 18] on span "×" at bounding box center [777, 18] width 7 height 14
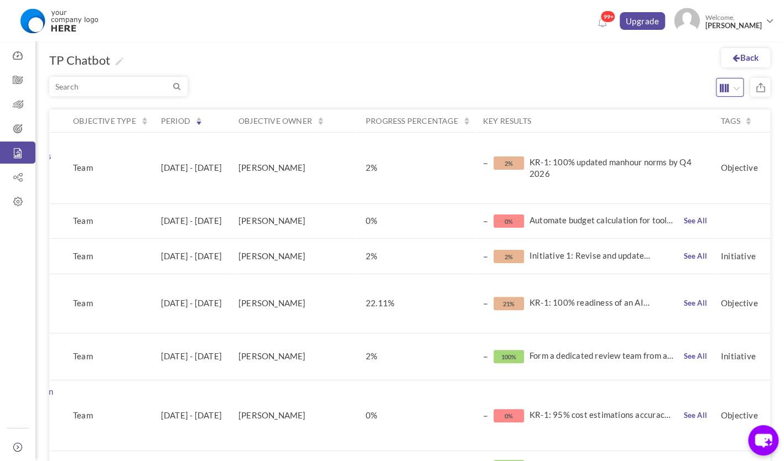
click at [735, 88] on icon "button" at bounding box center [736, 88] width 7 height 11
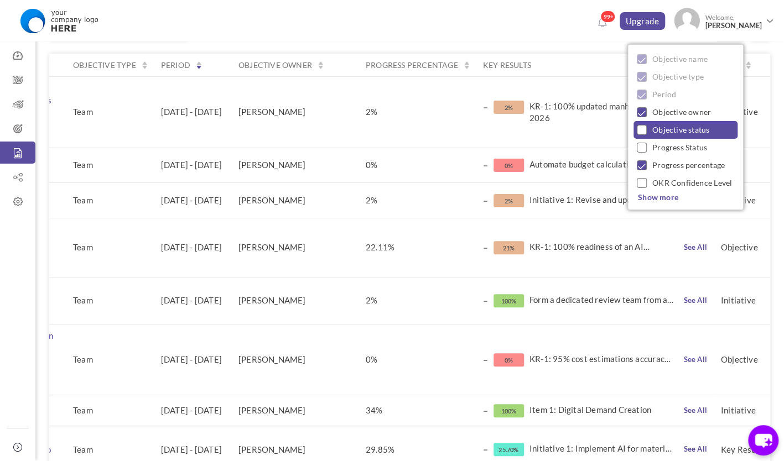
scroll to position [56, 0]
click at [673, 199] on span "Show more" at bounding box center [658, 196] width 40 height 9
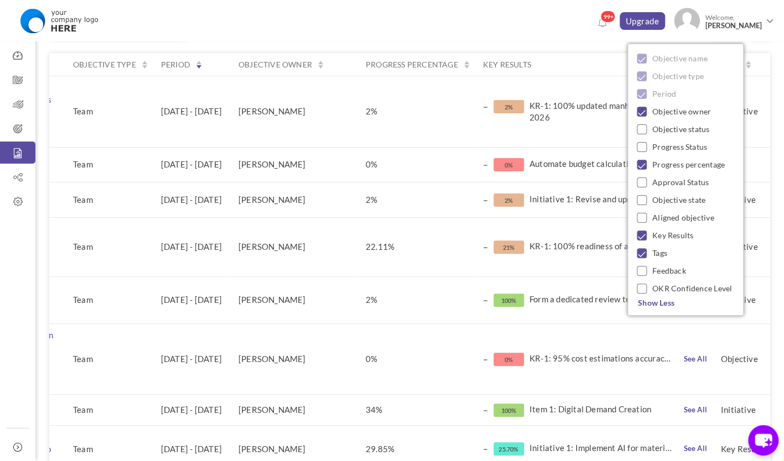
click at [572, 187] on td "- 2% Initiative 1: Revise and update baseline and norms for site supervision an…" at bounding box center [594, 199] width 238 height 35
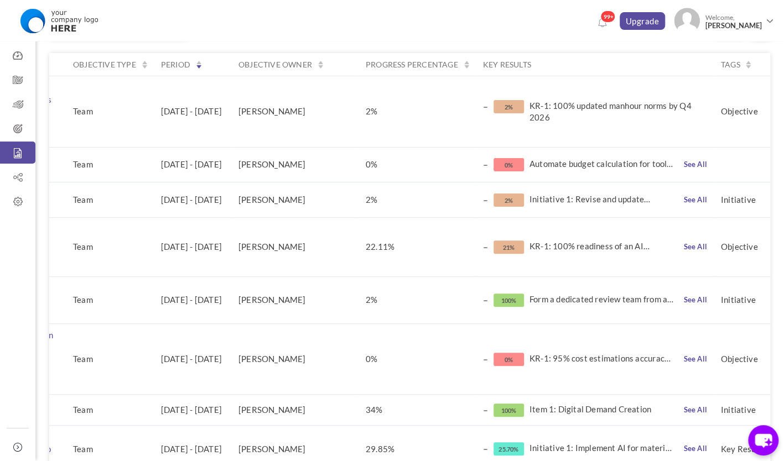
scroll to position [0, 0]
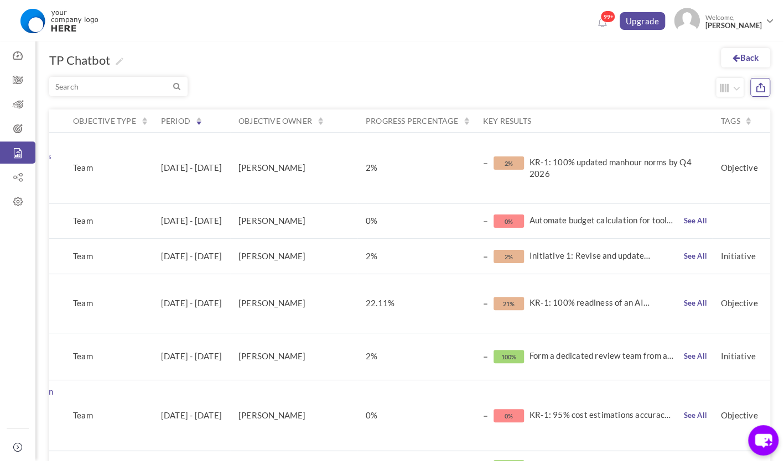
click at [759, 85] on icon at bounding box center [761, 88] width 12 height 12
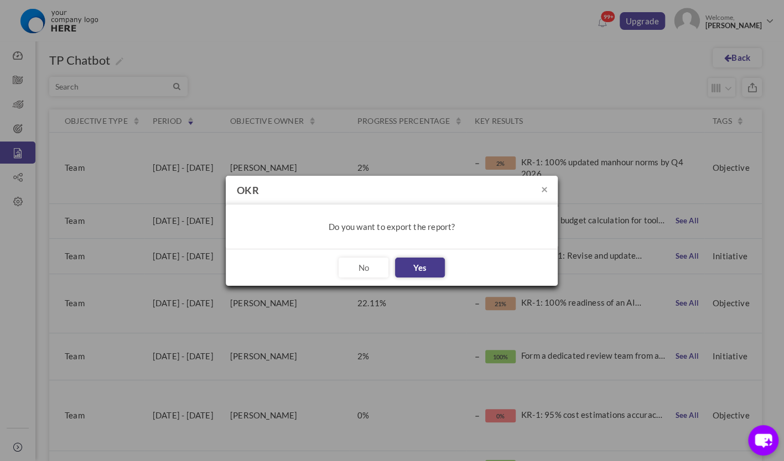
click at [436, 263] on link "Yes" at bounding box center [420, 268] width 50 height 20
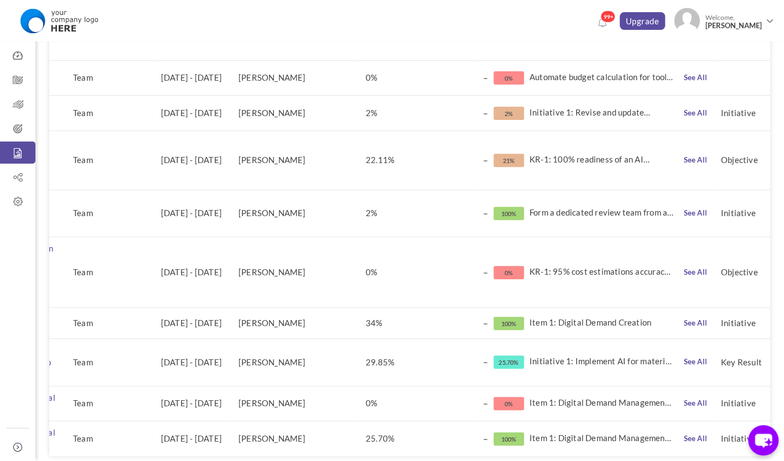
scroll to position [168, 0]
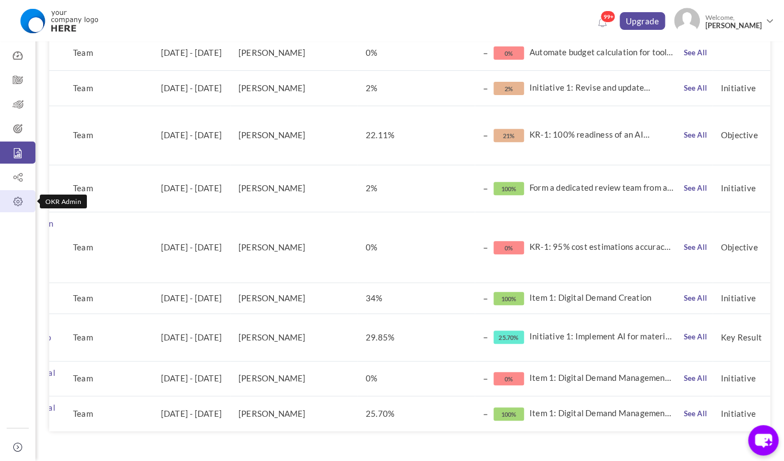
click at [18, 202] on icon at bounding box center [17, 201] width 35 height 11
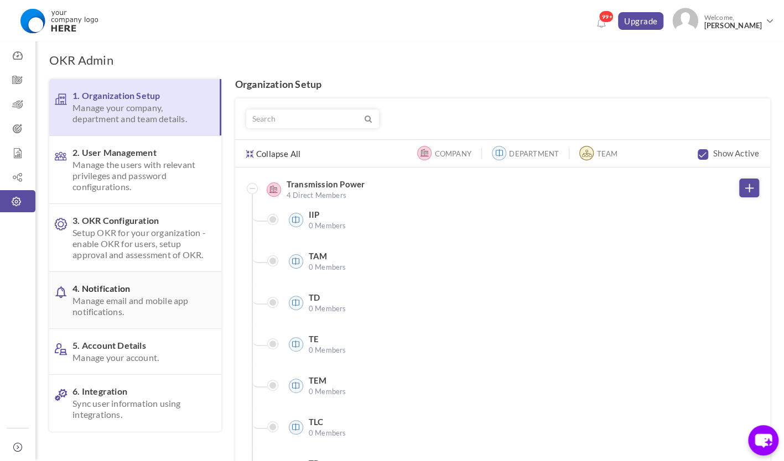
click at [122, 293] on span "4. Notification Manage email and mobile app notifications." at bounding box center [138, 300] width 133 height 34
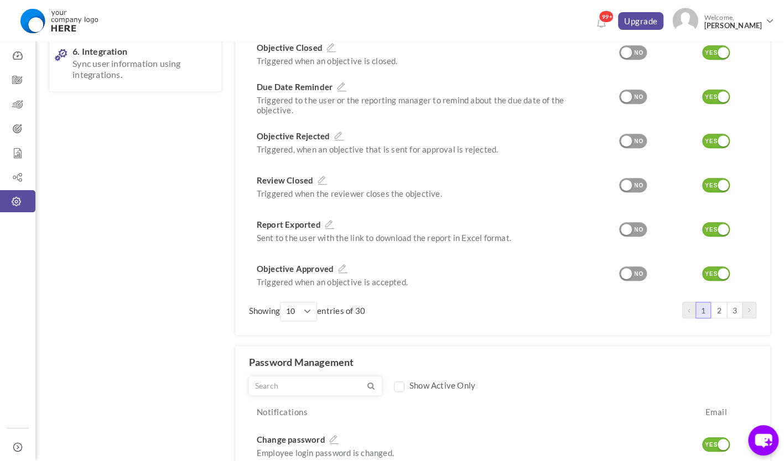
scroll to position [340, 0]
click at [719, 309] on link "2" at bounding box center [718, 311] width 15 height 17
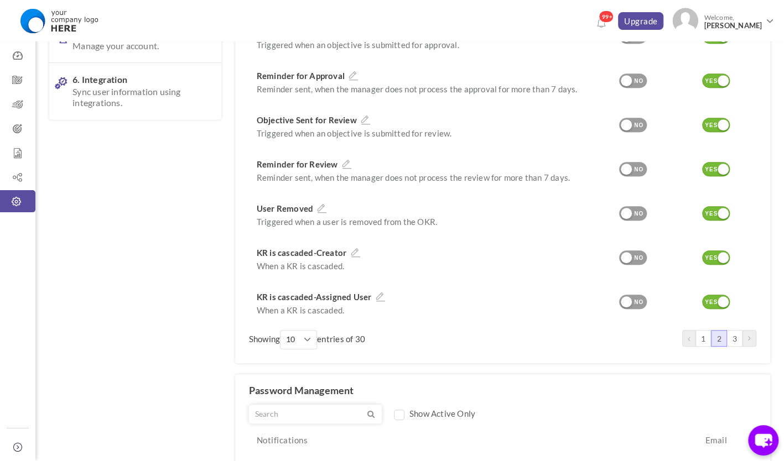
scroll to position [333, 0]
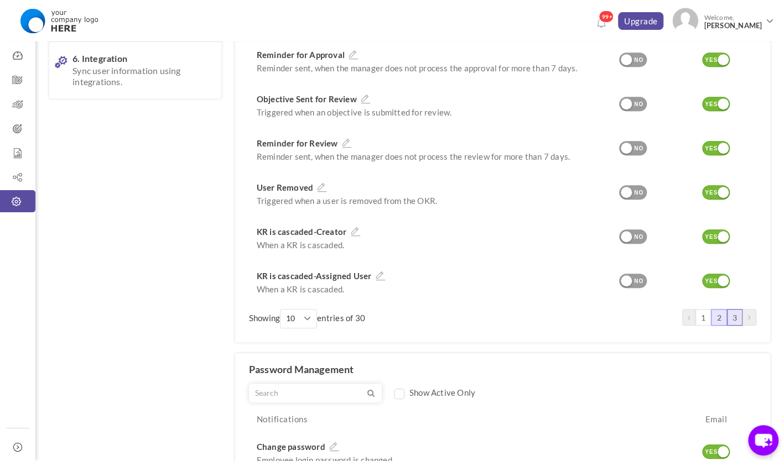
click at [732, 315] on link "3" at bounding box center [734, 317] width 15 height 17
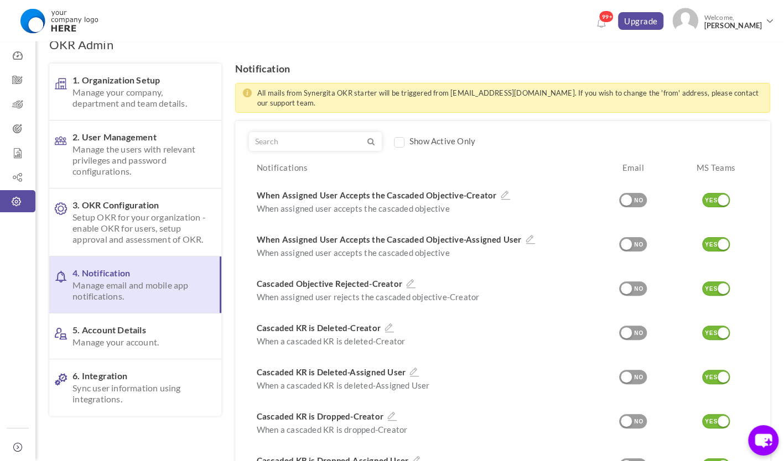
scroll to position [15, 0]
click at [148, 232] on span "Setup OKR for your organization - enable OKR for users, setup approval and asse…" at bounding box center [138, 228] width 133 height 33
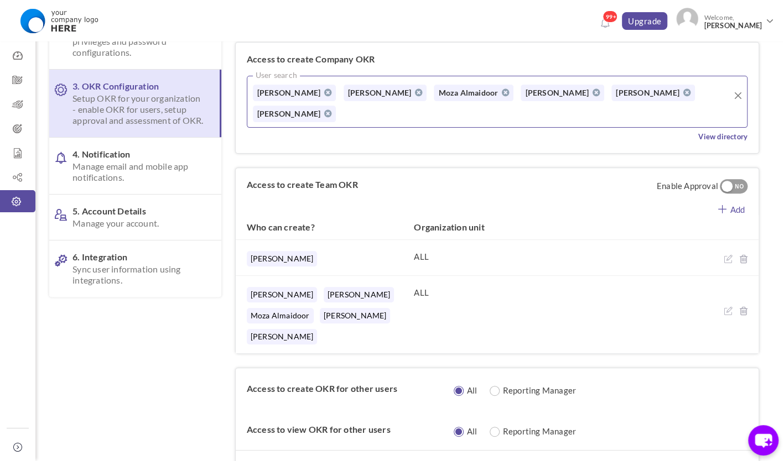
scroll to position [0, 0]
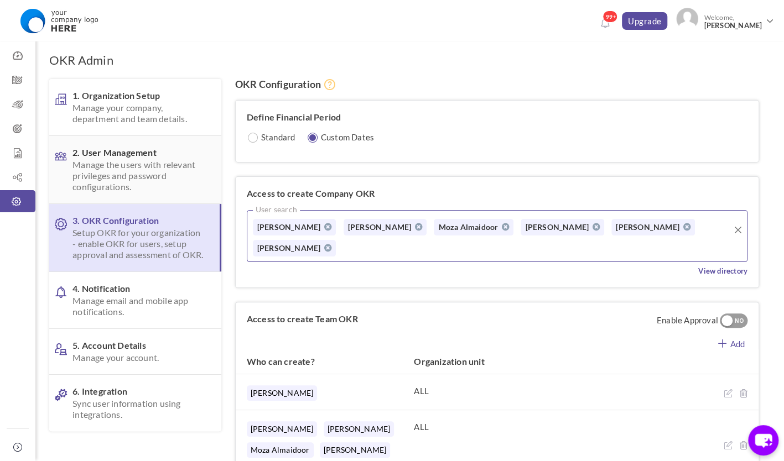
click at [152, 175] on span "Manage the users with relevant privileges and password configurations." at bounding box center [138, 175] width 133 height 33
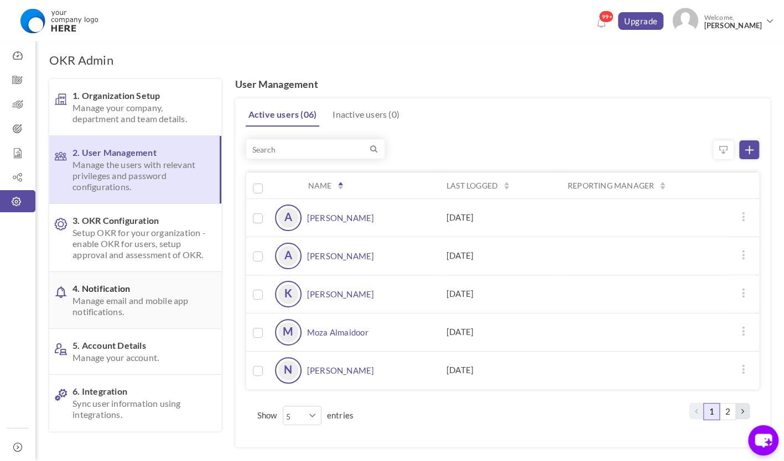
click at [136, 304] on span "Manage email and mobile app notifications." at bounding box center [138, 306] width 133 height 22
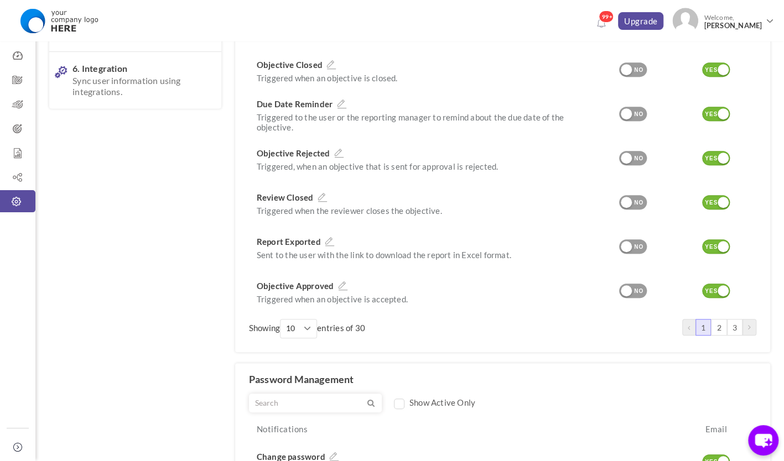
scroll to position [334, 0]
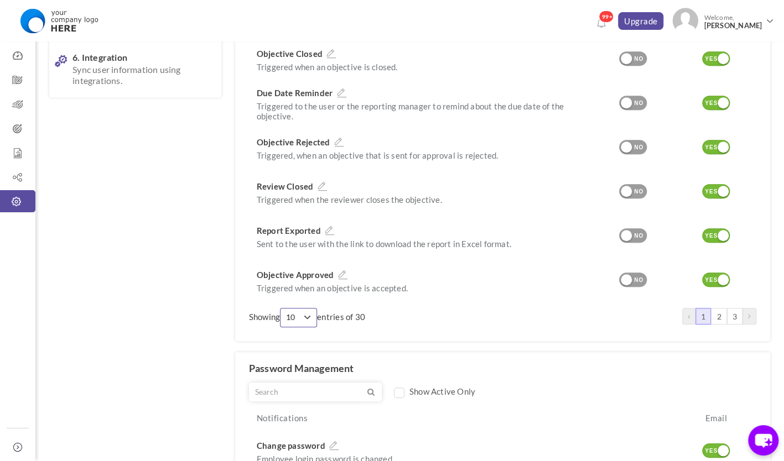
click at [310, 319] on span "button" at bounding box center [307, 318] width 6 height 6
click at [312, 417] on link "90" at bounding box center [298, 418] width 29 height 17
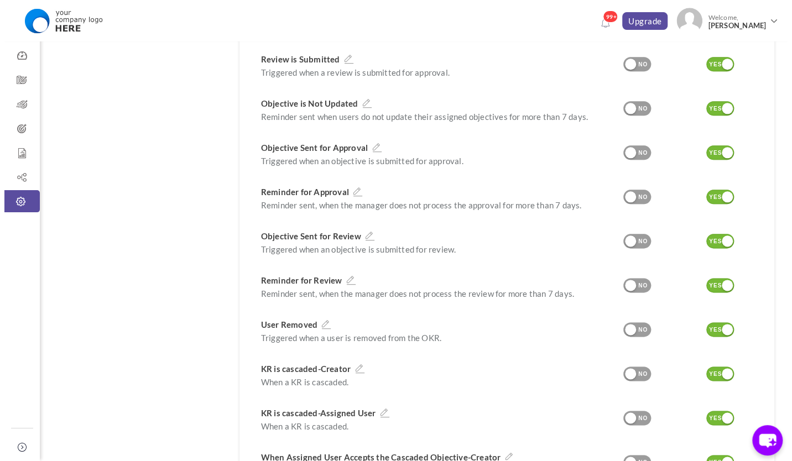
scroll to position [644, 0]
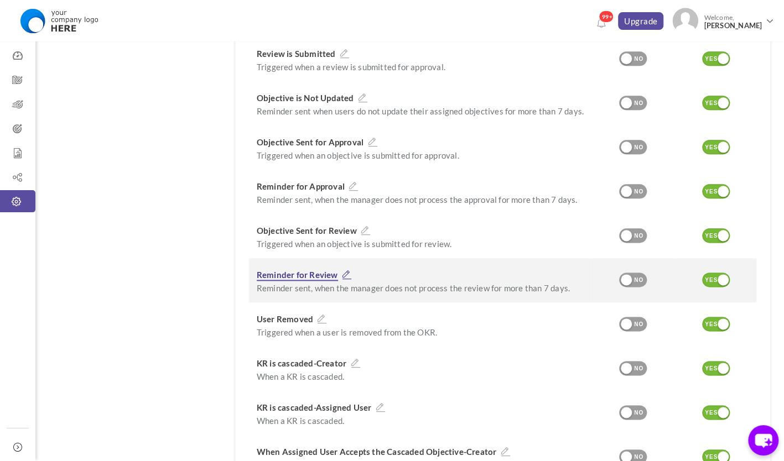
click at [343, 275] on icon at bounding box center [347, 275] width 14 height 10
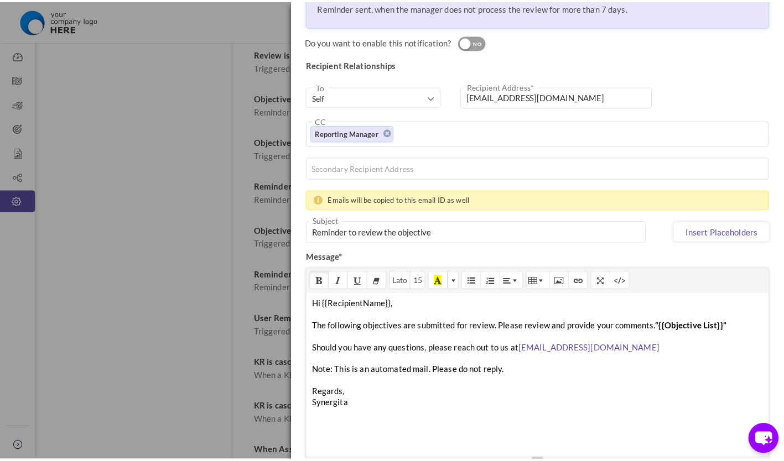
scroll to position [0, 0]
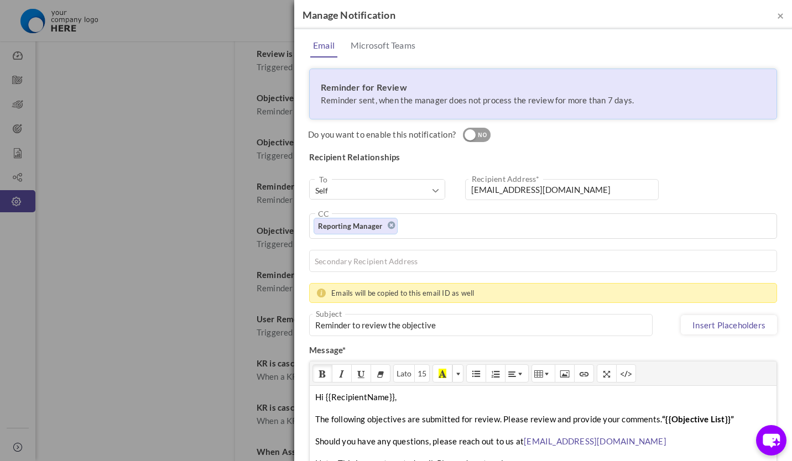
click at [281, 152] on div "× Manage Notification Email Microsoft Teams Reminder for Review Reminder sent, …" at bounding box center [396, 230] width 792 height 461
click at [777, 15] on span "×" at bounding box center [780, 15] width 7 height 14
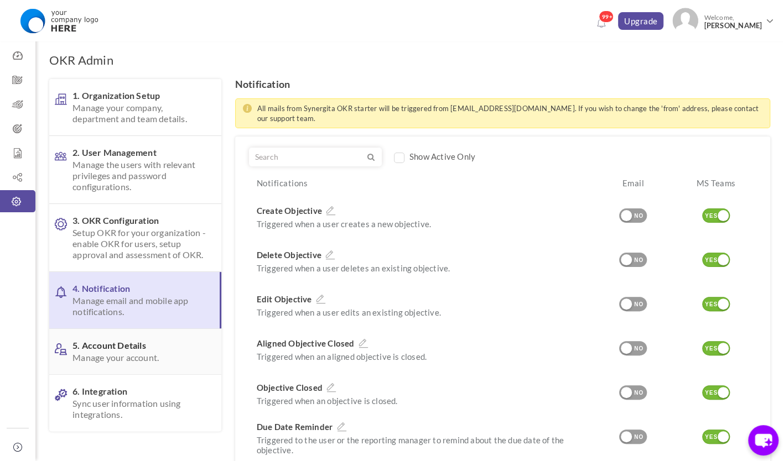
click at [145, 352] on span "Manage your account." at bounding box center [138, 357] width 133 height 11
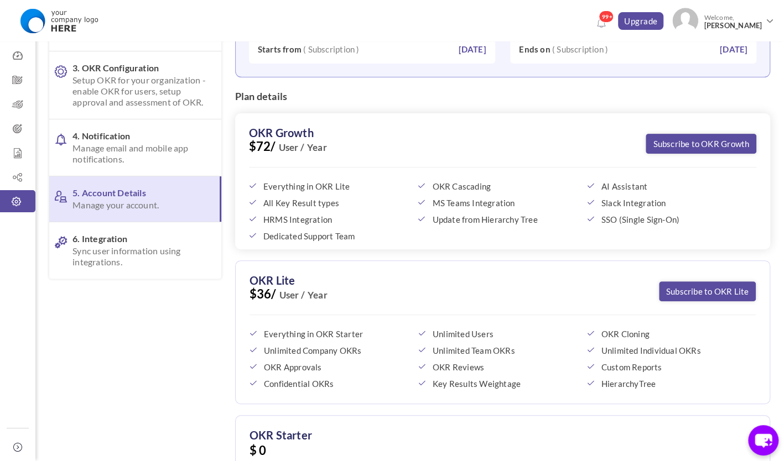
scroll to position [97, 0]
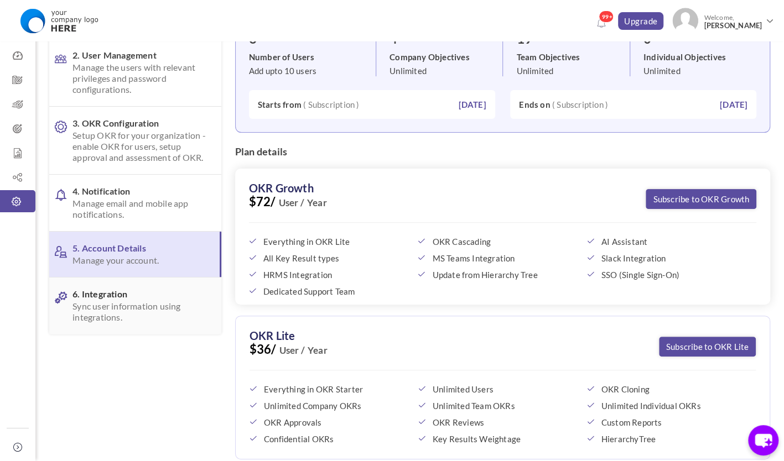
click at [148, 291] on span "6. Integration Sync user information using integrations." at bounding box center [138, 306] width 133 height 34
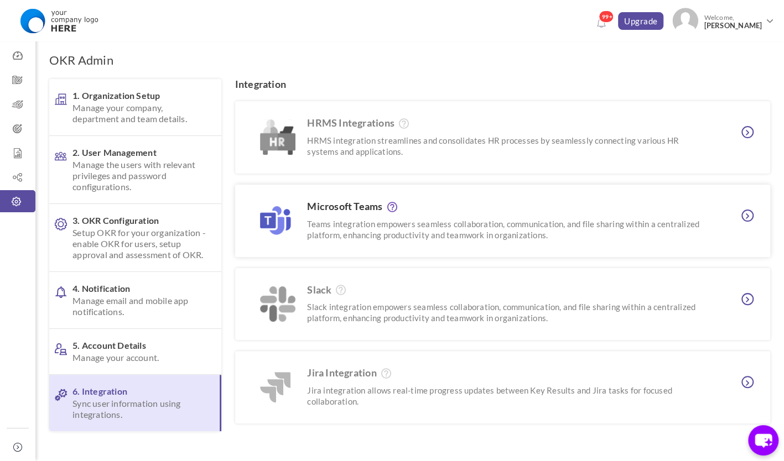
scroll to position [35, 0]
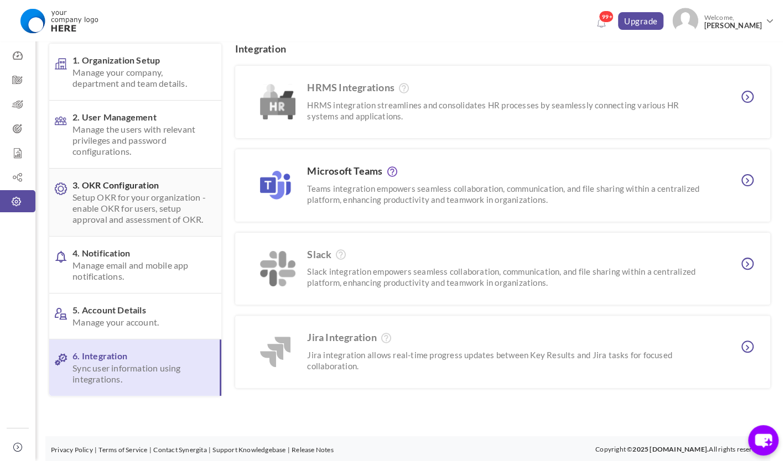
click at [148, 202] on span "Setup OKR for your organization - enable OKR for users, setup approval and asse…" at bounding box center [138, 208] width 133 height 33
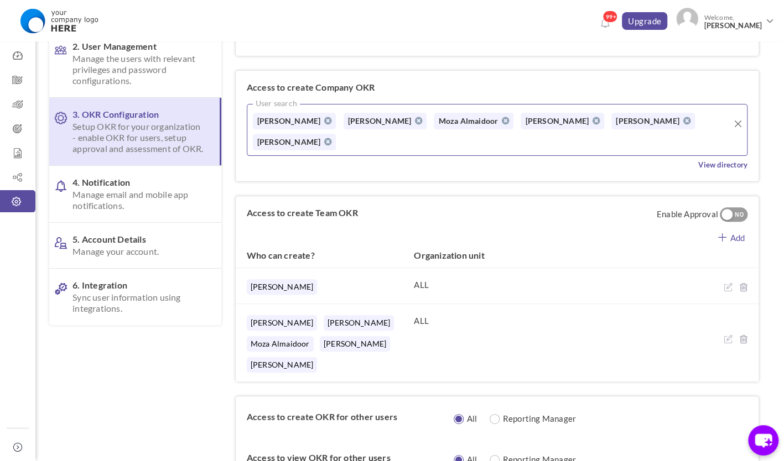
scroll to position [0, 0]
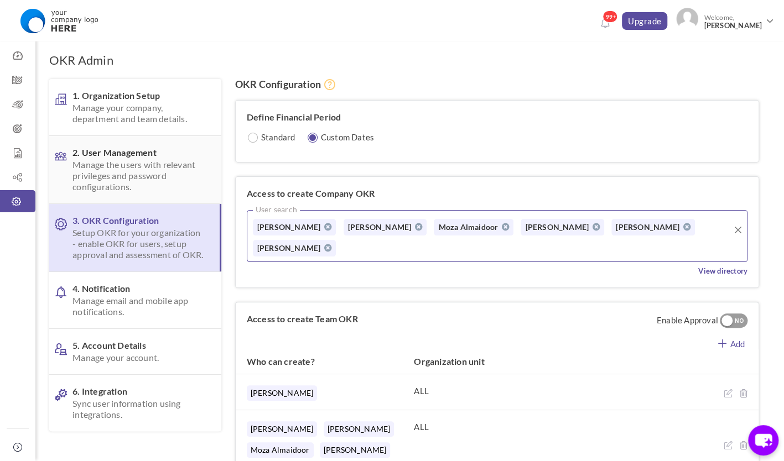
click at [181, 169] on span "Manage the users with relevant privileges and password configurations." at bounding box center [138, 175] width 133 height 33
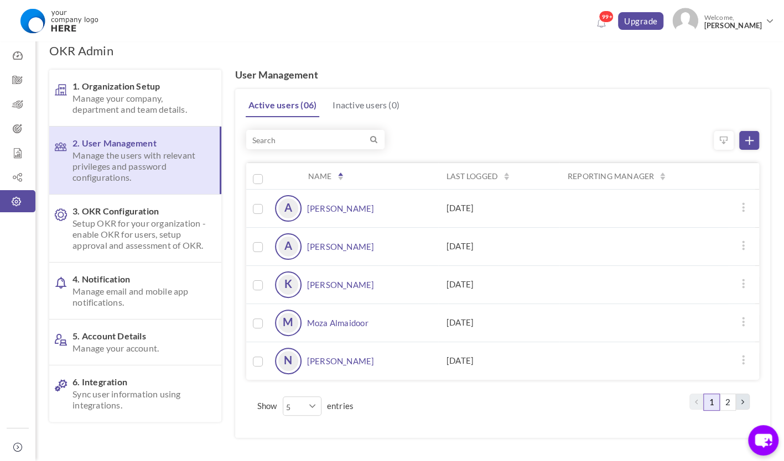
scroll to position [51, 0]
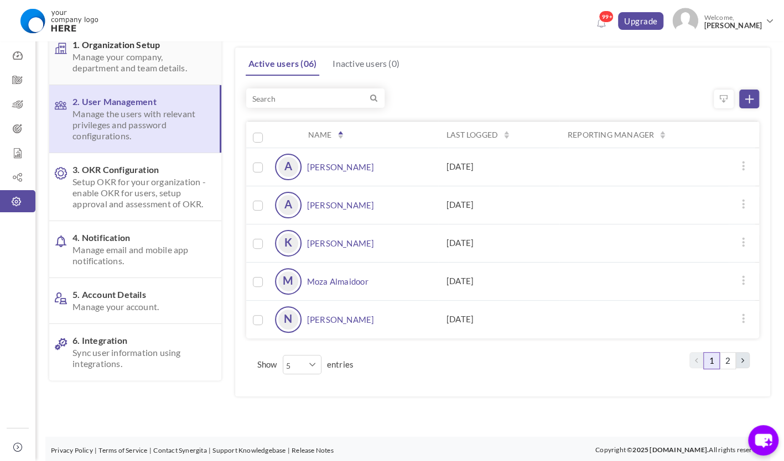
click at [123, 58] on span "Manage your company, department and team details." at bounding box center [138, 62] width 133 height 22
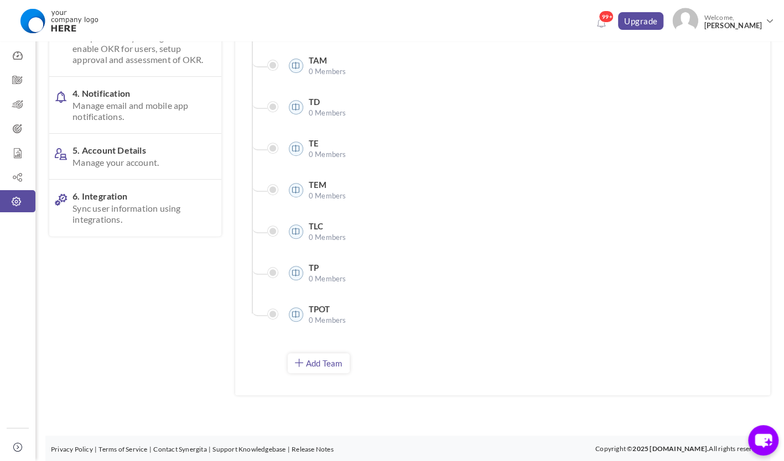
scroll to position [0, 0]
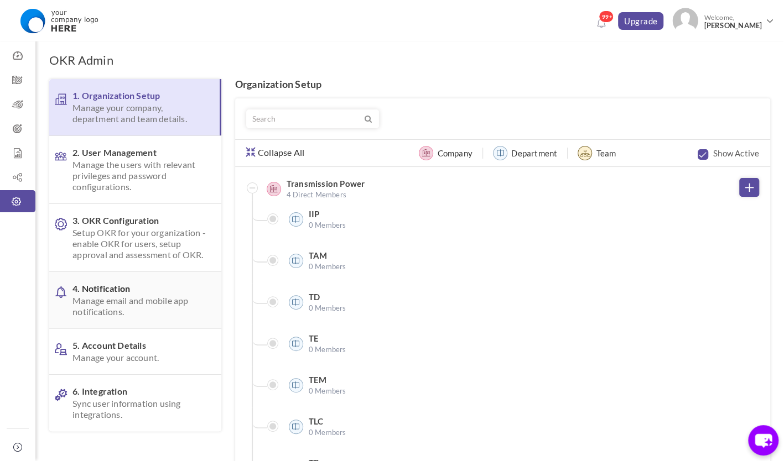
click at [148, 285] on span "4. Notification Manage email and mobile app notifications." at bounding box center [138, 300] width 133 height 34
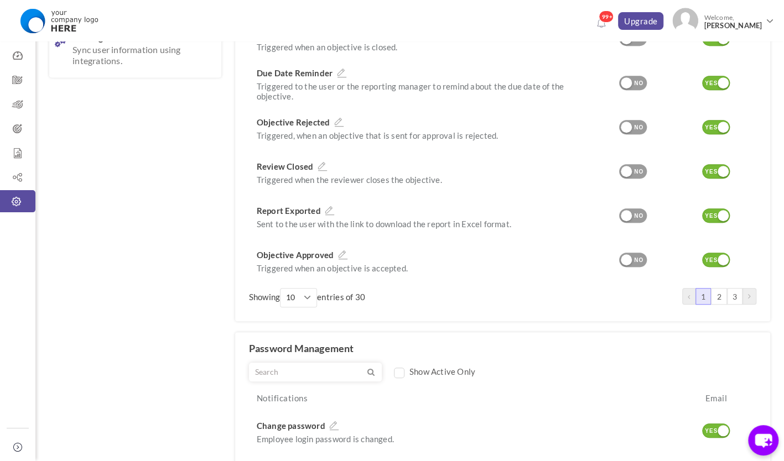
scroll to position [299, 0]
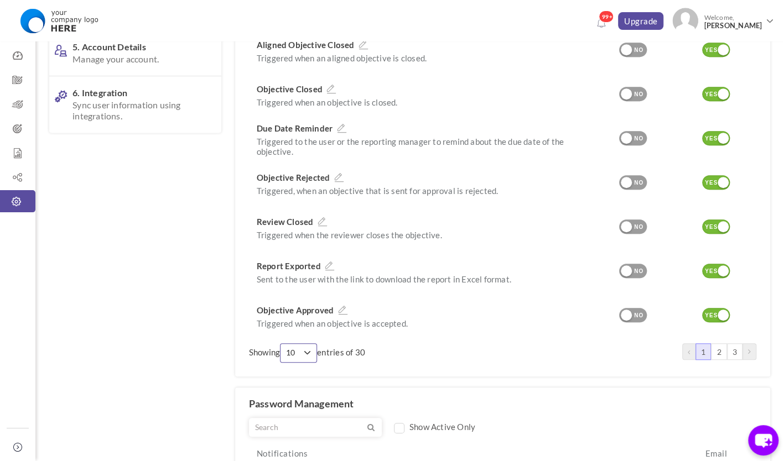
click at [295, 357] on span "10" at bounding box center [294, 352] width 17 height 11
click at [304, 434] on link "60" at bounding box center [298, 435] width 29 height 17
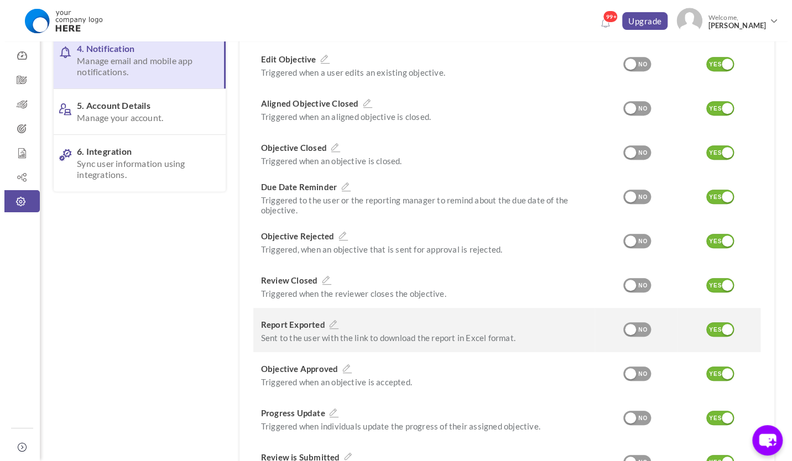
scroll to position [240, 0]
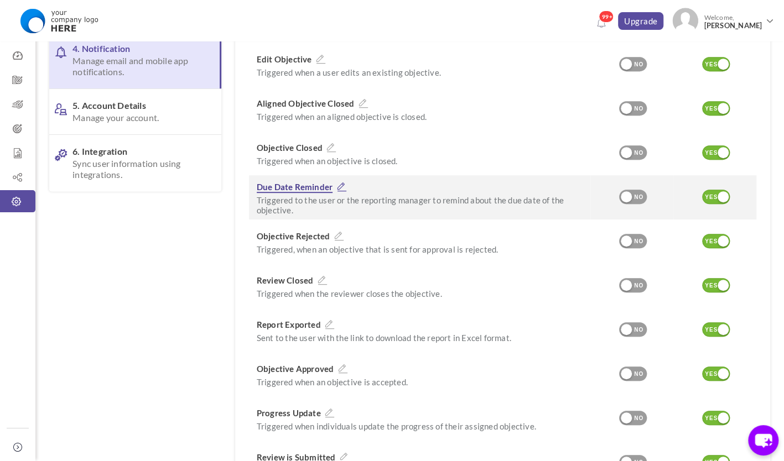
click at [293, 190] on span "Due Date Reminder" at bounding box center [295, 187] width 76 height 11
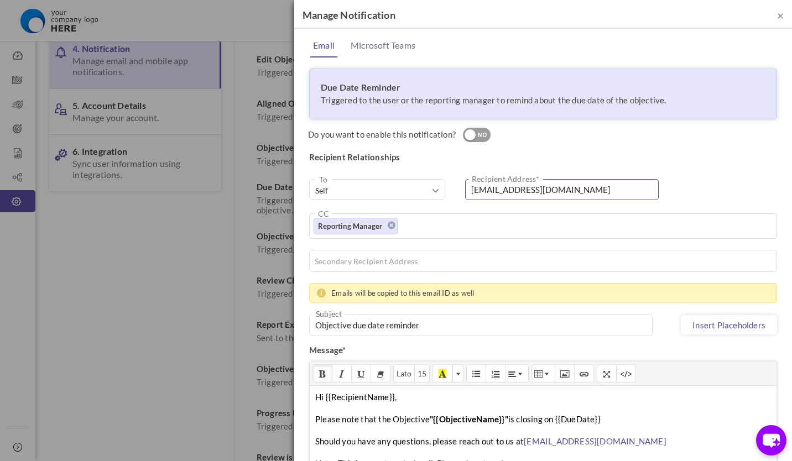
scroll to position [232, 0]
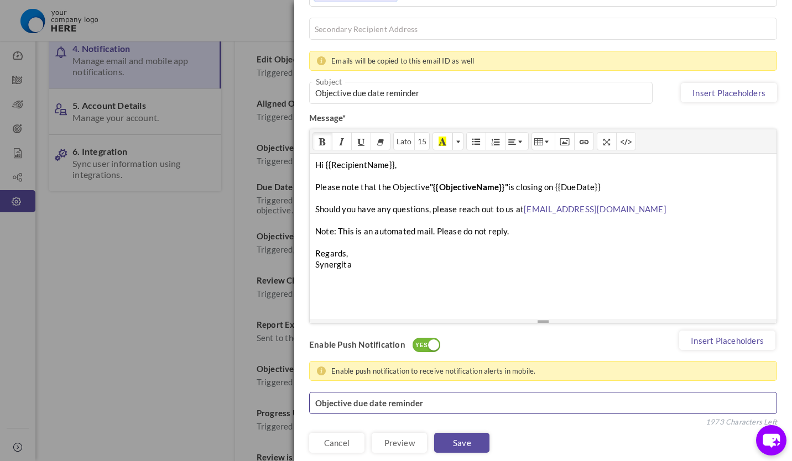
click at [516, 399] on textarea "Objective due date reminder" at bounding box center [543, 403] width 468 height 22
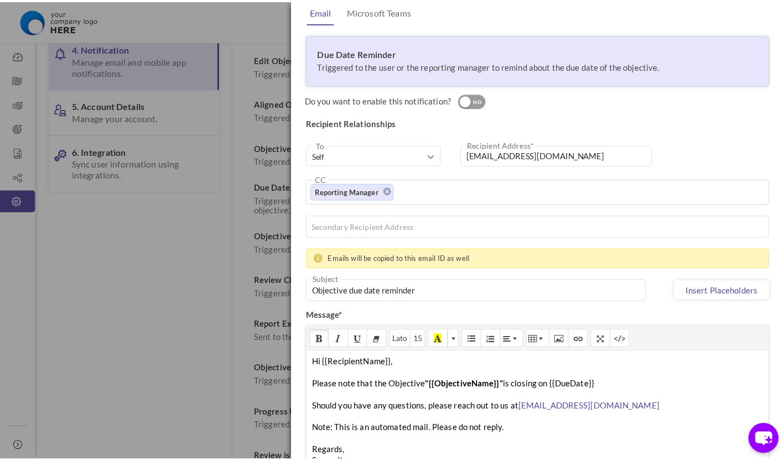
scroll to position [0, 0]
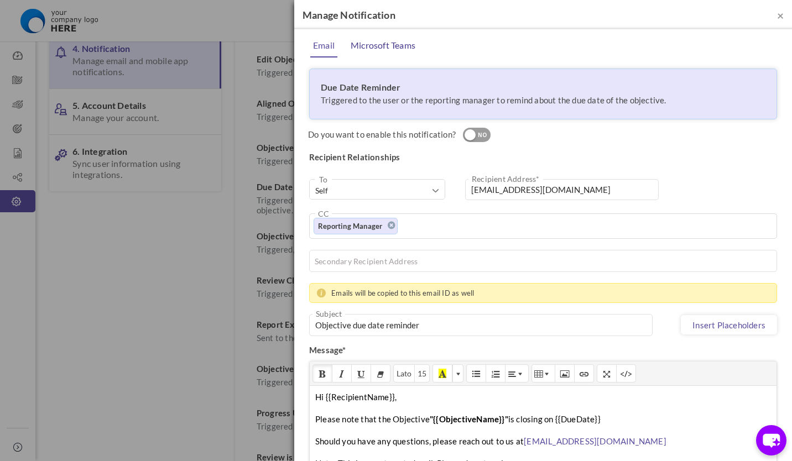
click at [407, 45] on link "Microsoft Teams" at bounding box center [383, 45] width 70 height 22
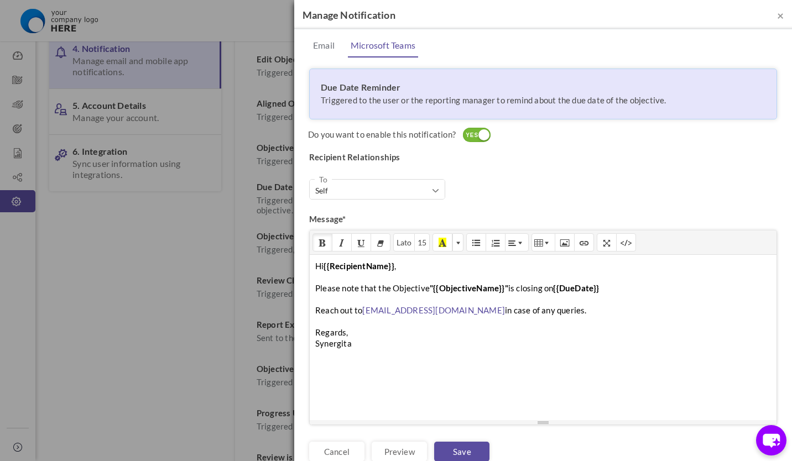
click at [768, 13] on h4 "Manage Notification" at bounding box center [543, 15] width 481 height 14
click at [777, 13] on span "×" at bounding box center [780, 15] width 7 height 14
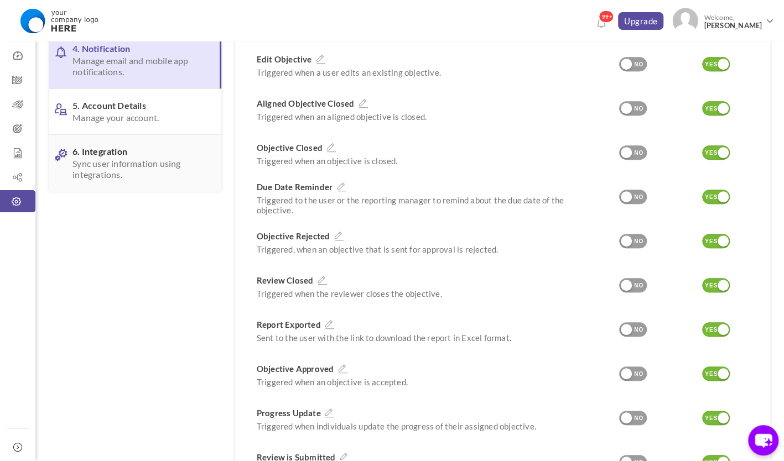
click at [163, 162] on span "Sync user information using integrations." at bounding box center [138, 169] width 133 height 22
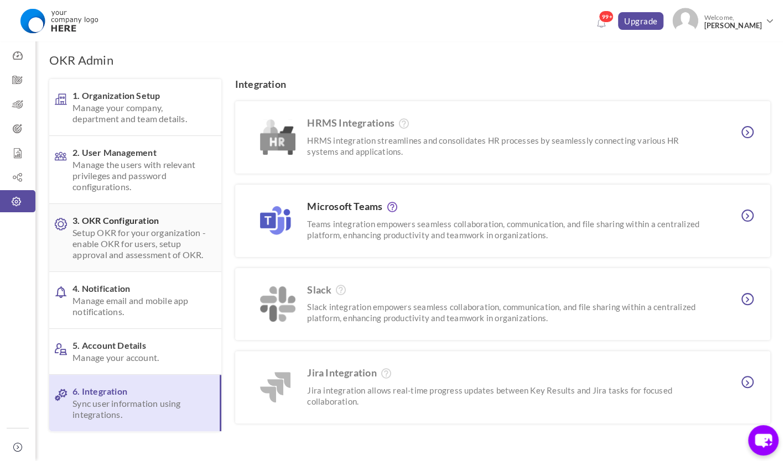
click at [126, 225] on span "3. OKR Configuration Setup OKR for your organization - enable OKR for users, se…" at bounding box center [138, 237] width 133 height 45
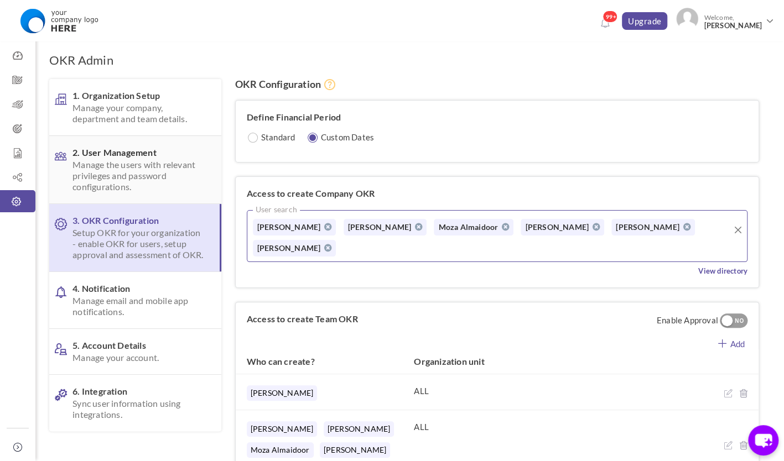
click at [111, 178] on span "Manage the users with relevant privileges and password configurations." at bounding box center [138, 175] width 133 height 33
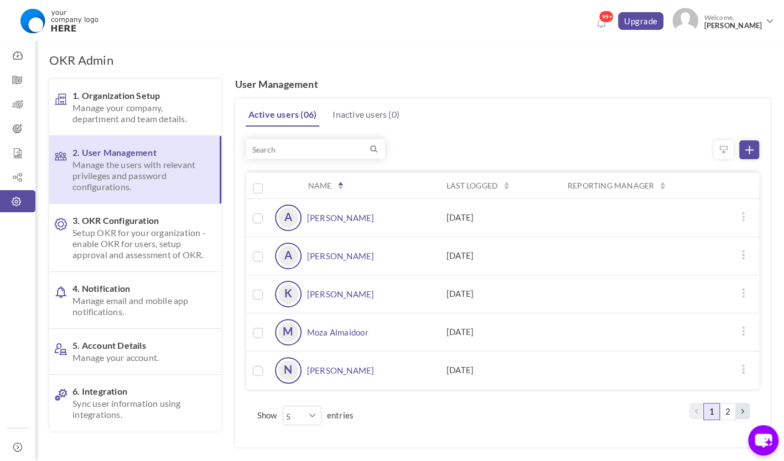
scroll to position [51, 0]
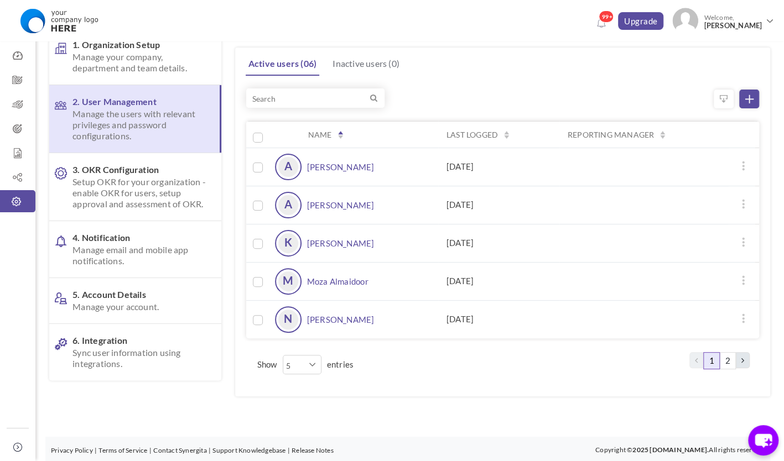
click at [575, 225] on td at bounding box center [656, 243] width 195 height 38
click at [26, 109] on icon at bounding box center [17, 104] width 35 height 11
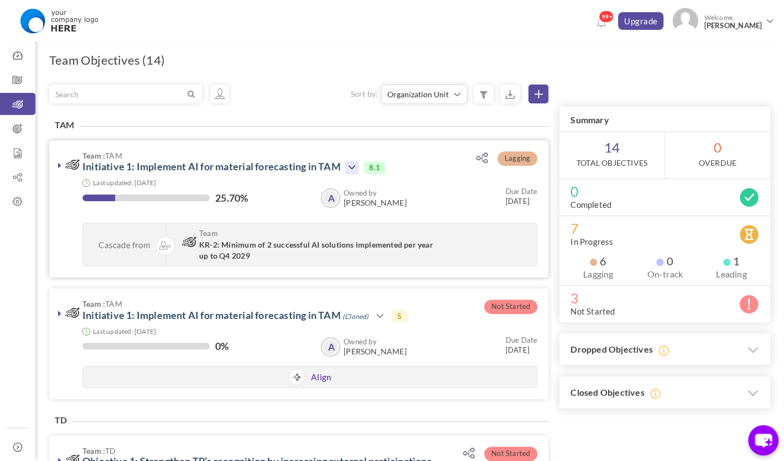
click at [353, 167] on icon at bounding box center [351, 167] width 13 height 13
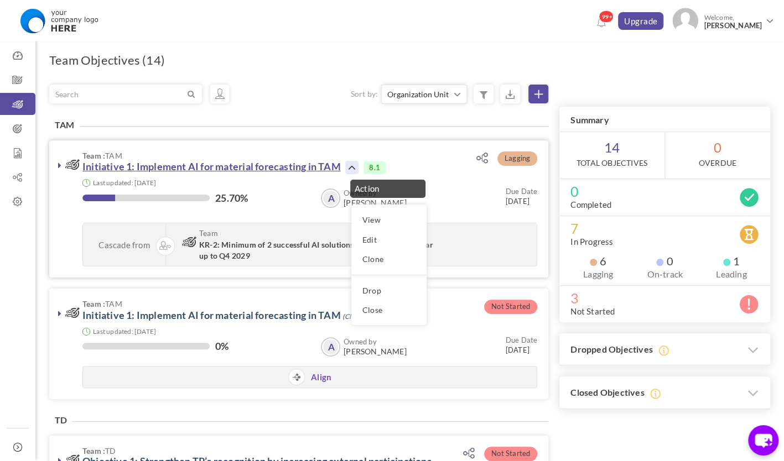
click at [274, 169] on link "Initiative 1: Implement AI for material forecasting in TAM" at bounding box center [211, 166] width 258 height 12
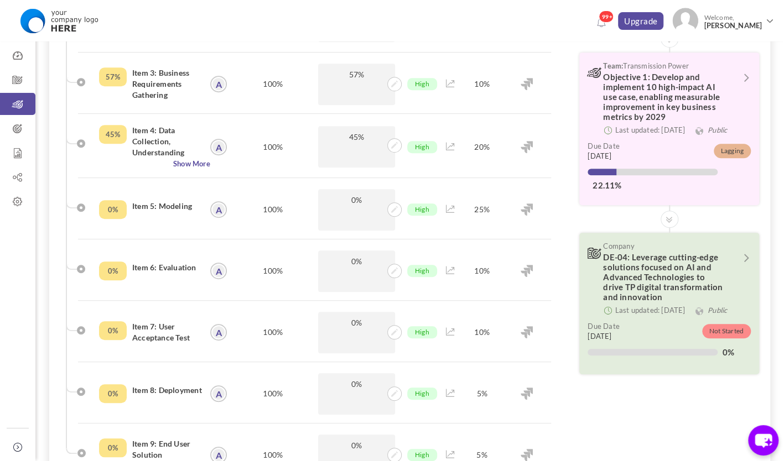
scroll to position [280, 0]
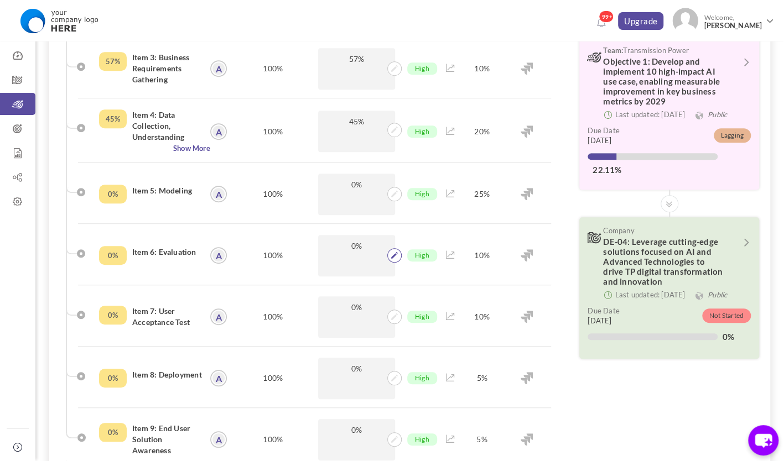
click at [394, 257] on icon at bounding box center [394, 255] width 7 height 7
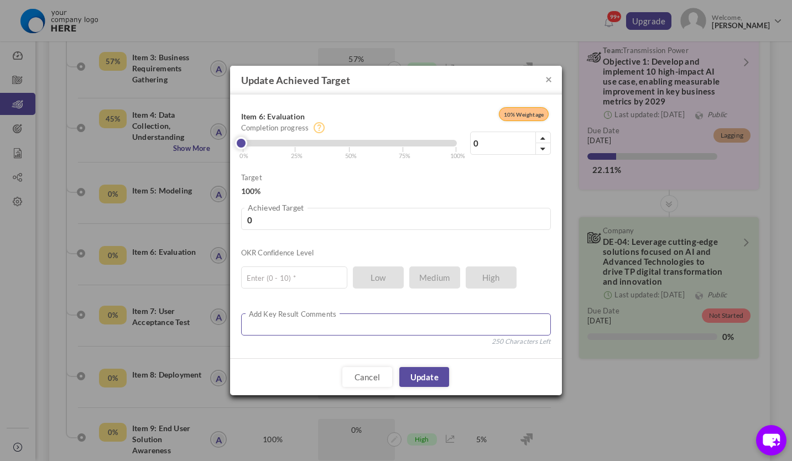
click at [327, 329] on textarea at bounding box center [396, 325] width 310 height 22
type textarea "Test"
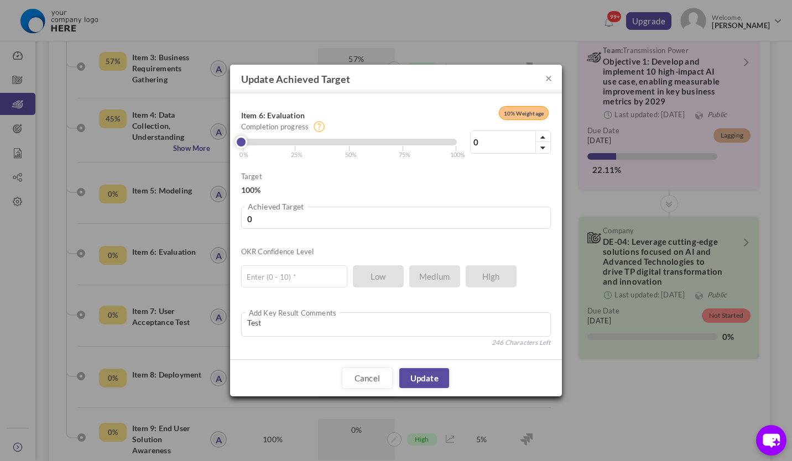
click at [423, 364] on div "Cancel Update" at bounding box center [396, 378] width 332 height 37
click at [419, 372] on link "Update" at bounding box center [424, 378] width 50 height 20
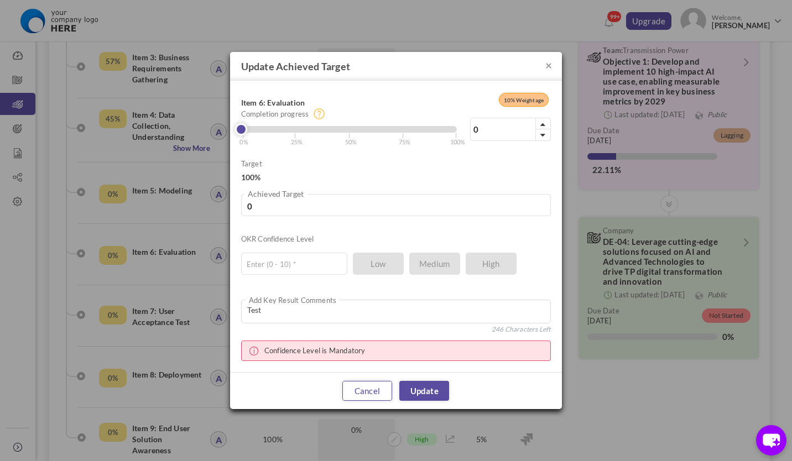
click at [362, 384] on link "Cancel" at bounding box center [367, 391] width 50 height 20
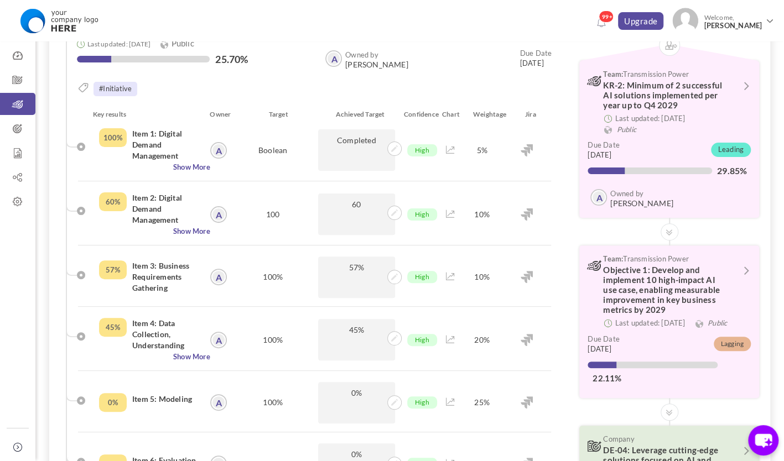
scroll to position [0, 0]
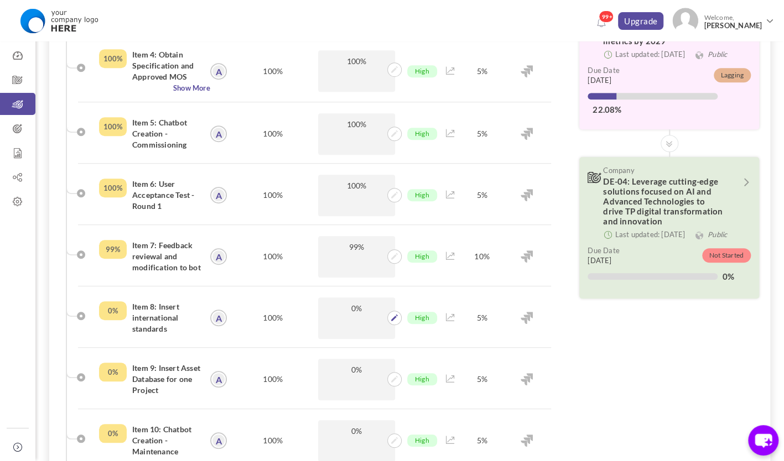
scroll to position [340, 0]
click at [389, 258] on span at bounding box center [394, 257] width 14 height 14
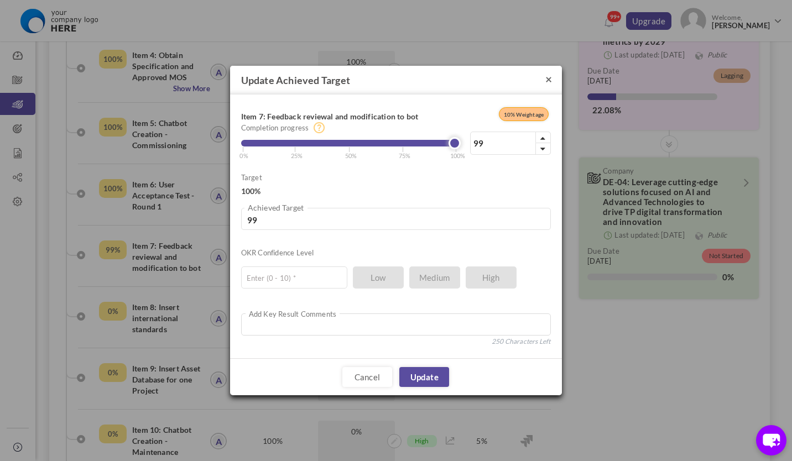
click at [548, 82] on button "×" at bounding box center [548, 79] width 7 height 12
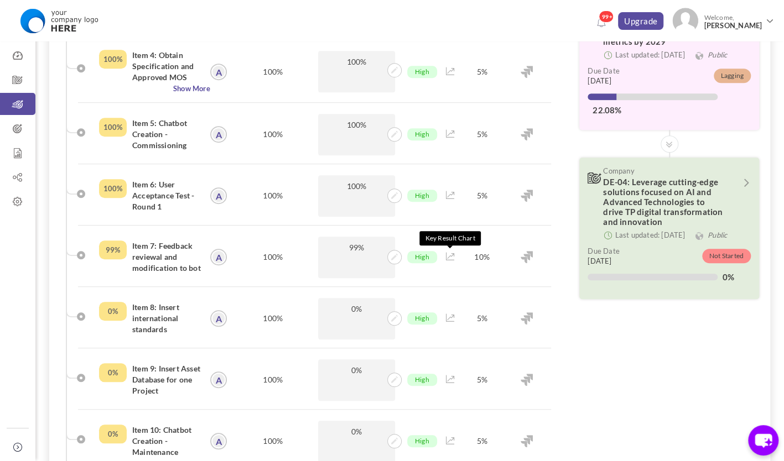
click at [450, 257] on icon at bounding box center [450, 257] width 9 height 8
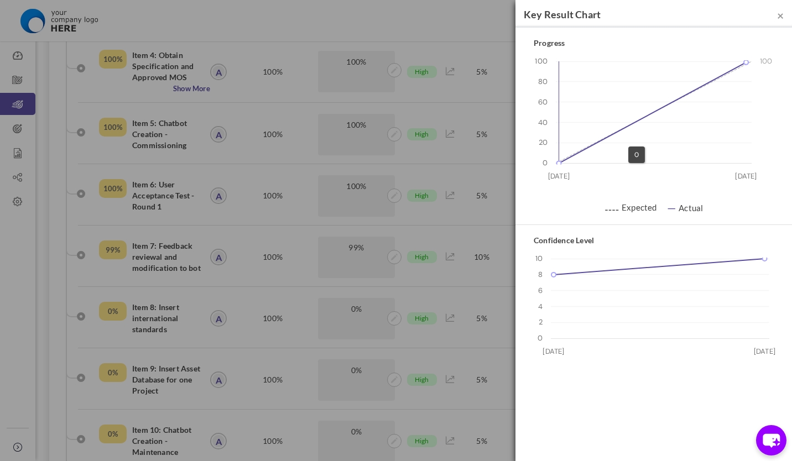
click at [622, 140] on rect at bounding box center [654, 112] width 196 height 102
click at [634, 122] on icon at bounding box center [637, 108] width 220 height 111
click at [394, 197] on div "× Key Result Chart Progress 0 20 40 60 80 100 30 Aug 03 Sep 100 0 99 ⚋⚋ Expecte…" at bounding box center [396, 230] width 792 height 461
click at [778, 16] on span "×" at bounding box center [780, 15] width 7 height 14
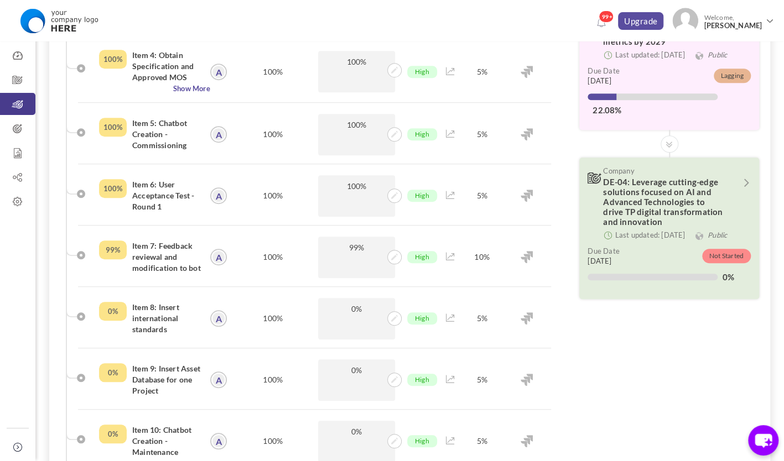
click at [12, 105] on icon at bounding box center [17, 104] width 35 height 11
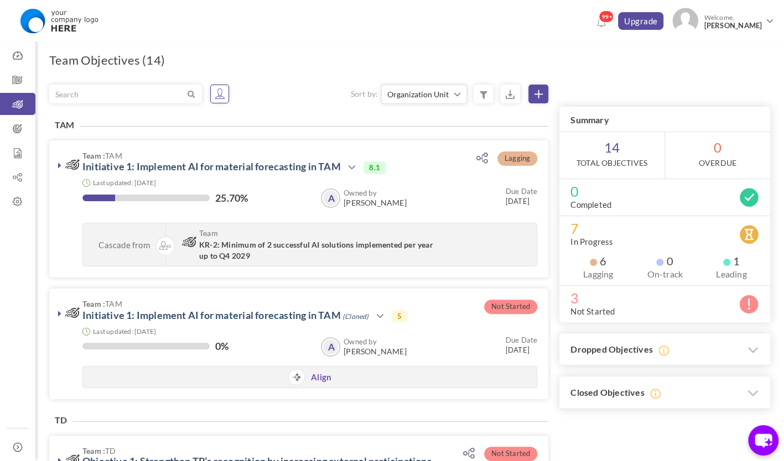
click at [215, 90] on icon at bounding box center [219, 93] width 11 height 11
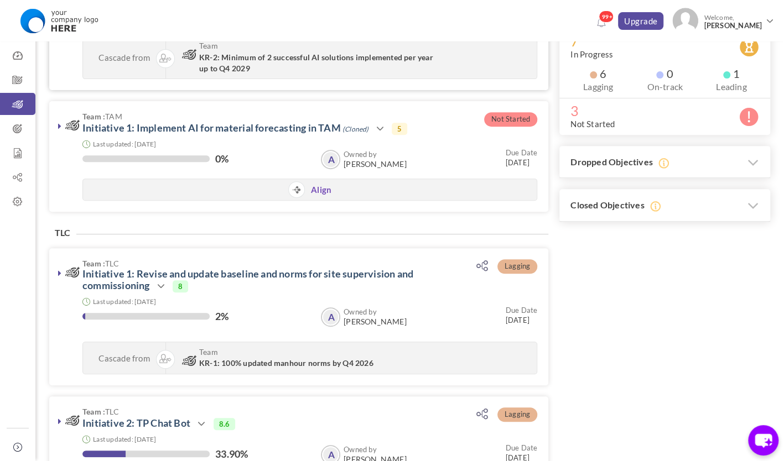
scroll to position [188, 0]
click at [380, 129] on icon at bounding box center [379, 128] width 13 height 13
click at [425, 198] on link "Edit" at bounding box center [417, 199] width 64 height 19
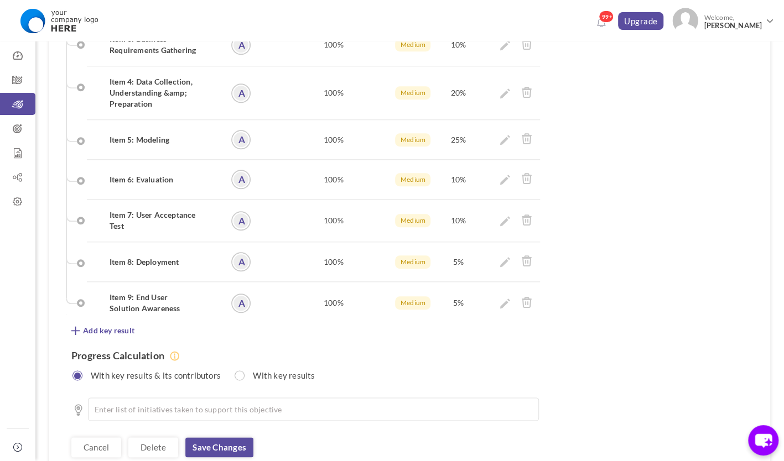
scroll to position [574, 0]
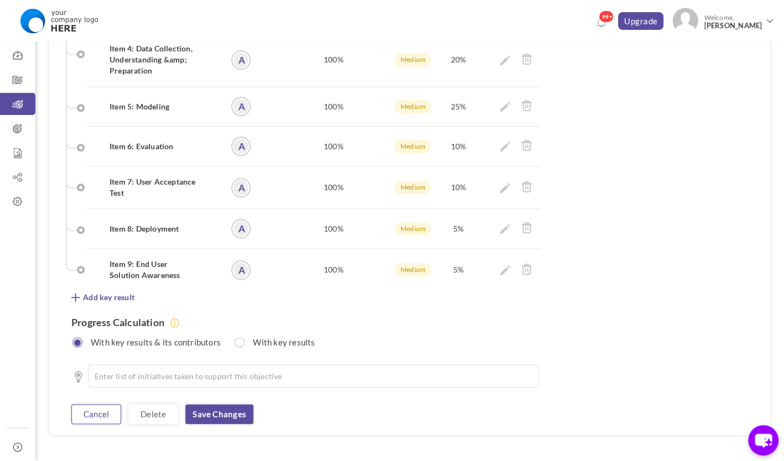
click at [94, 404] on link "Cancel" at bounding box center [96, 414] width 50 height 20
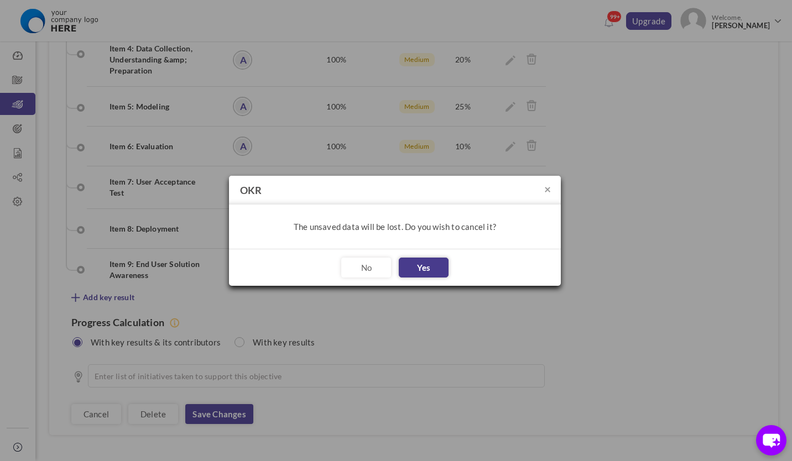
click at [419, 263] on button "Yes" at bounding box center [424, 268] width 50 height 20
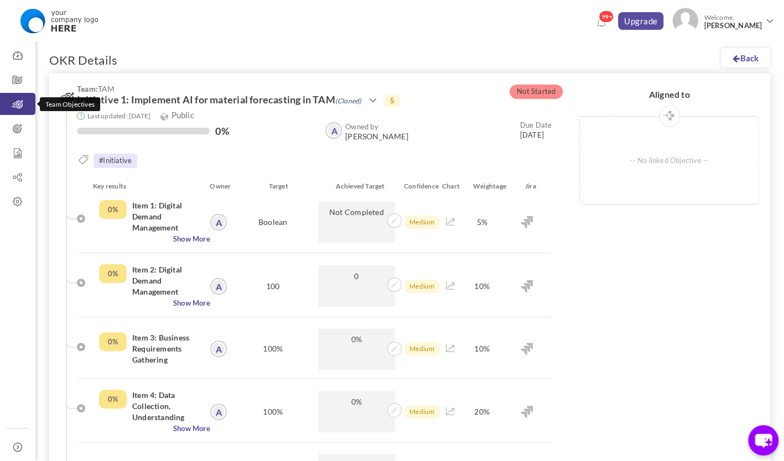
click at [18, 100] on icon at bounding box center [17, 104] width 35 height 11
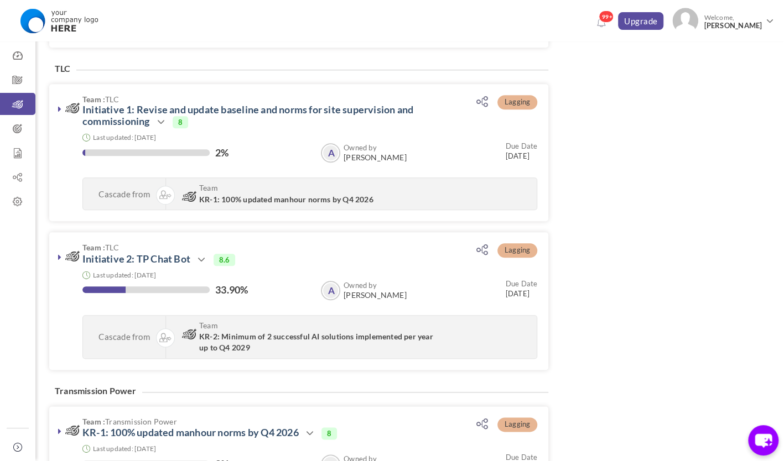
scroll to position [553, 0]
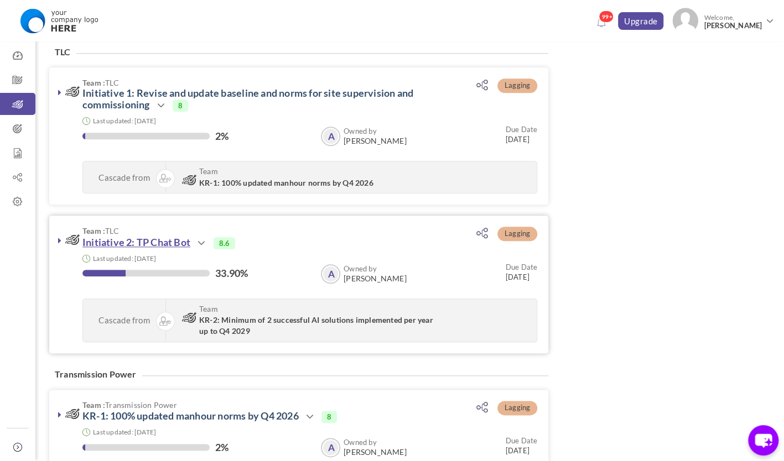
click at [174, 244] on link "Initiative 2: TP Chat Bot" at bounding box center [136, 242] width 108 height 12
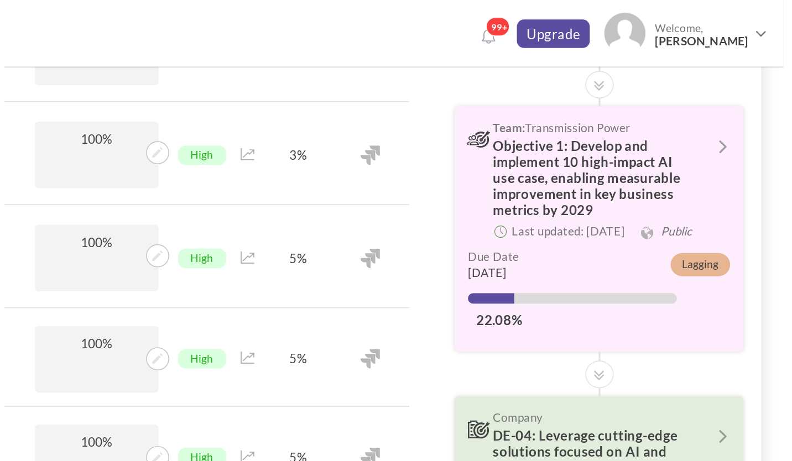
scroll to position [251, 0]
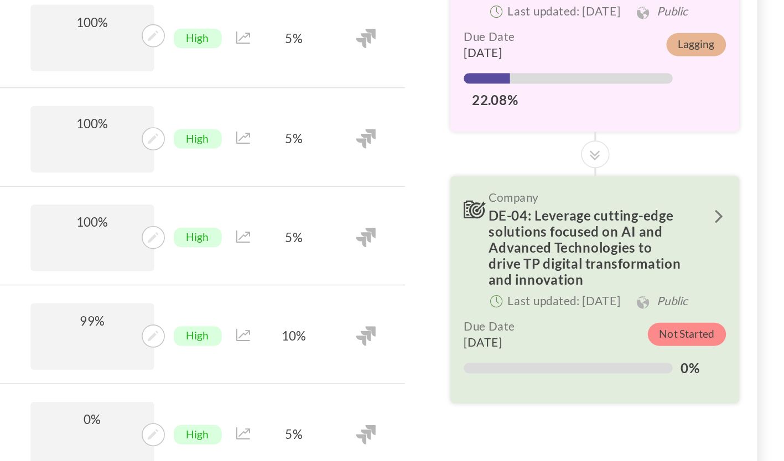
click at [744, 276] on icon at bounding box center [745, 271] width 14 height 9
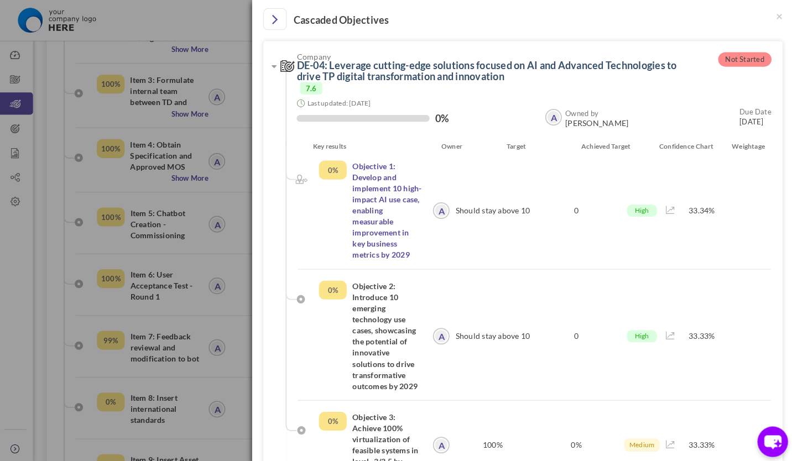
scroll to position [251, 0]
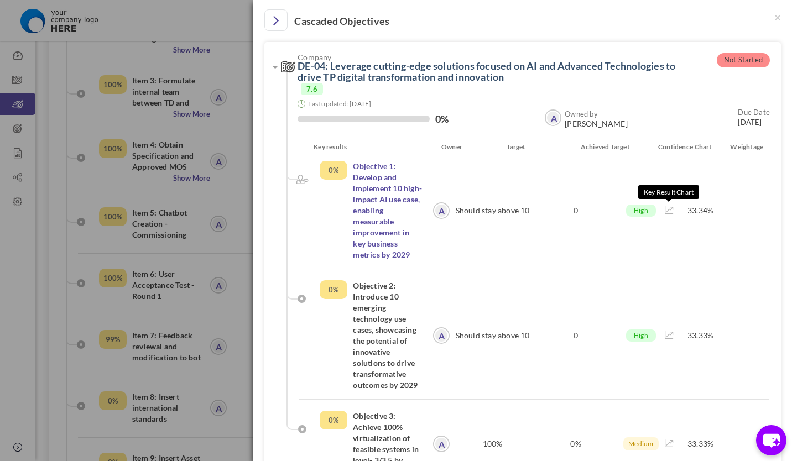
click at [665, 211] on icon at bounding box center [669, 210] width 9 height 8
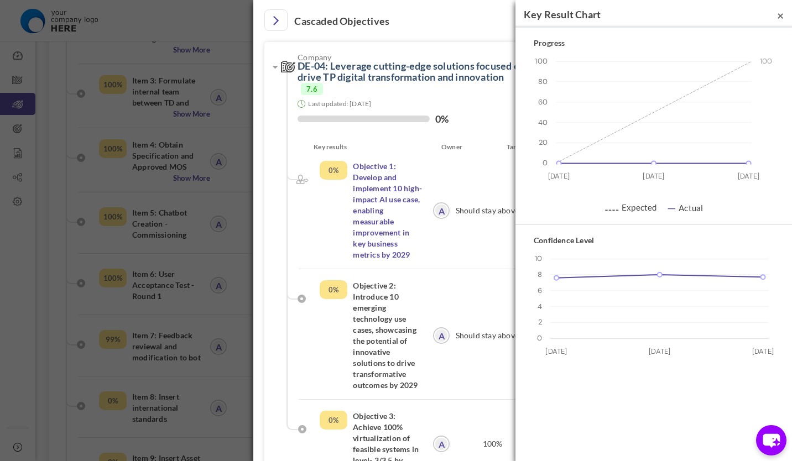
click at [780, 17] on span "×" at bounding box center [780, 15] width 7 height 14
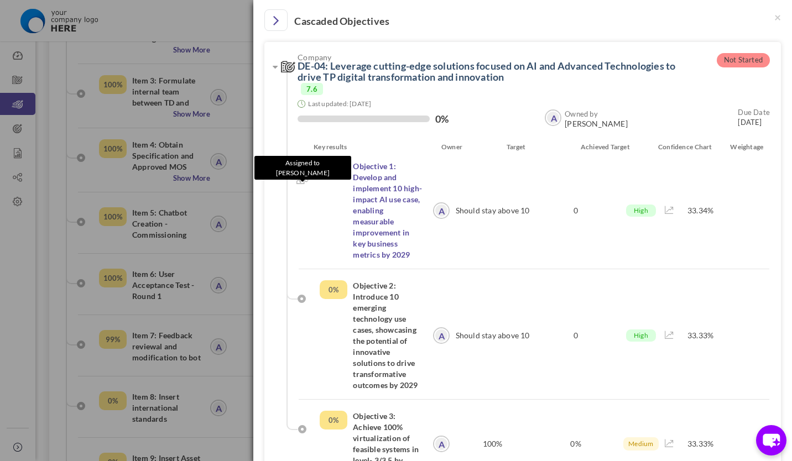
click at [301, 179] on img at bounding box center [302, 179] width 12 height 9
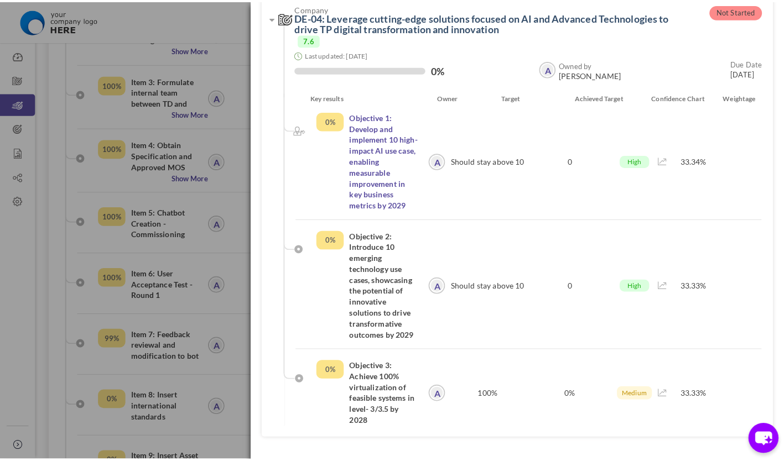
scroll to position [0, 0]
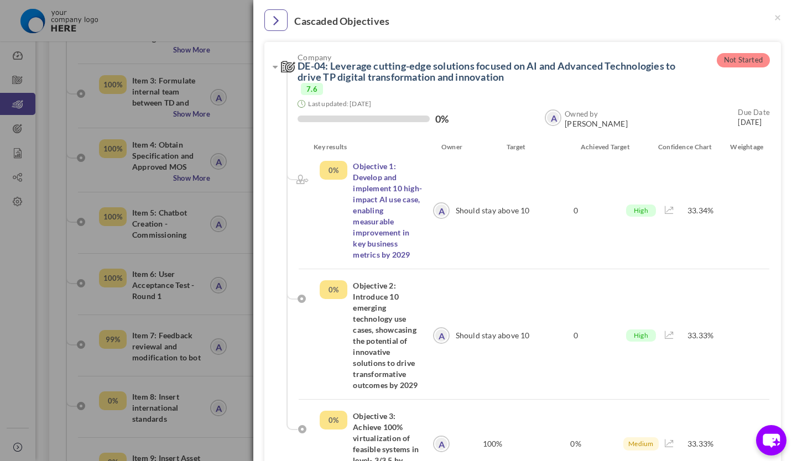
click at [277, 23] on icon "Close" at bounding box center [276, 20] width 6 height 17
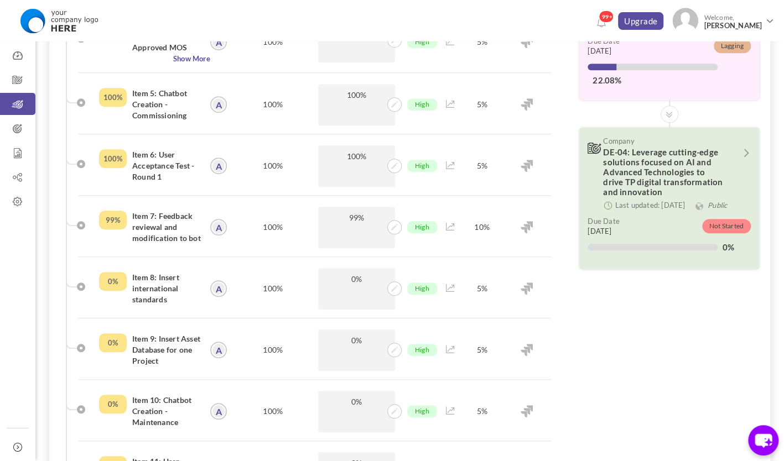
scroll to position [298, 0]
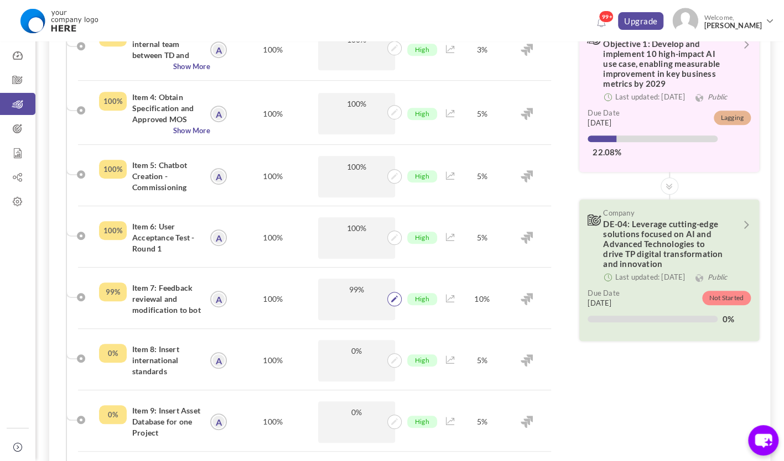
click at [391, 299] on icon at bounding box center [394, 299] width 7 height 7
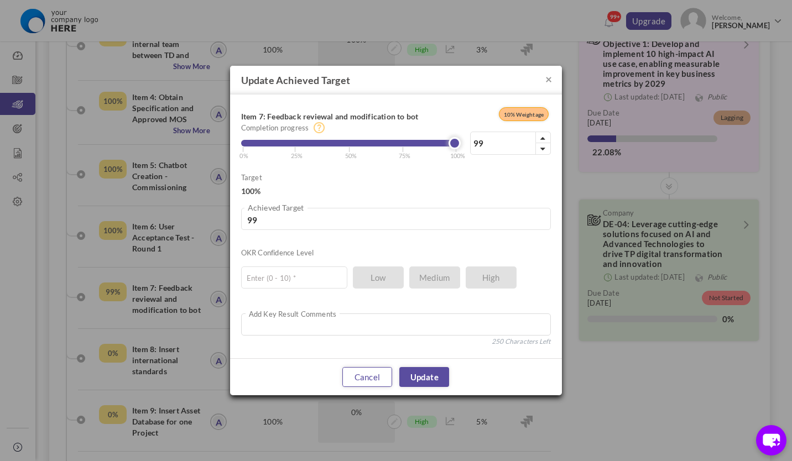
click at [373, 377] on link "Cancel" at bounding box center [367, 377] width 50 height 20
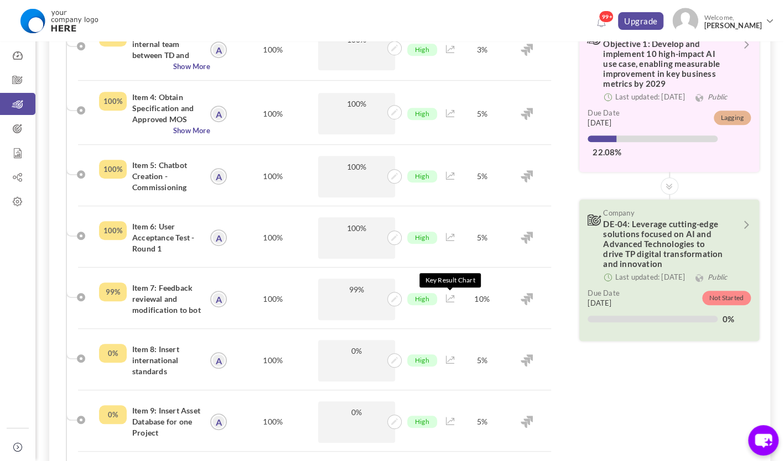
click at [447, 300] on icon at bounding box center [450, 299] width 9 height 8
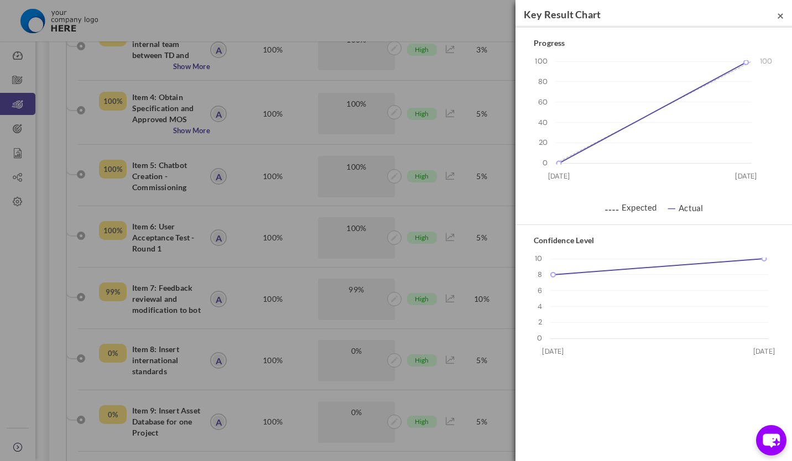
click at [779, 17] on span "×" at bounding box center [780, 15] width 7 height 14
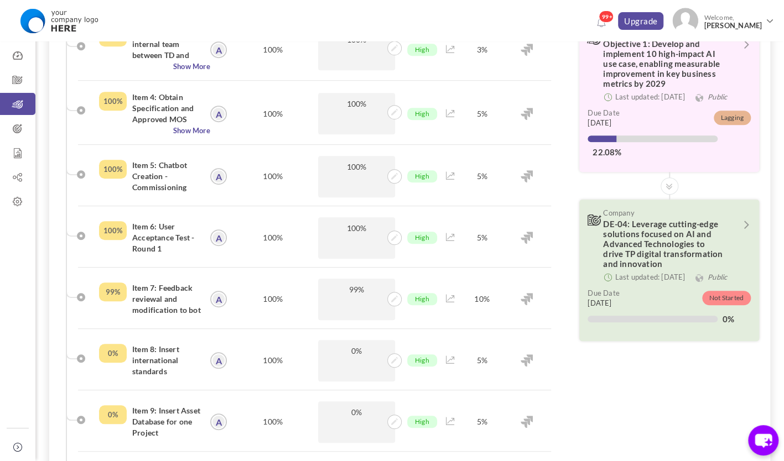
scroll to position [0, 0]
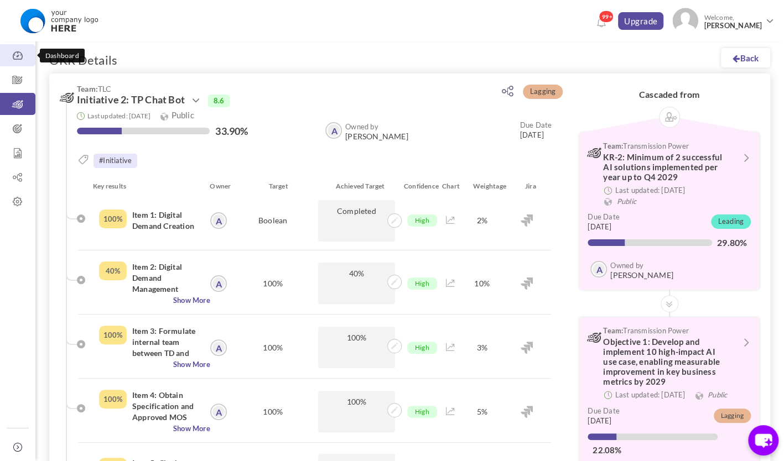
click at [21, 56] on icon at bounding box center [17, 55] width 35 height 11
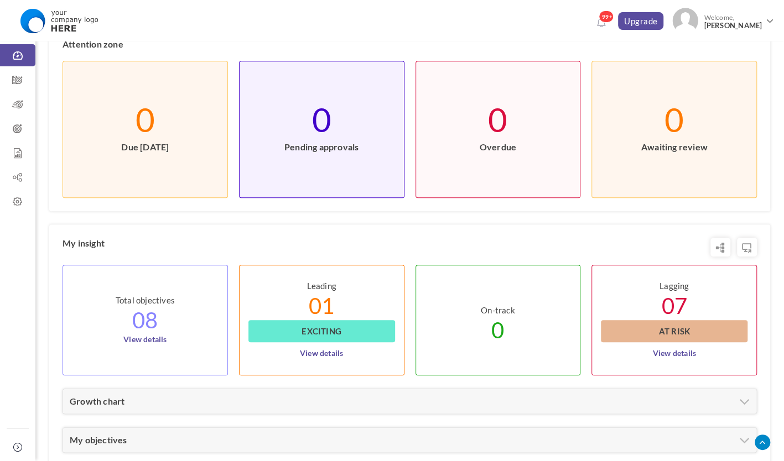
scroll to position [416, 0]
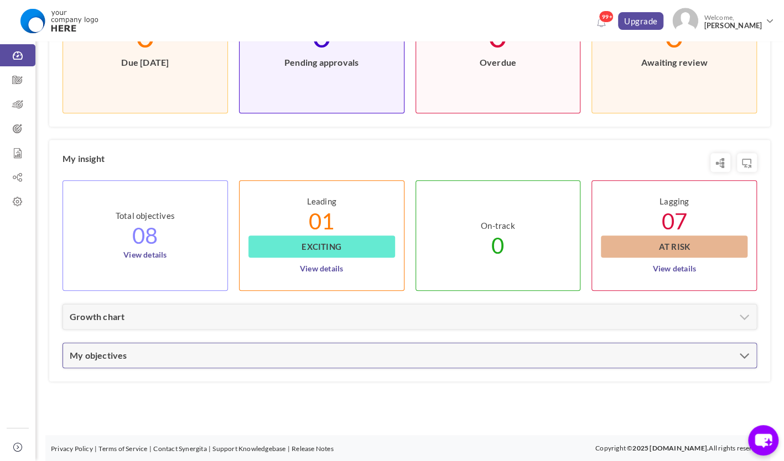
click at [173, 364] on div "My objectives" at bounding box center [409, 355] width 693 height 24
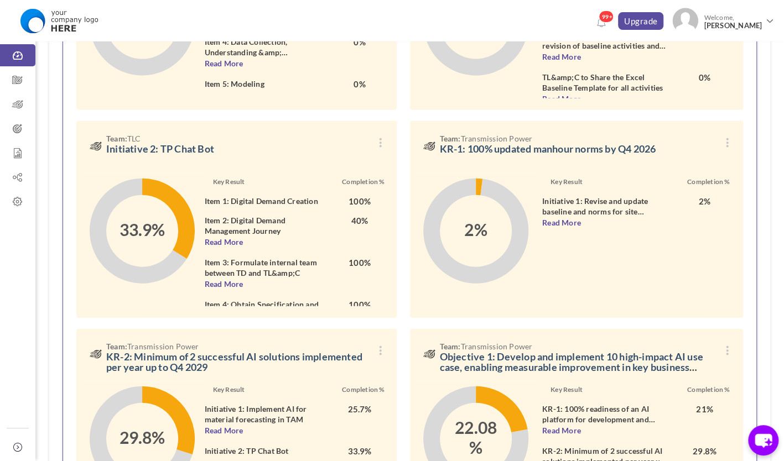
scroll to position [1331, 0]
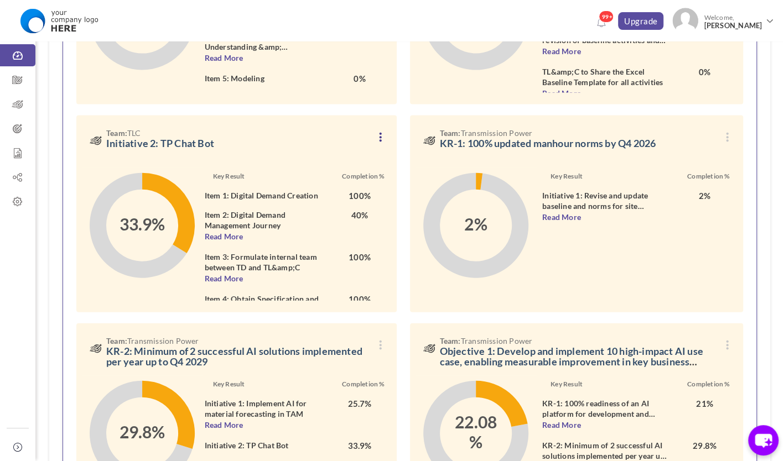
click at [381, 135] on icon at bounding box center [380, 137] width 9 height 9
click at [355, 157] on link "View" at bounding box center [340, 162] width 74 height 18
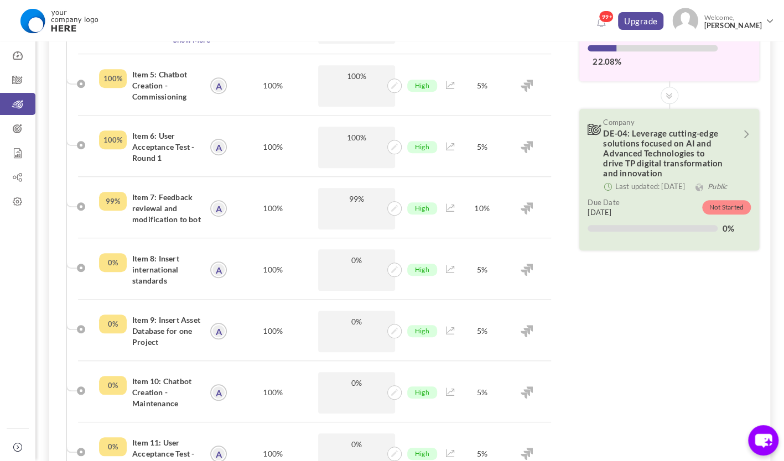
scroll to position [389, 0]
click at [451, 209] on icon at bounding box center [450, 208] width 9 height 8
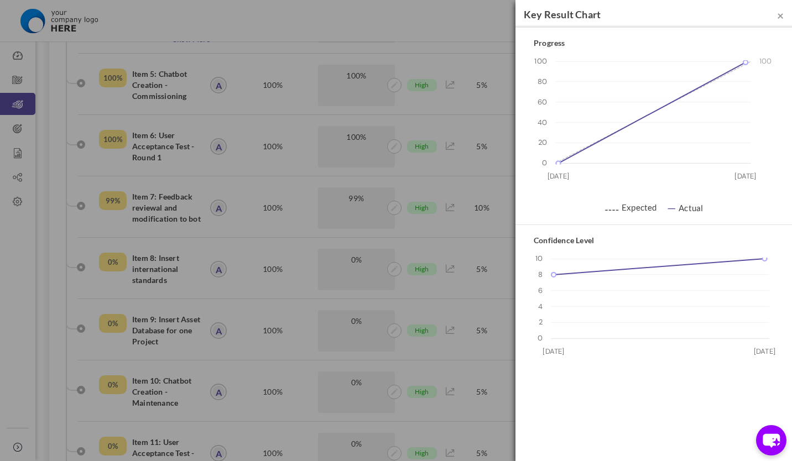
click at [690, 257] on rect at bounding box center [653, 314] width 253 height 126
click at [699, 261] on rect at bounding box center [660, 299] width 218 height 80
click at [782, 17] on span "×" at bounding box center [780, 15] width 7 height 14
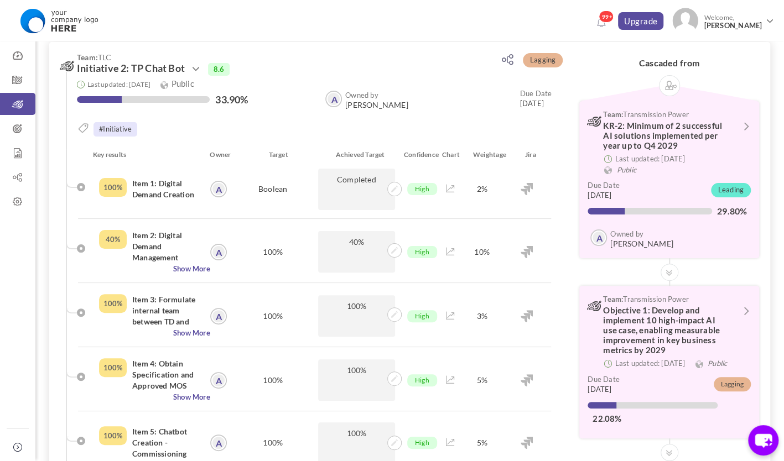
scroll to position [0, 0]
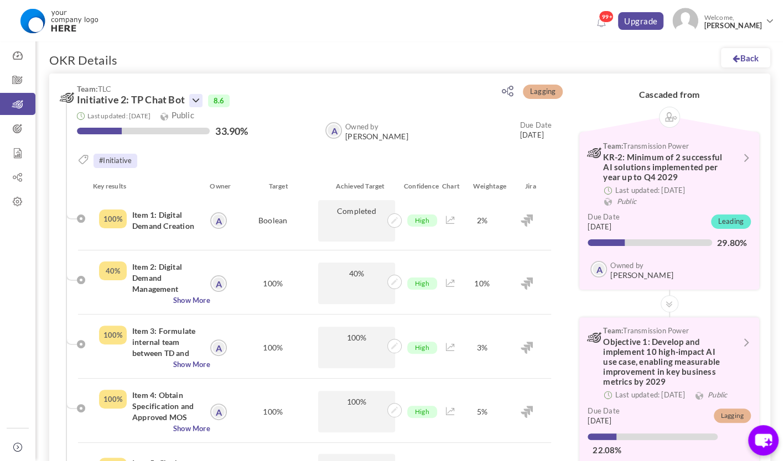
click at [199, 98] on icon at bounding box center [195, 100] width 13 height 13
